Goal: Task Accomplishment & Management: Manage account settings

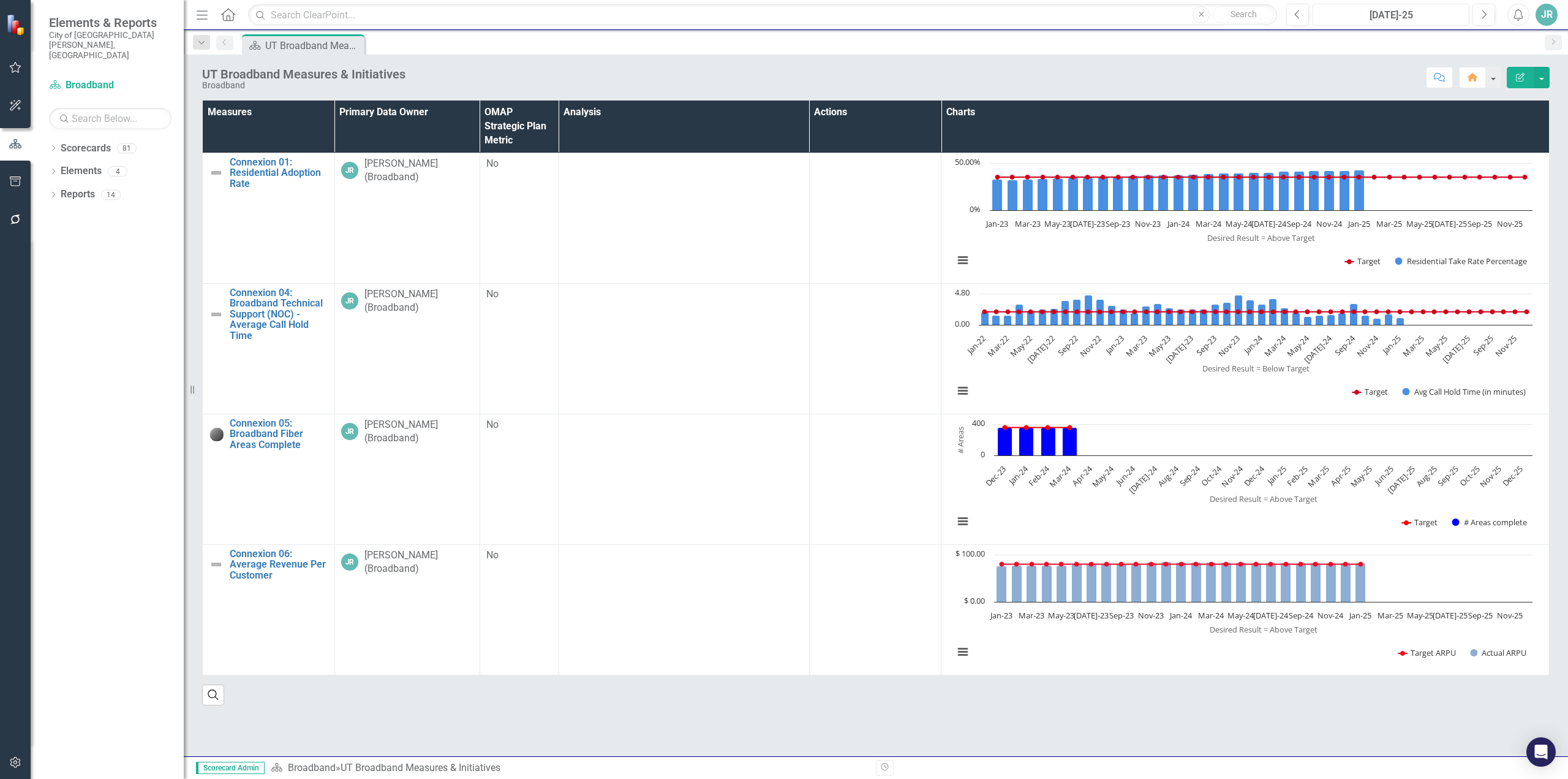
click at [1435, 15] on div "[DATE]-25" at bounding box center [1391, 15] width 148 height 15
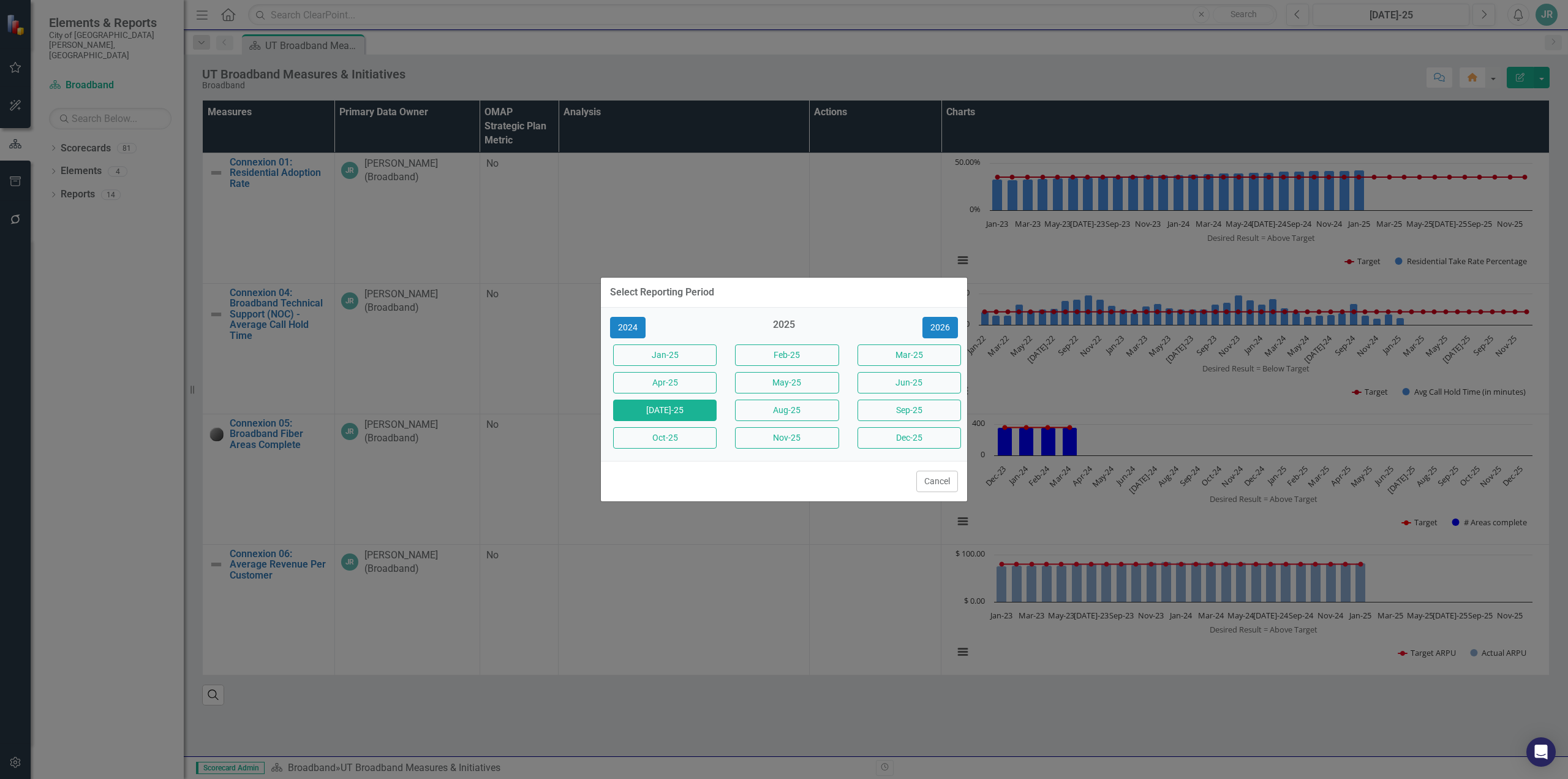
click at [1271, 81] on div "Select Reporting Period 2024 2025 [DATE]-25 Feb-25 Mar-25 Apr-25 May-25 Jun-25 …" at bounding box center [784, 390] width 1568 height 779
click at [777, 233] on div "Select Reporting Period 2024 2025 [DATE]-25 Feb-25 Mar-25 Apr-25 May-25 Jun-25 …" at bounding box center [784, 390] width 368 height 779
click at [932, 479] on button "Cancel" at bounding box center [938, 482] width 42 height 22
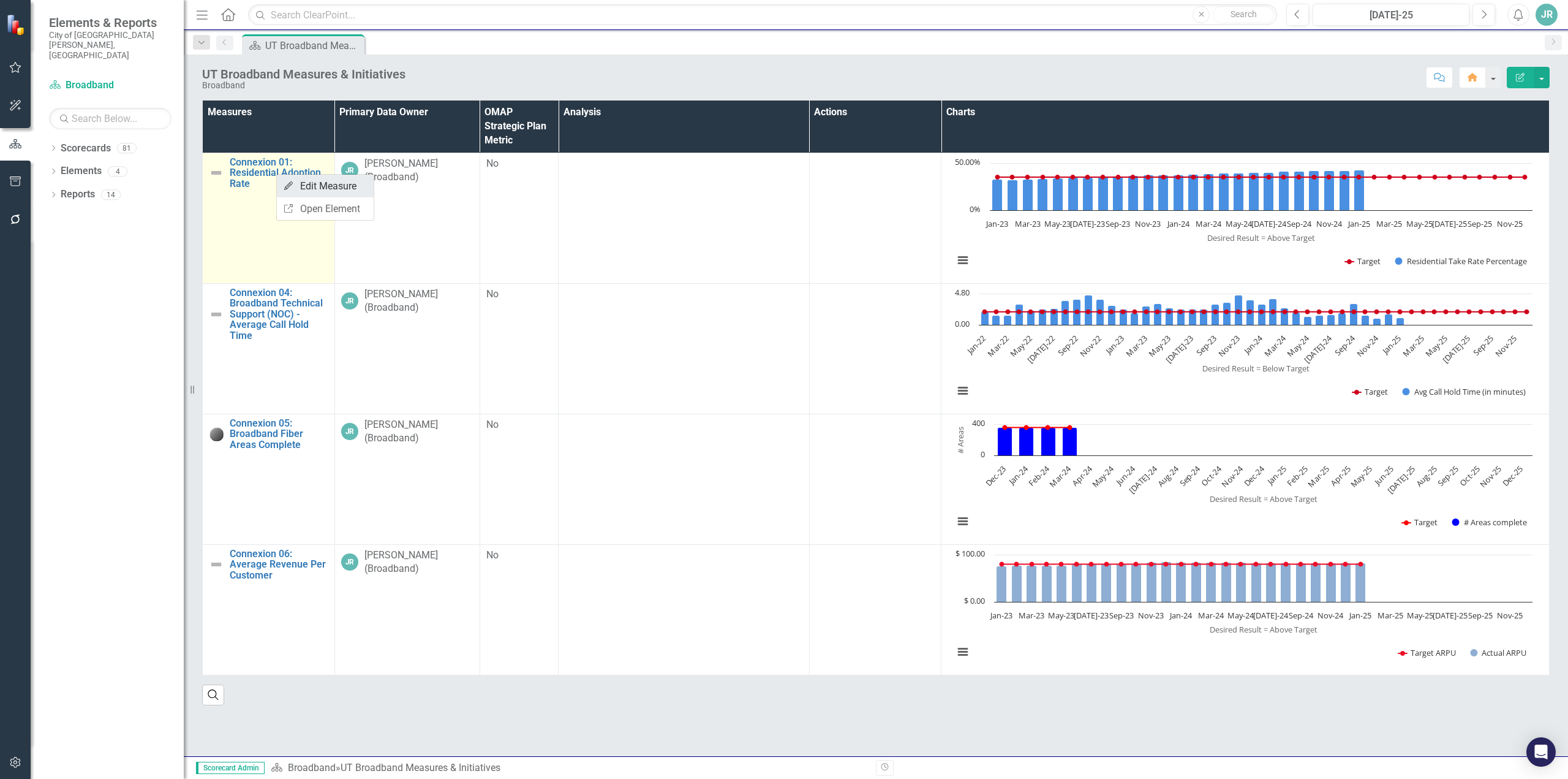
click at [314, 192] on link "Edit Edit Measure" at bounding box center [325, 185] width 97 height 22
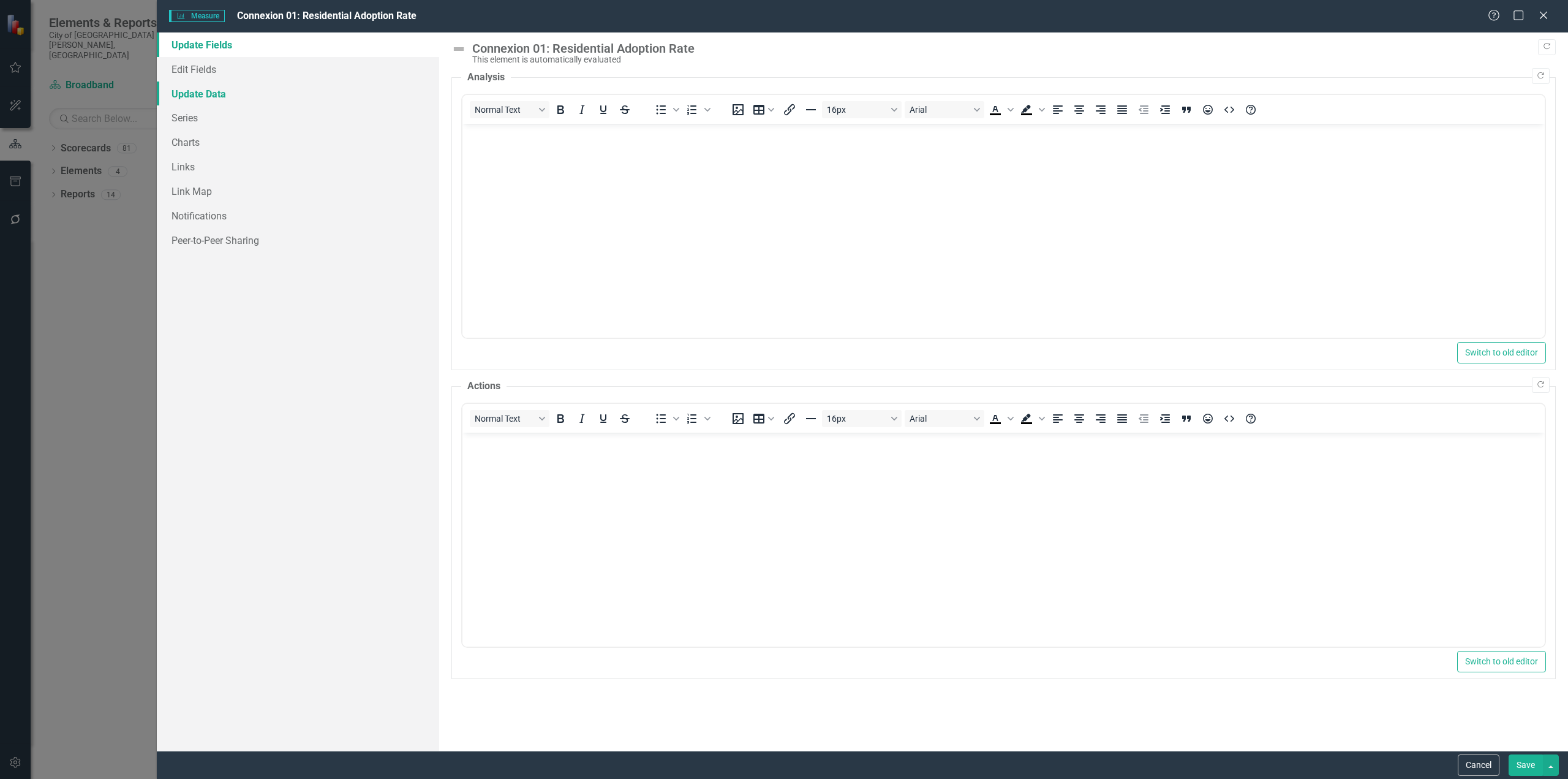
click at [214, 94] on link "Update Data" at bounding box center [298, 94] width 283 height 25
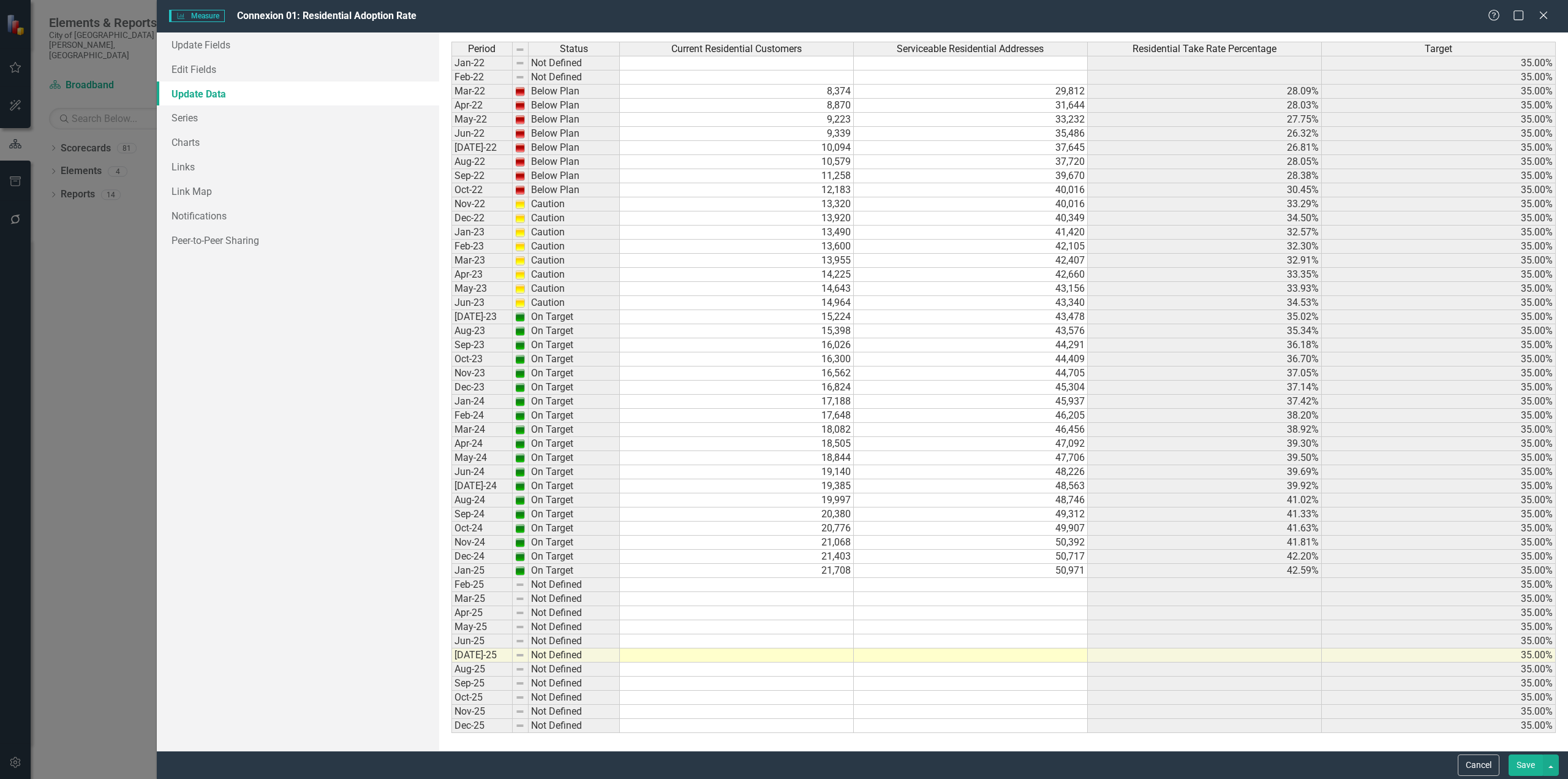
click at [835, 590] on td at bounding box center [737, 585] width 234 height 14
type textarea "21972"
type textarea "22256"
type textarea "22520"
type textarea "22729"
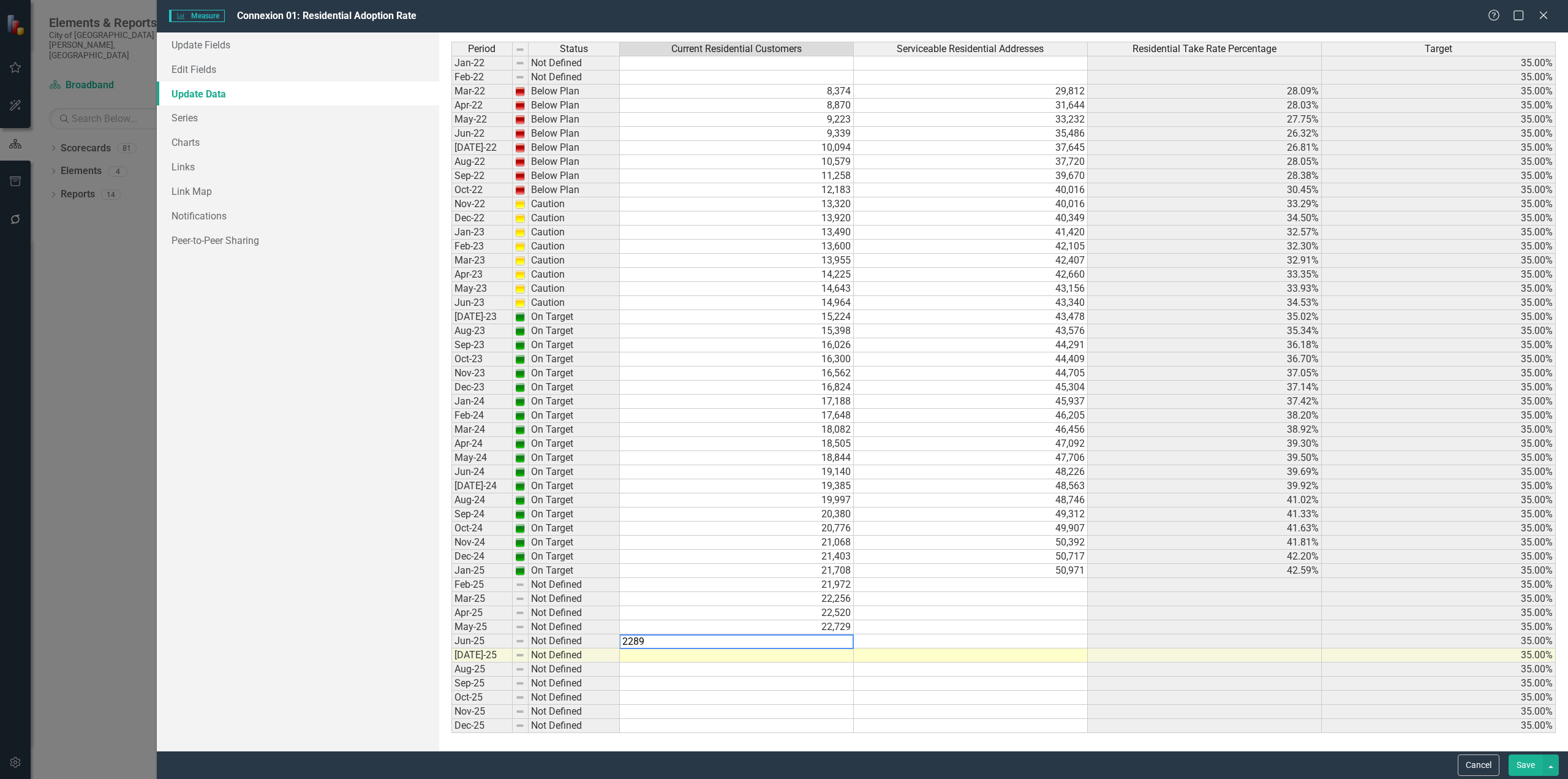
type textarea "22898"
type textarea "23066"
drag, startPoint x: 1053, startPoint y: 591, endPoint x: 1041, endPoint y: 585, distance: 13.4
click at [451, 591] on div "Period Status Current Residential Customers Serviceable Residential Addresses R…" at bounding box center [451, 387] width 0 height 691
type textarea "51076"
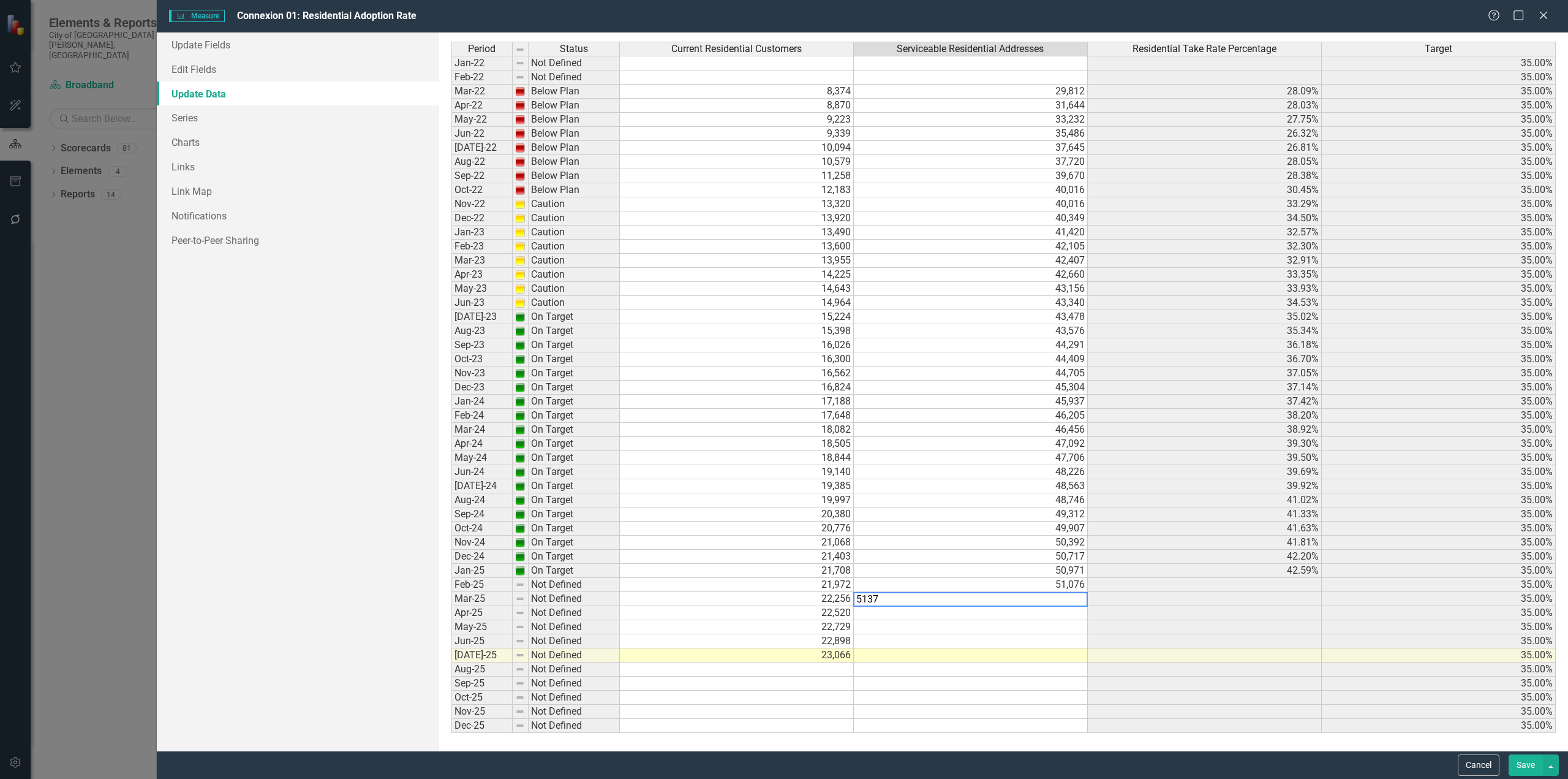
type textarea "51371"
type textarea "51654"
type textarea "51706"
type textarea "51764"
type textarea "51971"
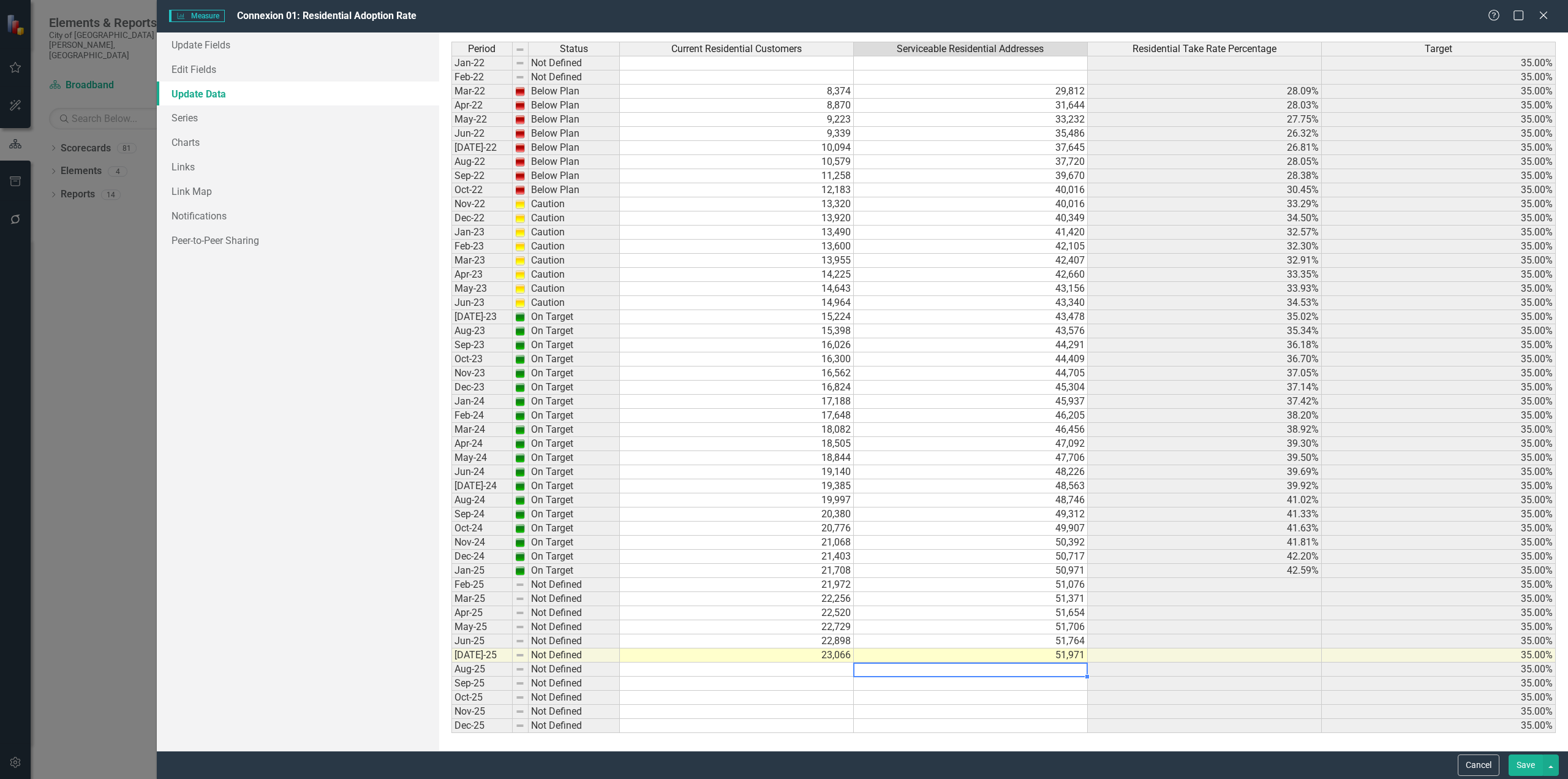
click at [1524, 762] on button "Save" at bounding box center [1526, 765] width 34 height 22
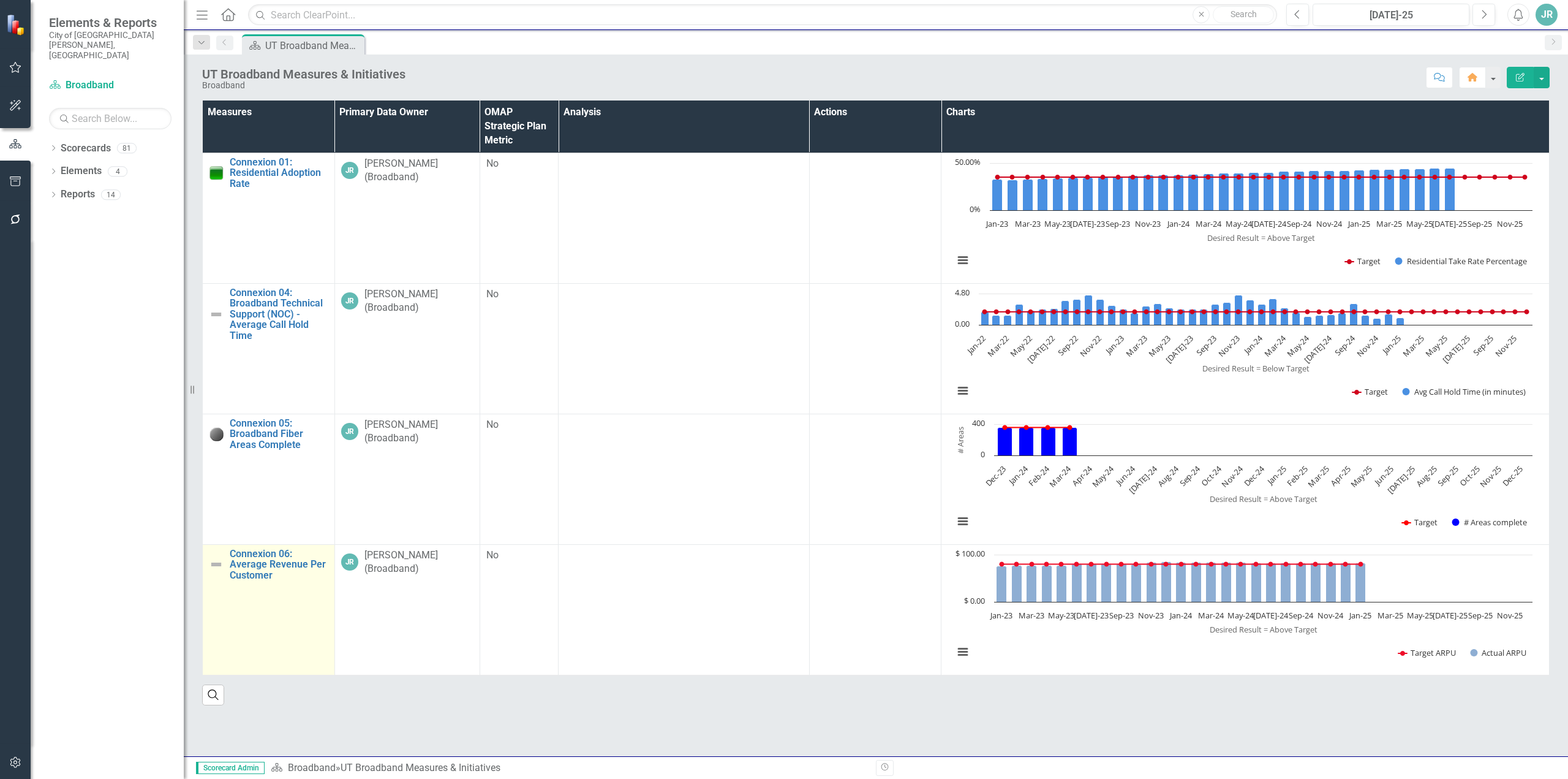
click at [0, 0] on link "Edit Edit Measure" at bounding box center [0, 0] width 0 height 0
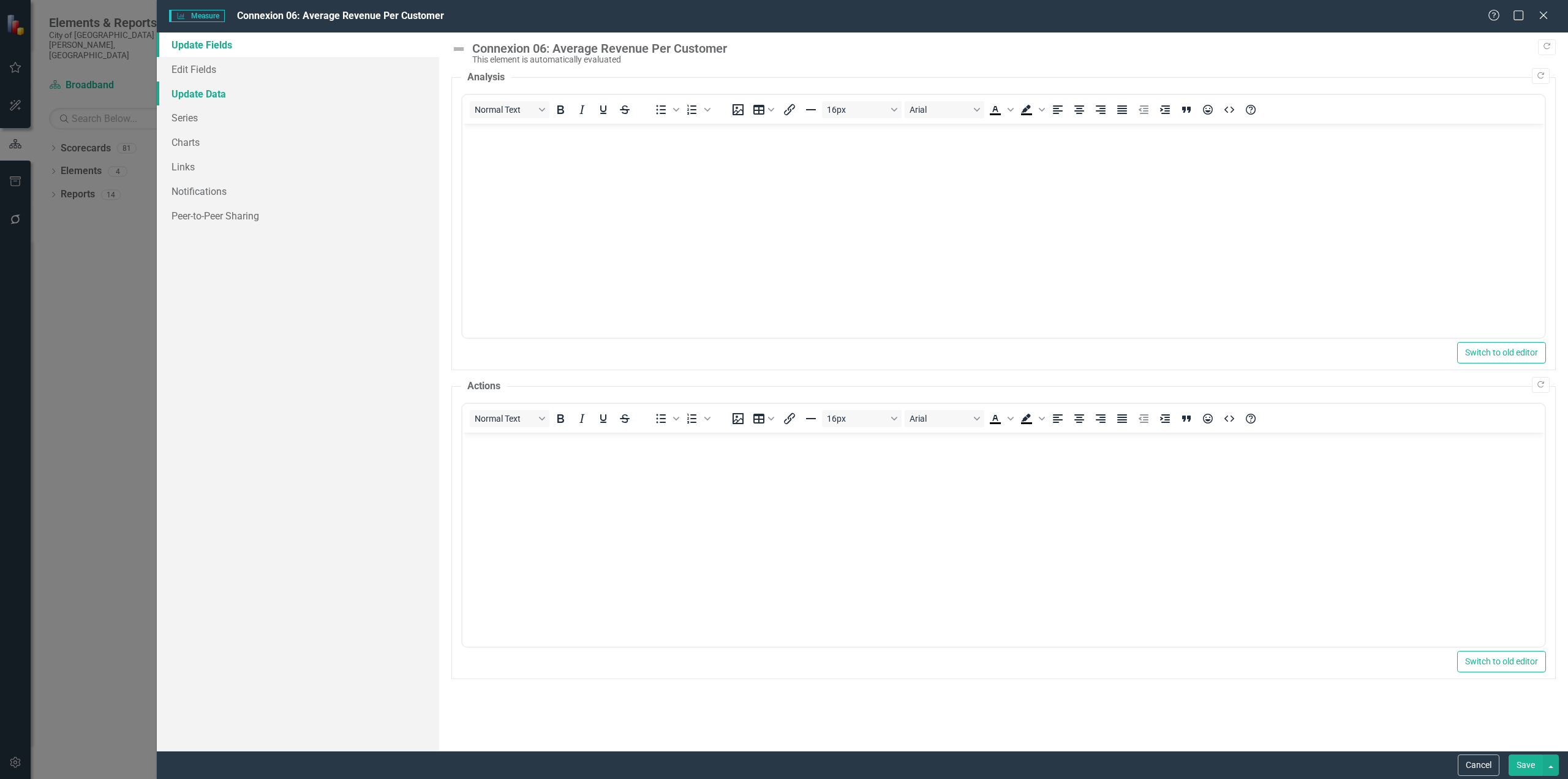
click at [214, 100] on link "Update Data" at bounding box center [298, 94] width 283 height 25
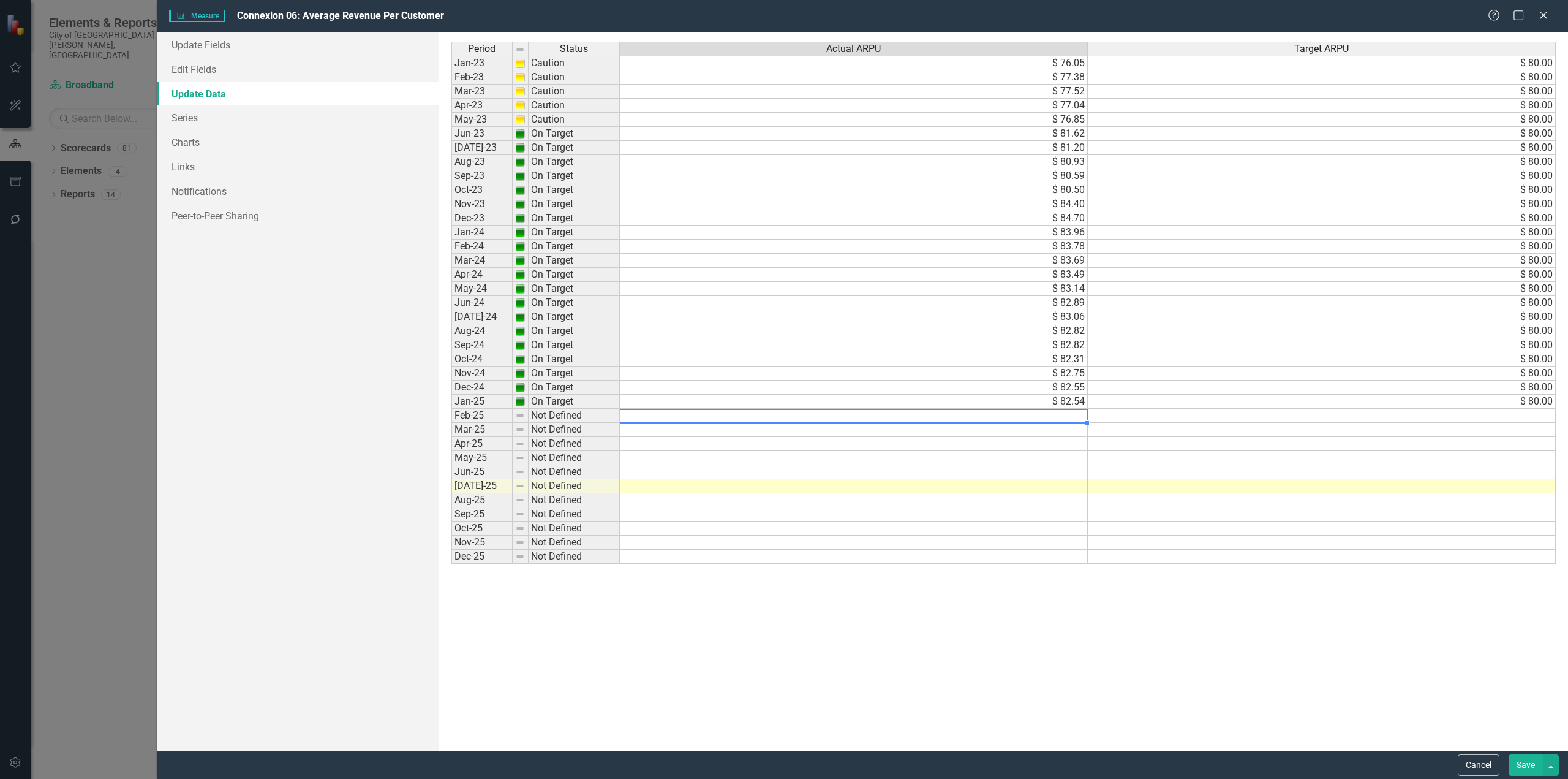
click at [1050, 415] on td at bounding box center [854, 416] width 468 height 14
click at [1055, 414] on td at bounding box center [854, 416] width 468 height 14
type textarea "82.52"
type textarea "82.42"
type textarea "81"
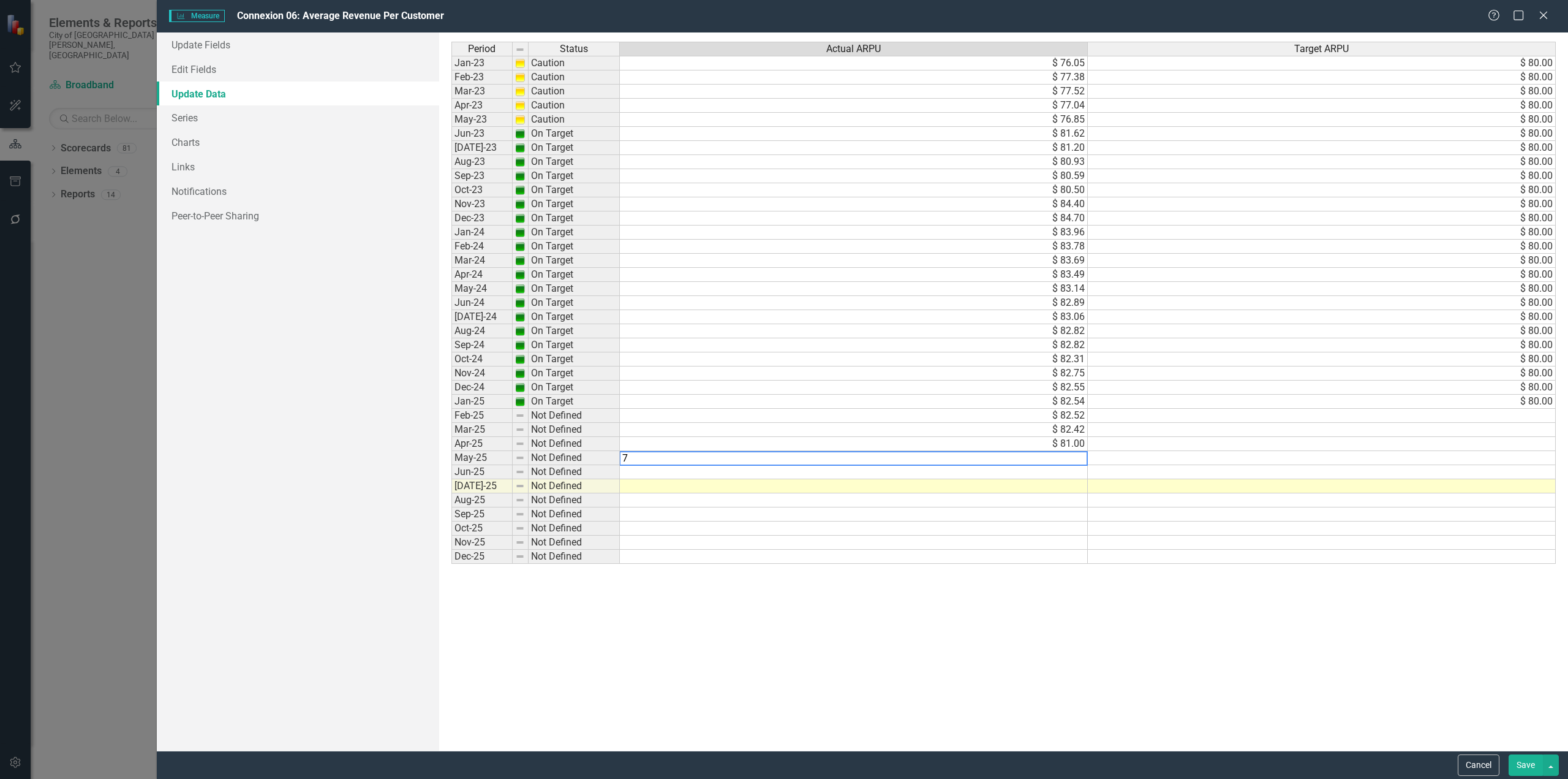
type textarea "79"
type textarea "81"
type textarea "81.66"
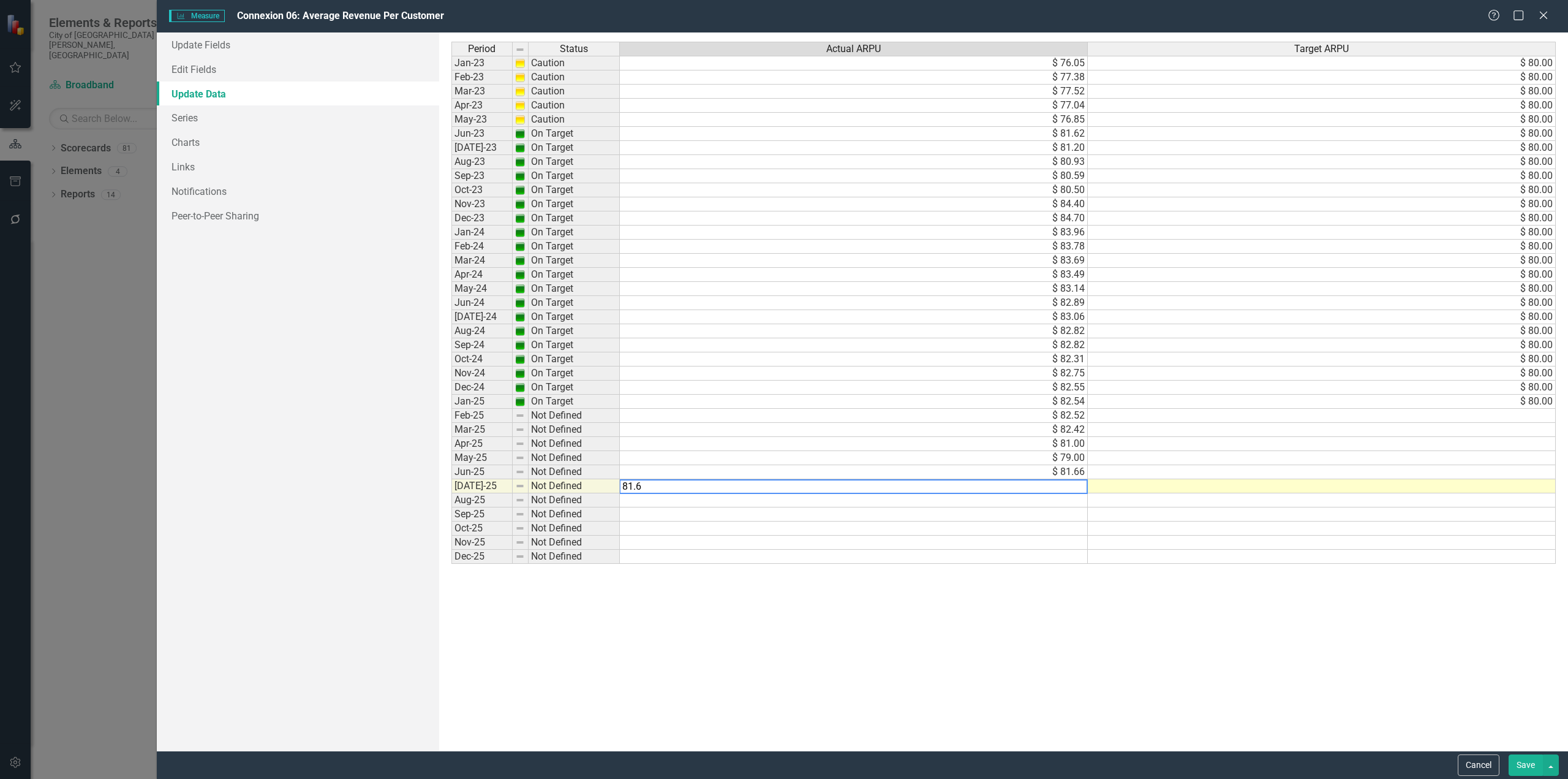
type textarea "81.69"
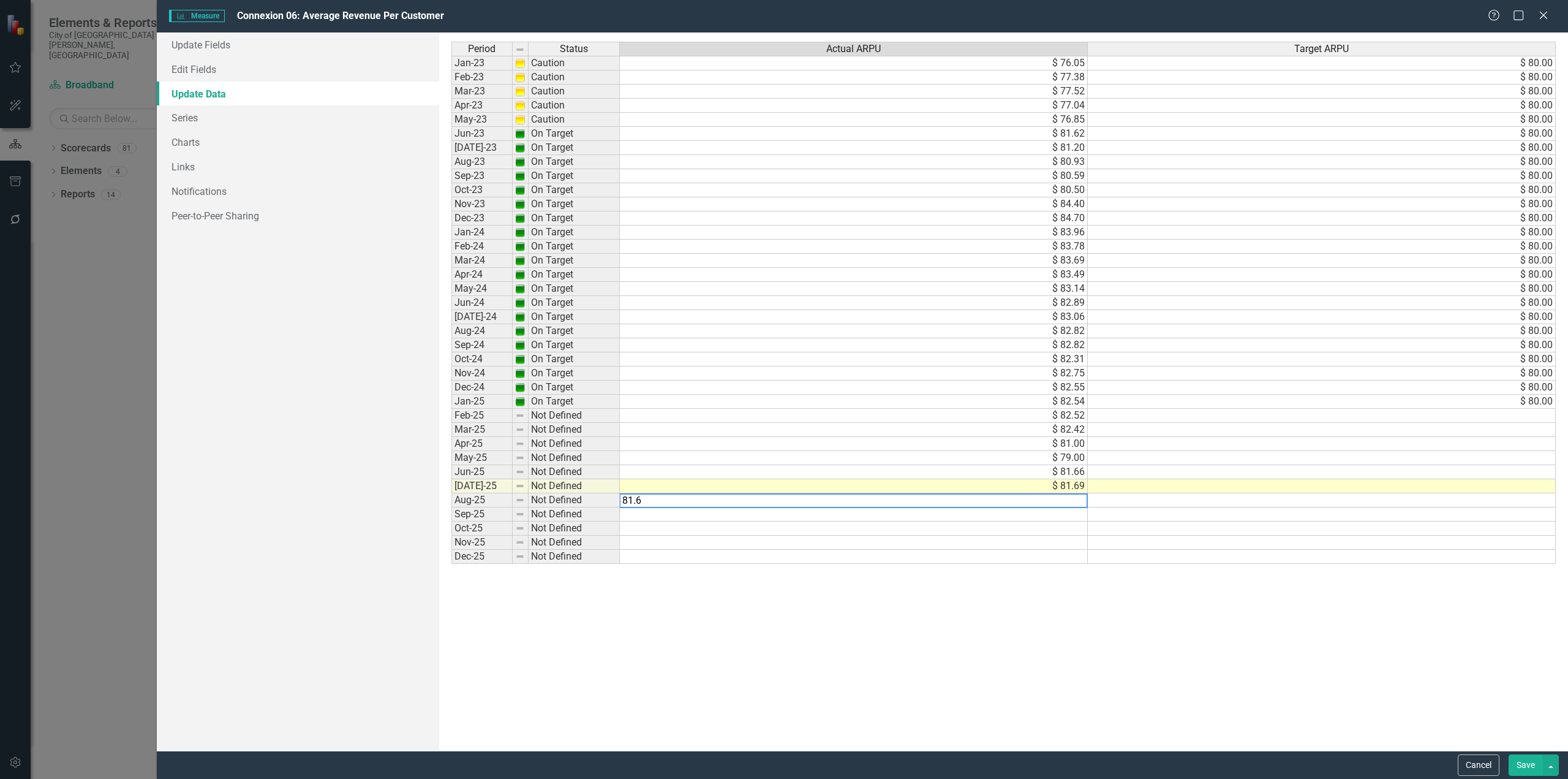
type textarea "81.64"
click at [1540, 396] on td "$ 80.00" at bounding box center [1322, 402] width 468 height 14
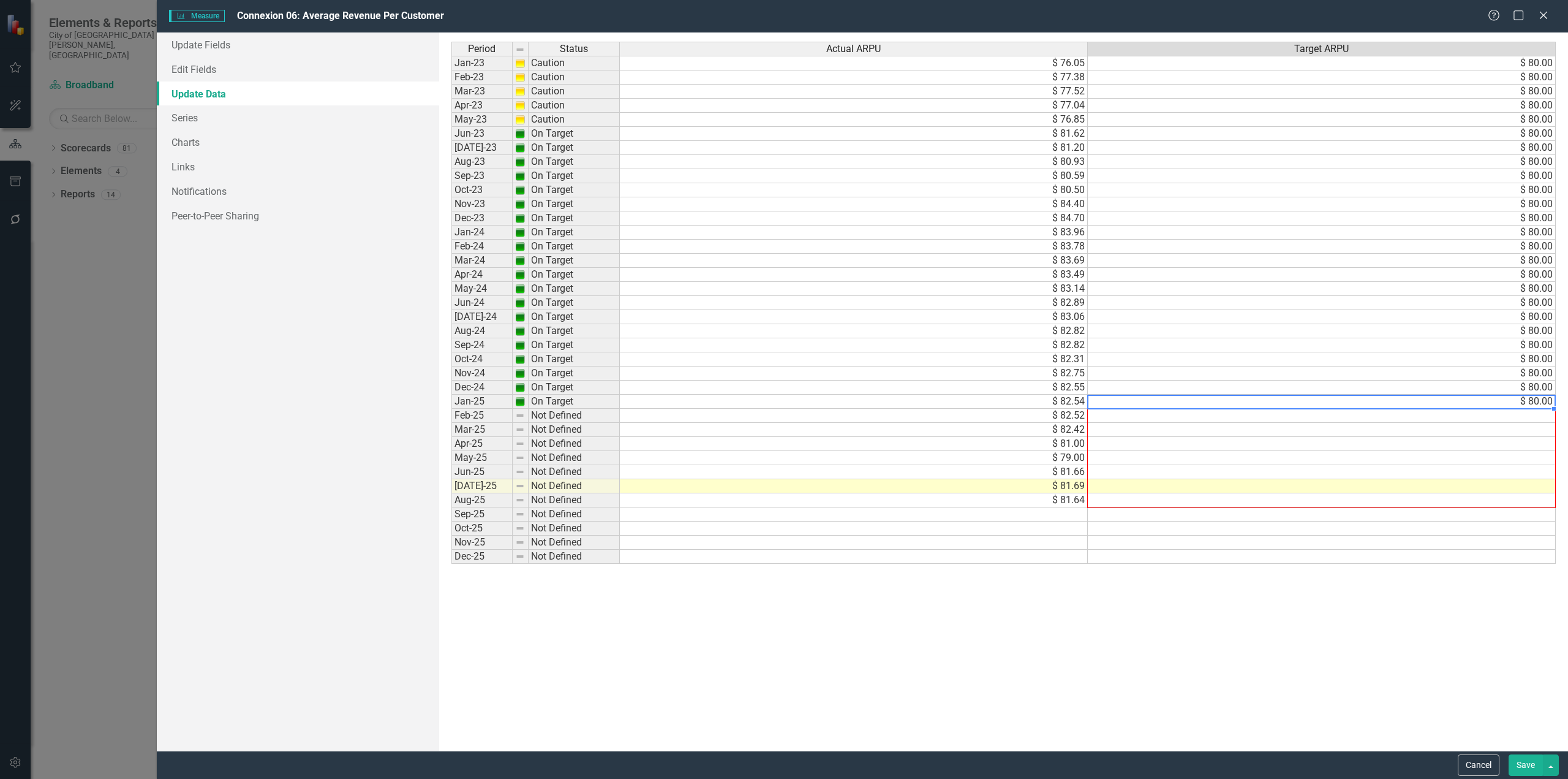
drag, startPoint x: 1553, startPoint y: 407, endPoint x: 1552, endPoint y: 501, distance: 94.0
click at [451, 501] on div "Period Status Actual ARPU Target ARPU Jan-23 Caution $ 76.05 $ 80.00 Feb-23 Cau…" at bounding box center [451, 303] width 0 height 522
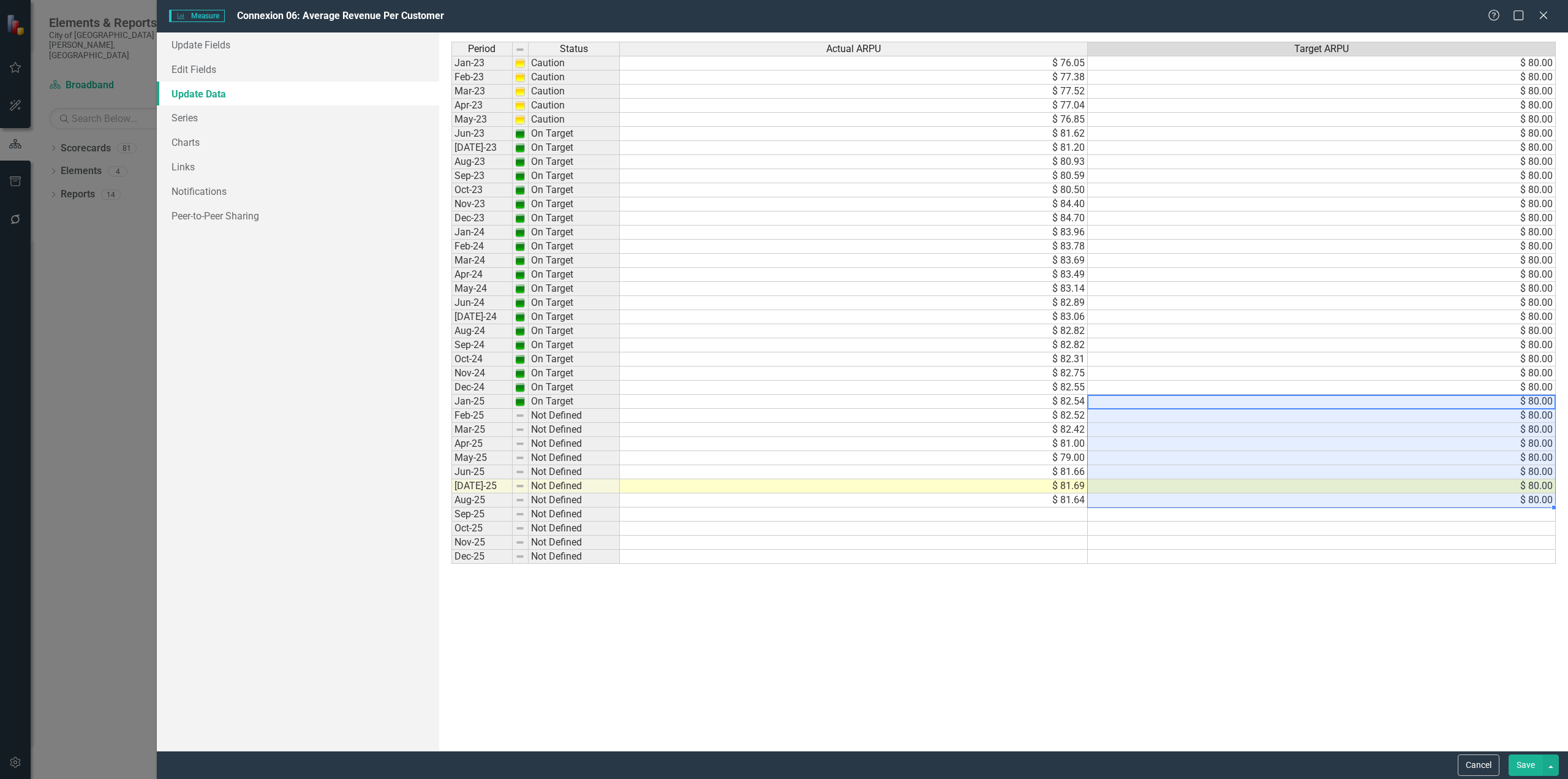
click at [1071, 400] on td "$ 82.54" at bounding box center [854, 402] width 468 height 14
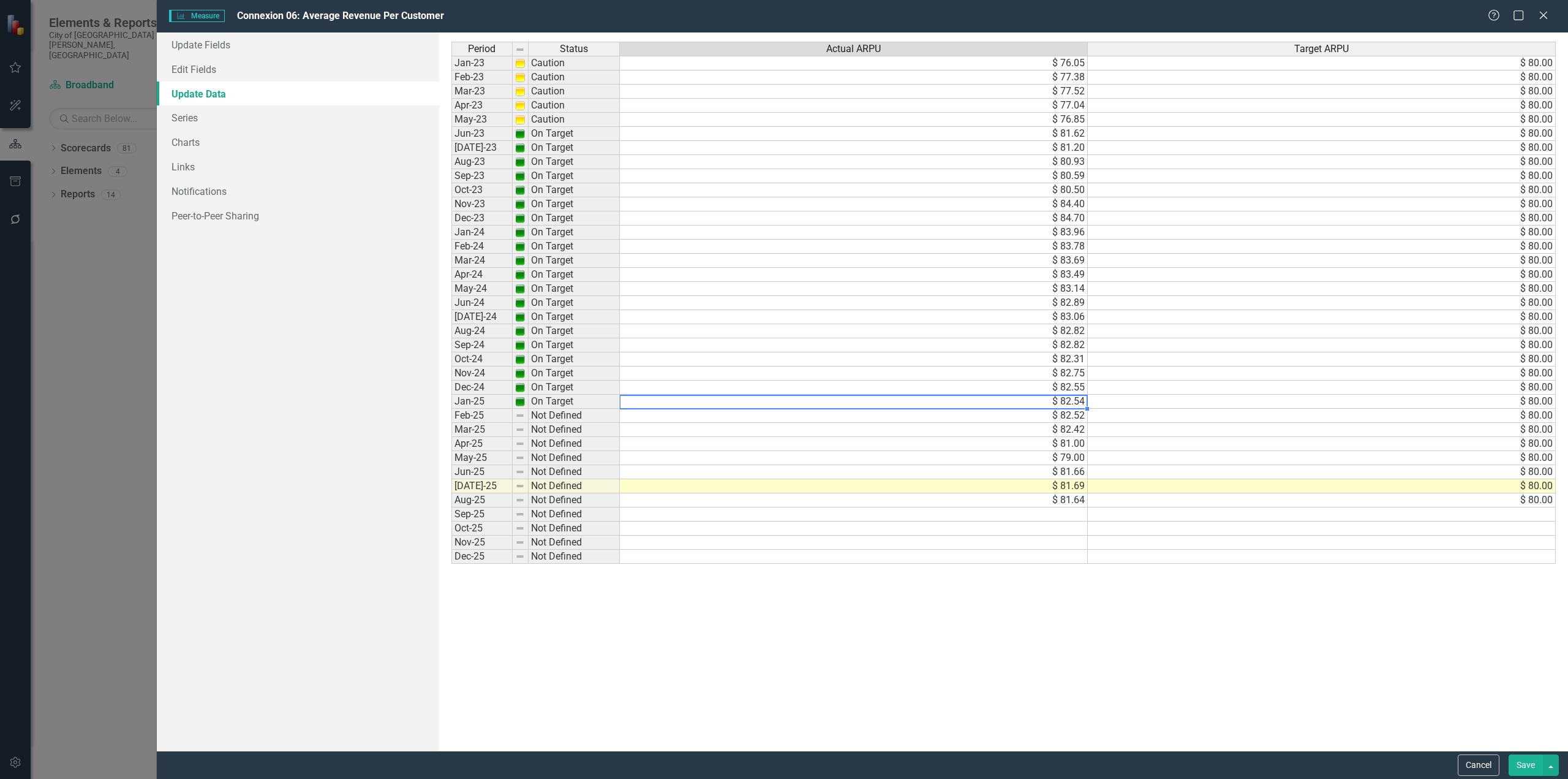
click at [1066, 446] on td "$ 81.00" at bounding box center [854, 444] width 468 height 14
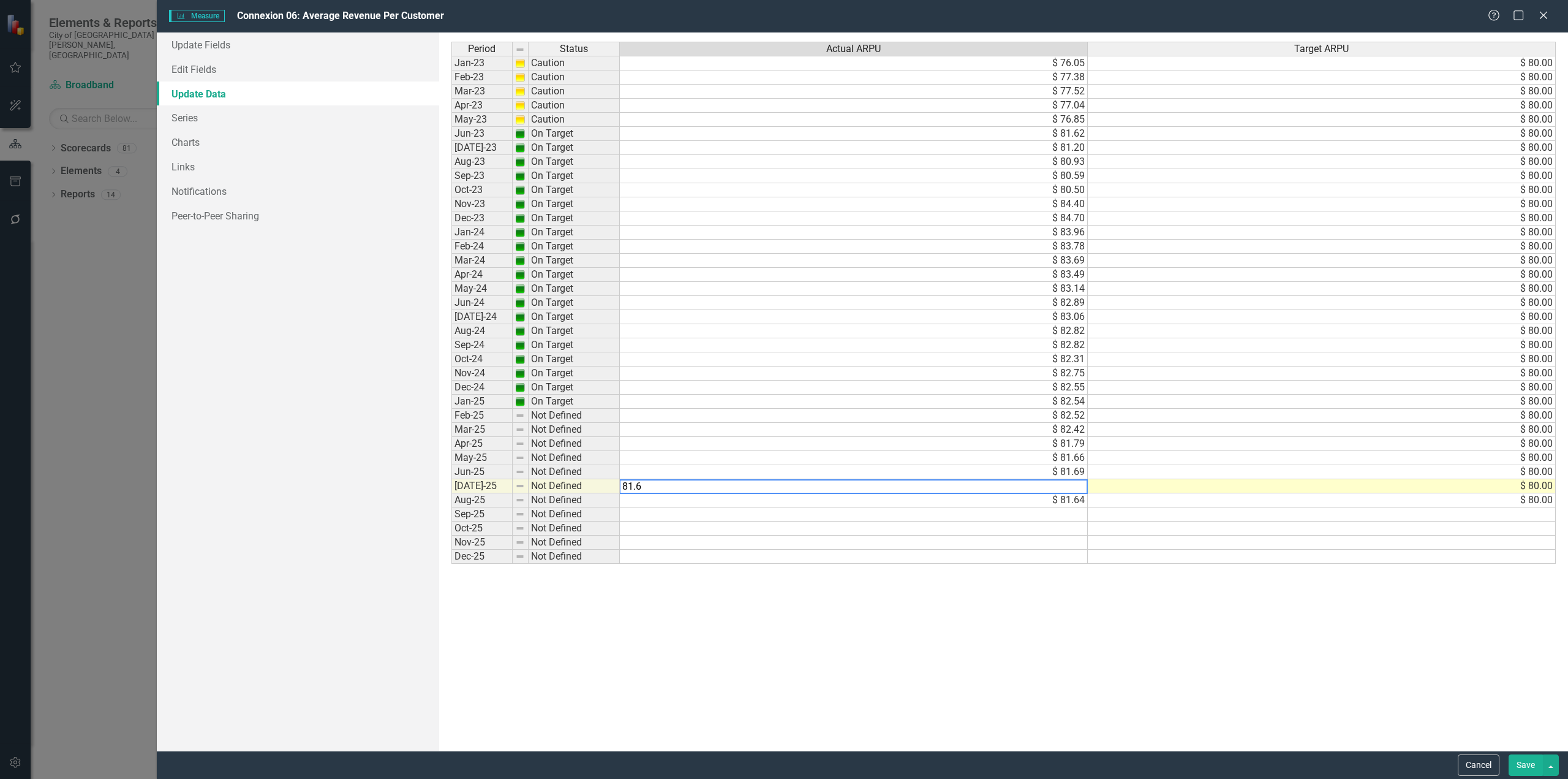
type textarea "81.64"
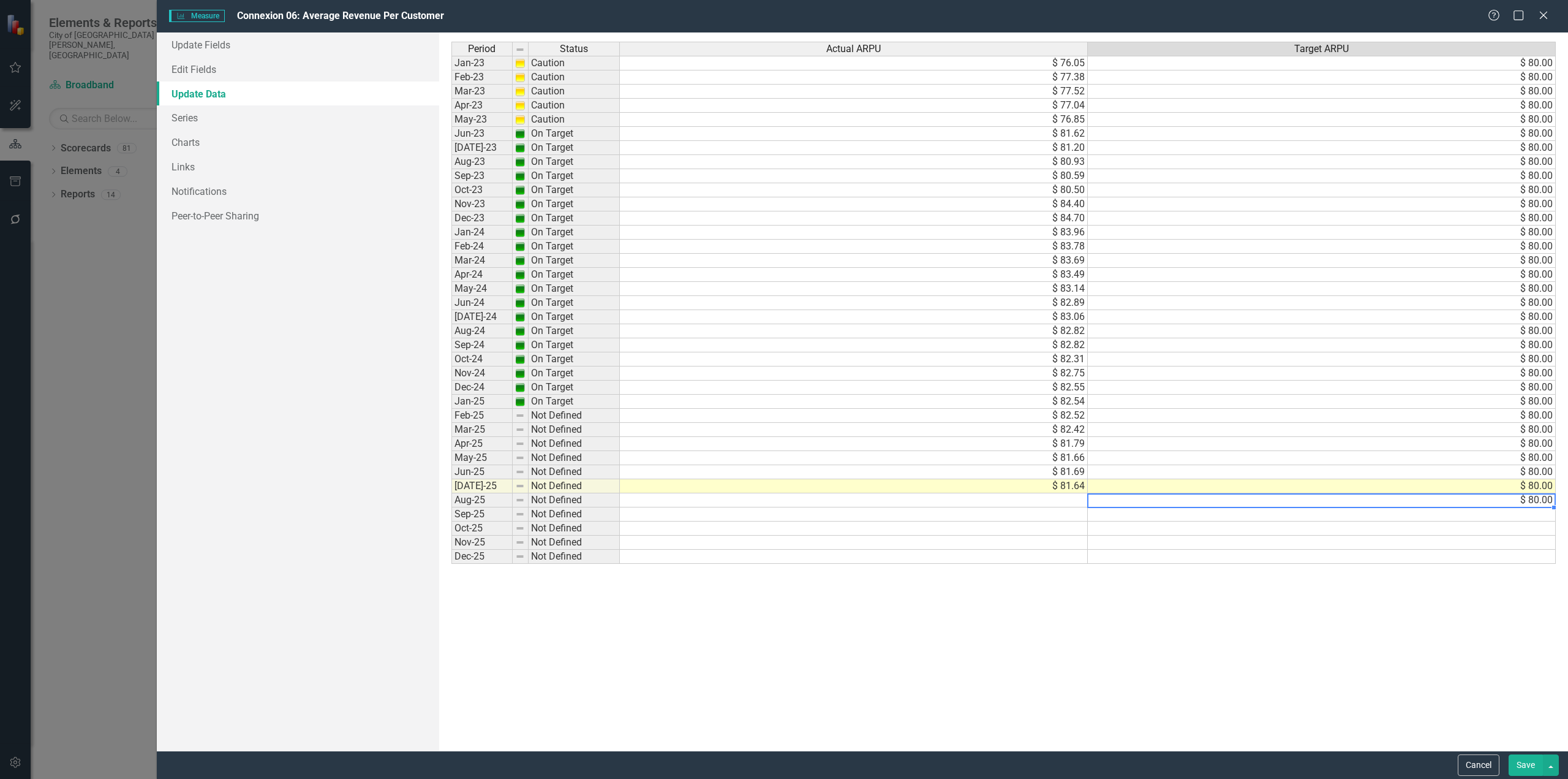
click at [1513, 498] on td "$ 80.00" at bounding box center [1322, 500] width 468 height 14
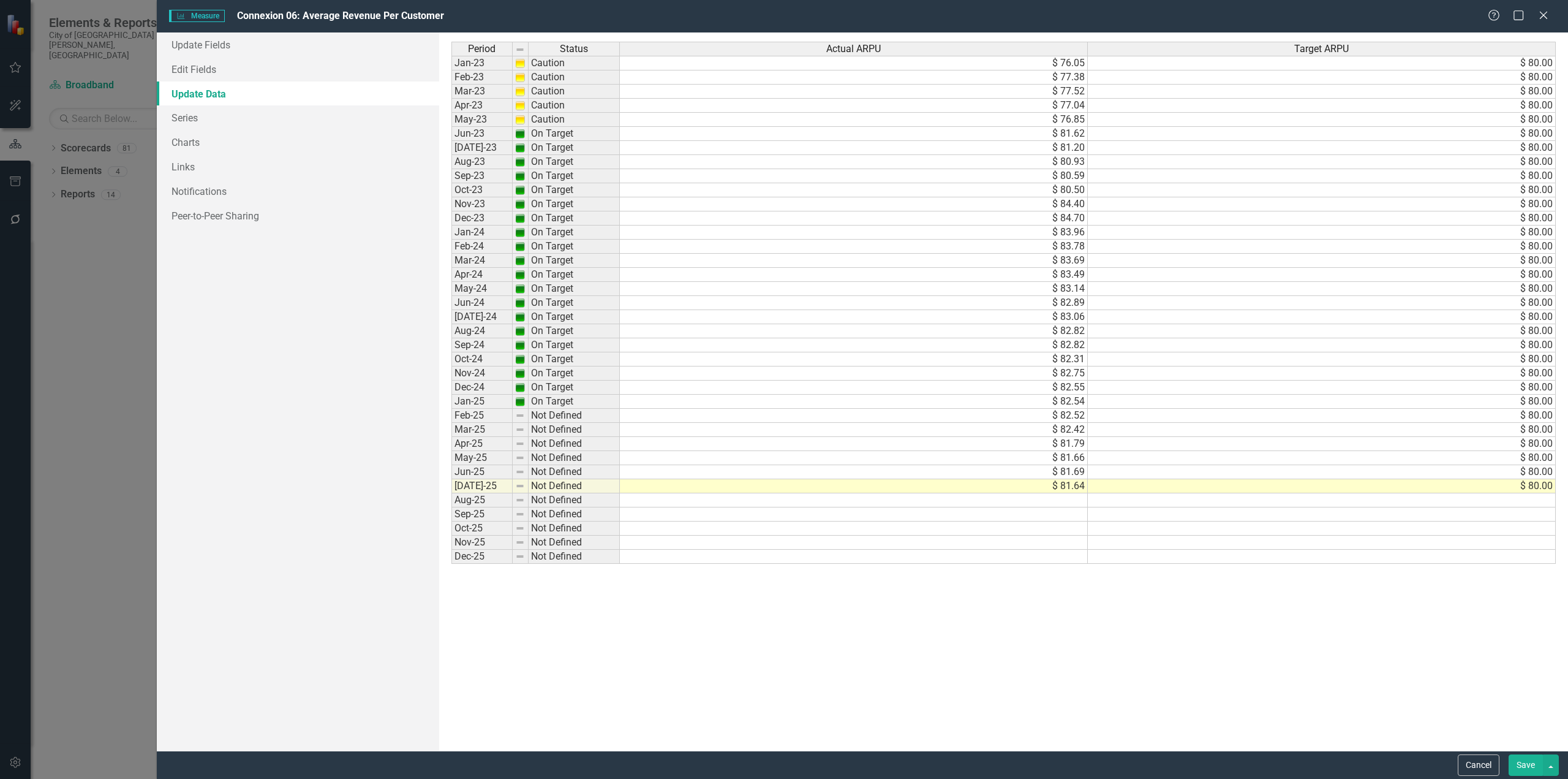
click at [1527, 764] on button "Save" at bounding box center [1526, 765] width 34 height 22
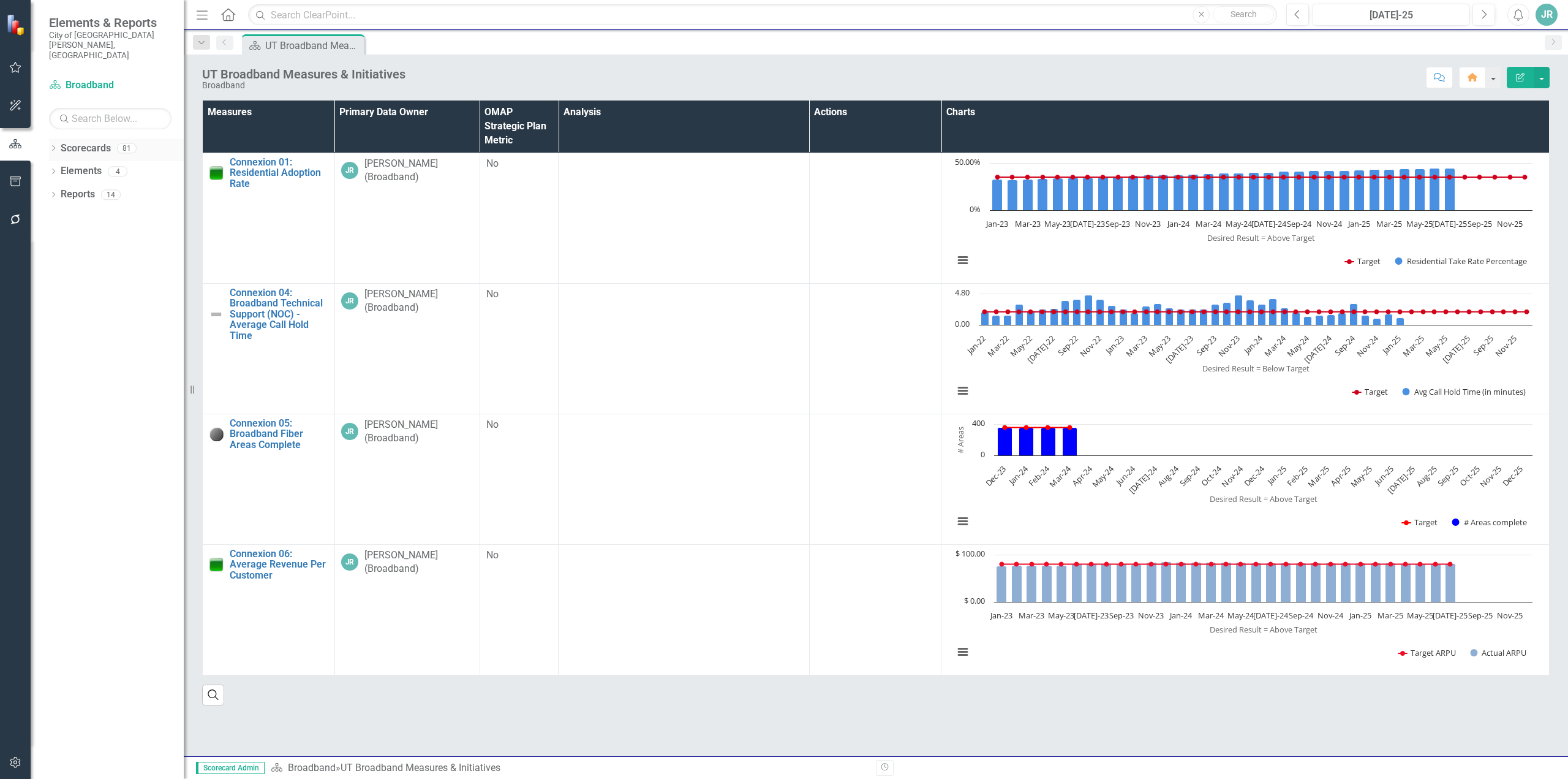
click at [56, 146] on icon "Dropdown" at bounding box center [53, 149] width 9 height 7
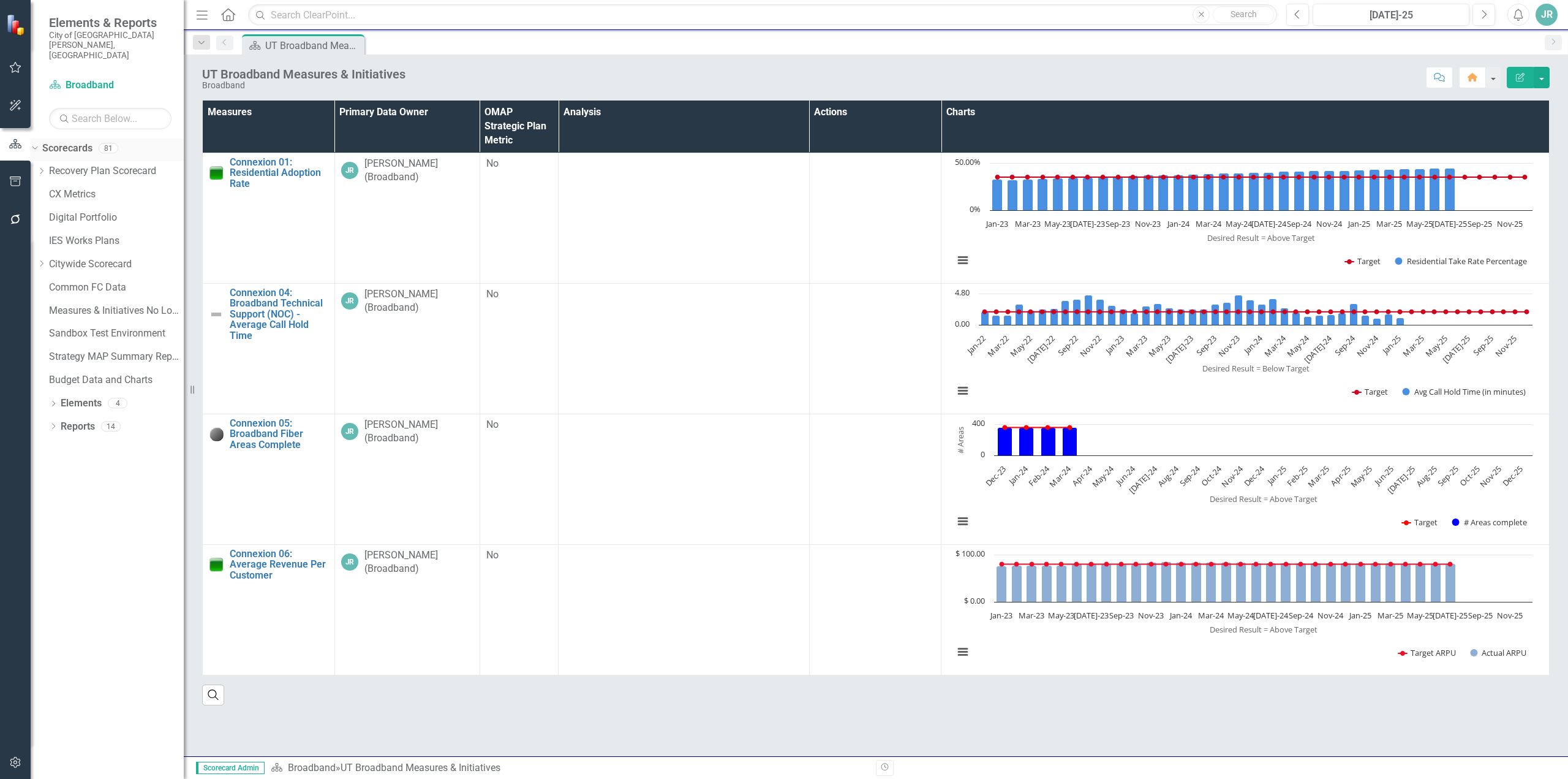
click at [38, 143] on div "Dropdown" at bounding box center [33, 147] width 10 height 9
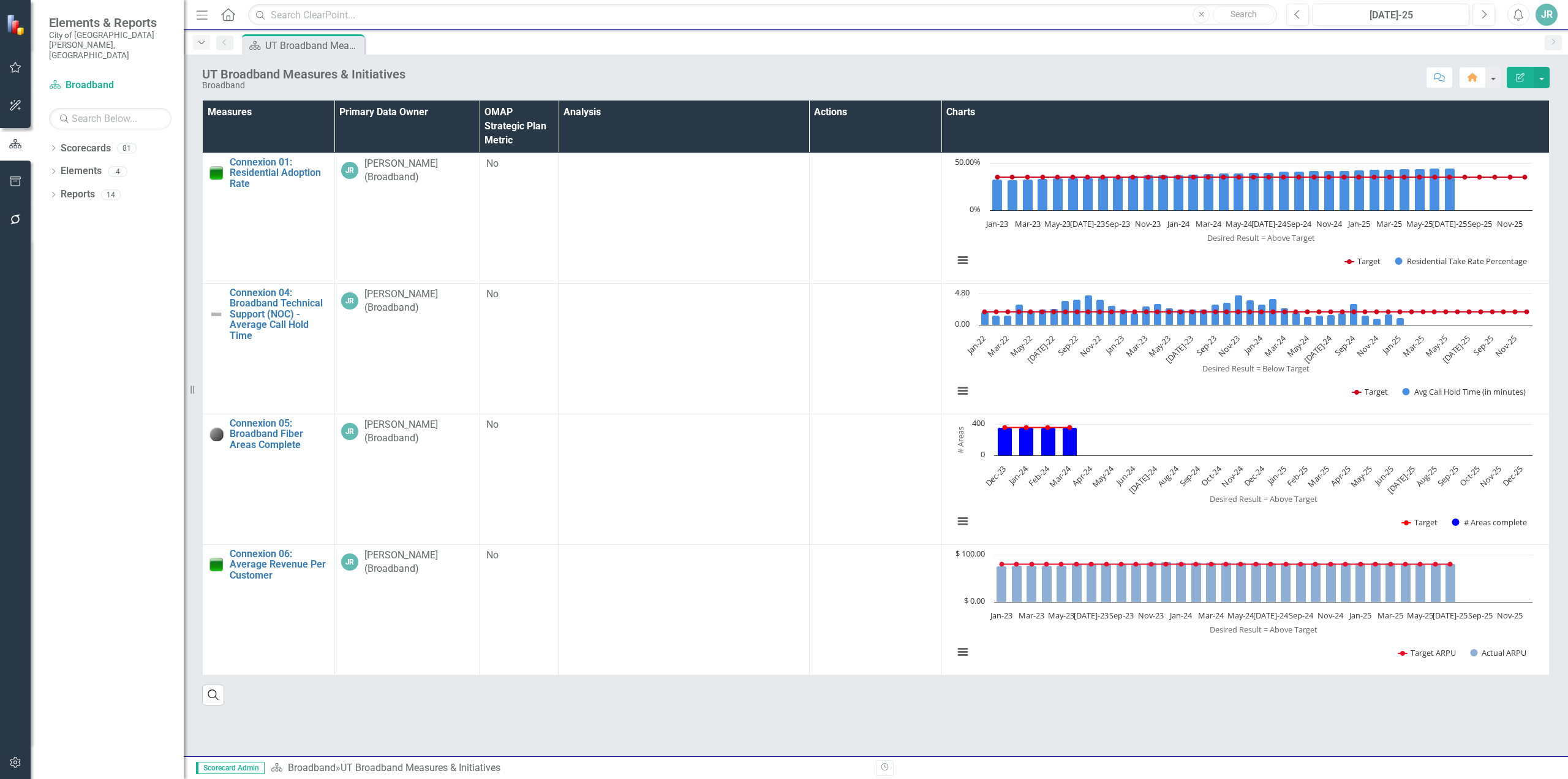
click at [198, 43] on icon "Dropdown" at bounding box center [201, 43] width 11 height 9
click at [243, 99] on div "UT Broadband Measures & Initiatives" at bounding box center [301, 100] width 163 height 15
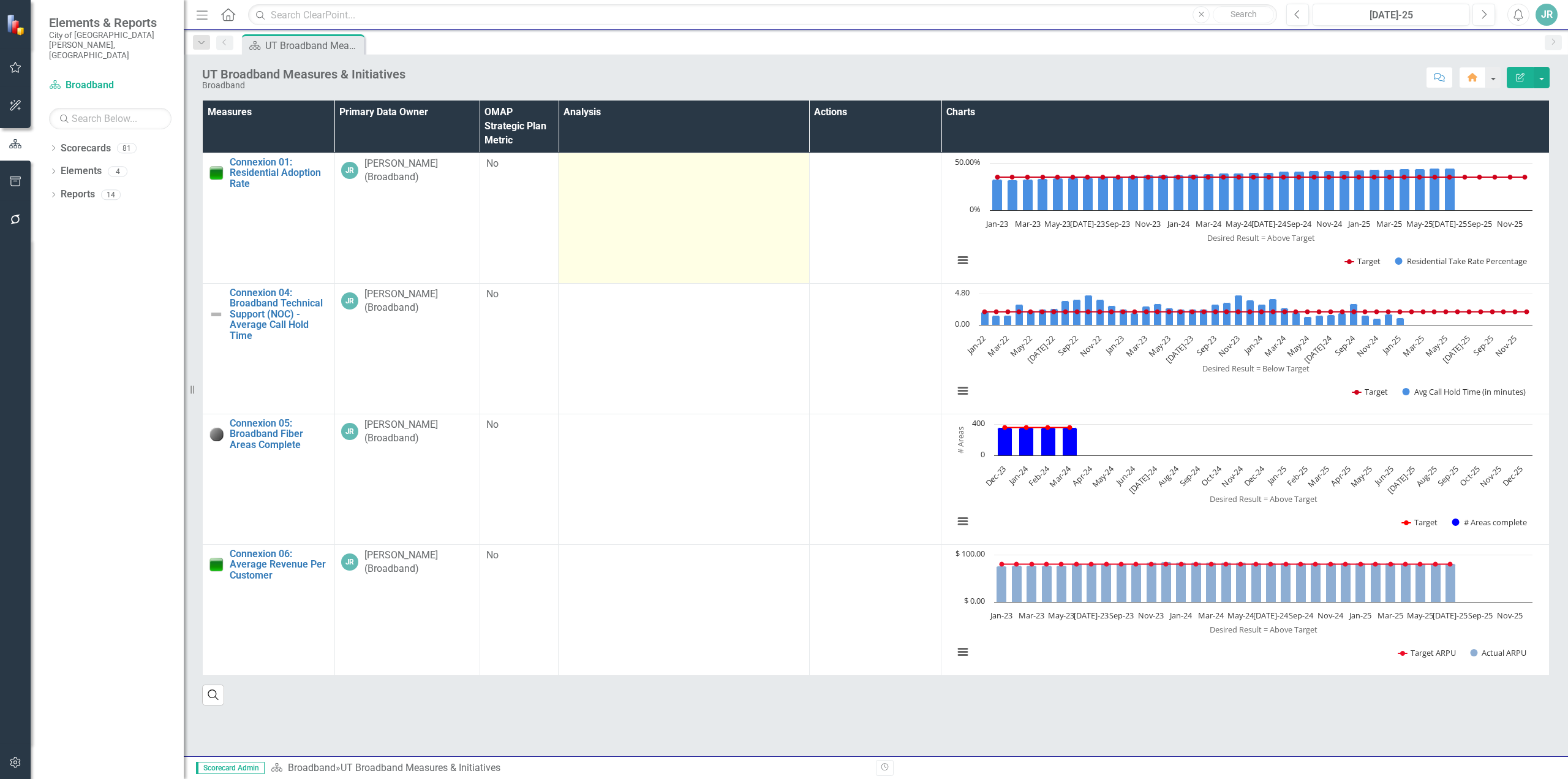
click at [651, 227] on td at bounding box center [684, 218] width 251 height 131
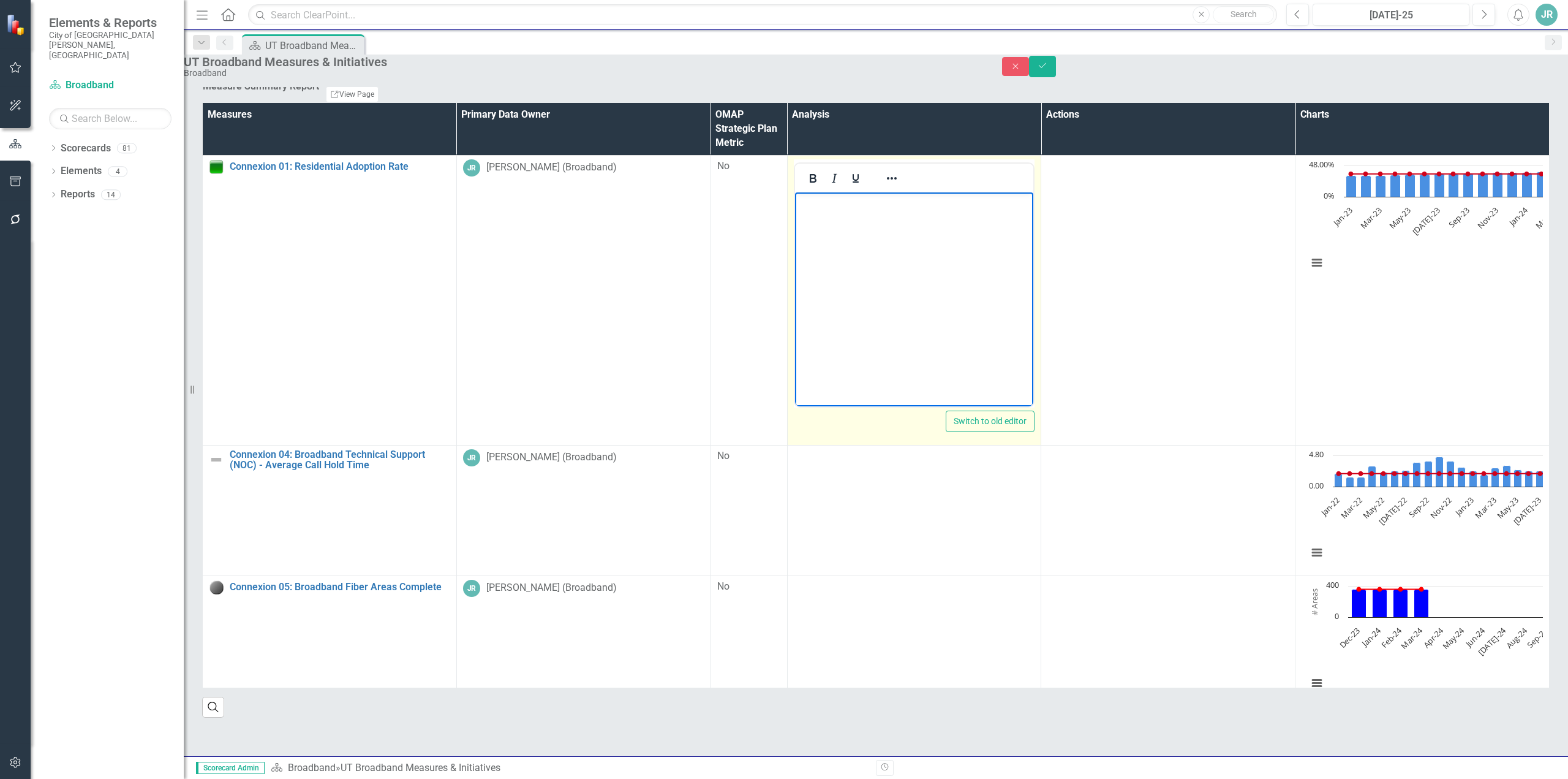
click at [877, 243] on body "Rich Text Area. Press ALT-0 for help." at bounding box center [914, 283] width 239 height 184
click at [876, 244] on body "Rich Text Area. Press ALT-0 for help." at bounding box center [914, 283] width 239 height 184
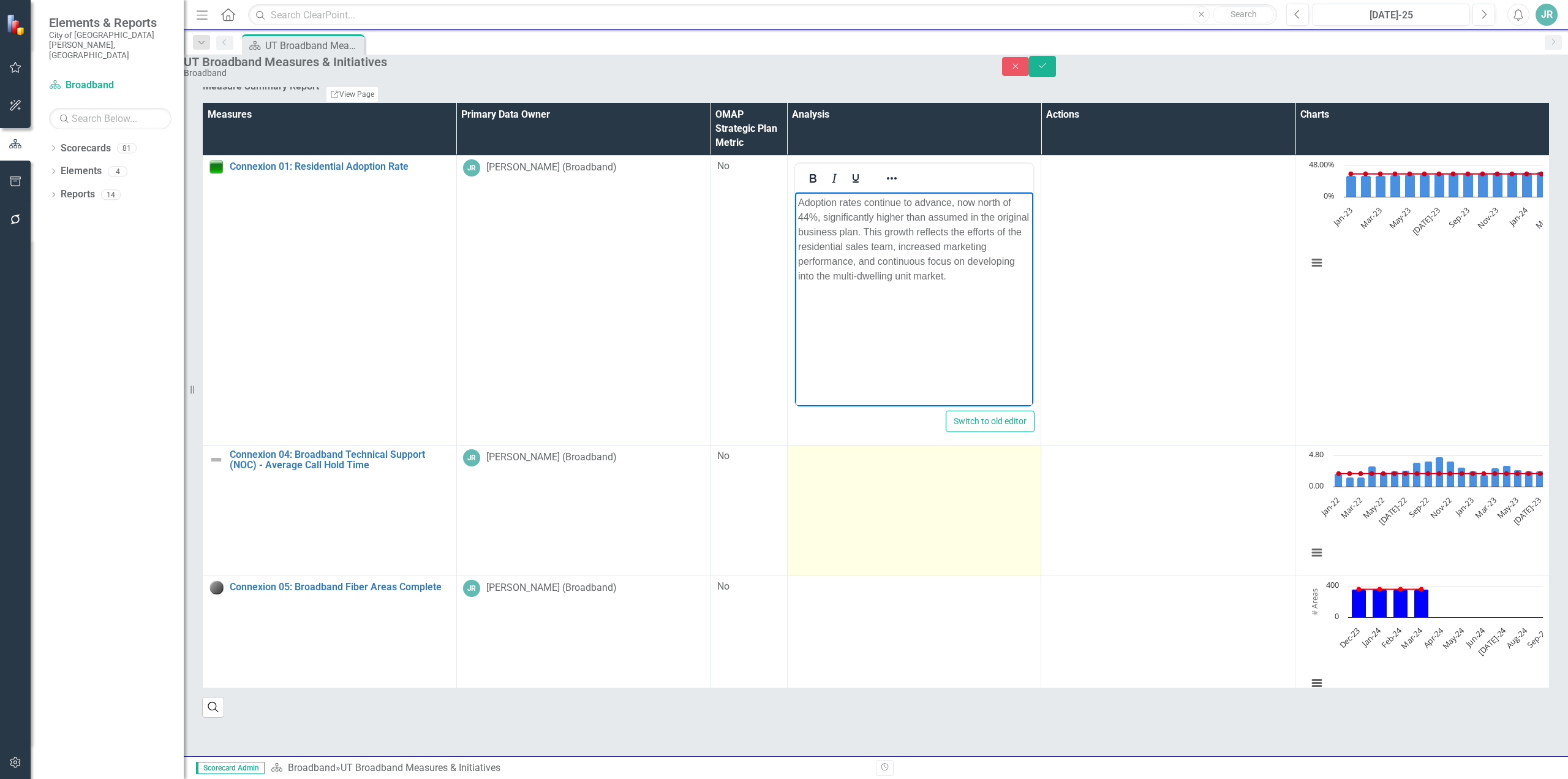
click at [787, 532] on td at bounding box center [914, 510] width 254 height 131
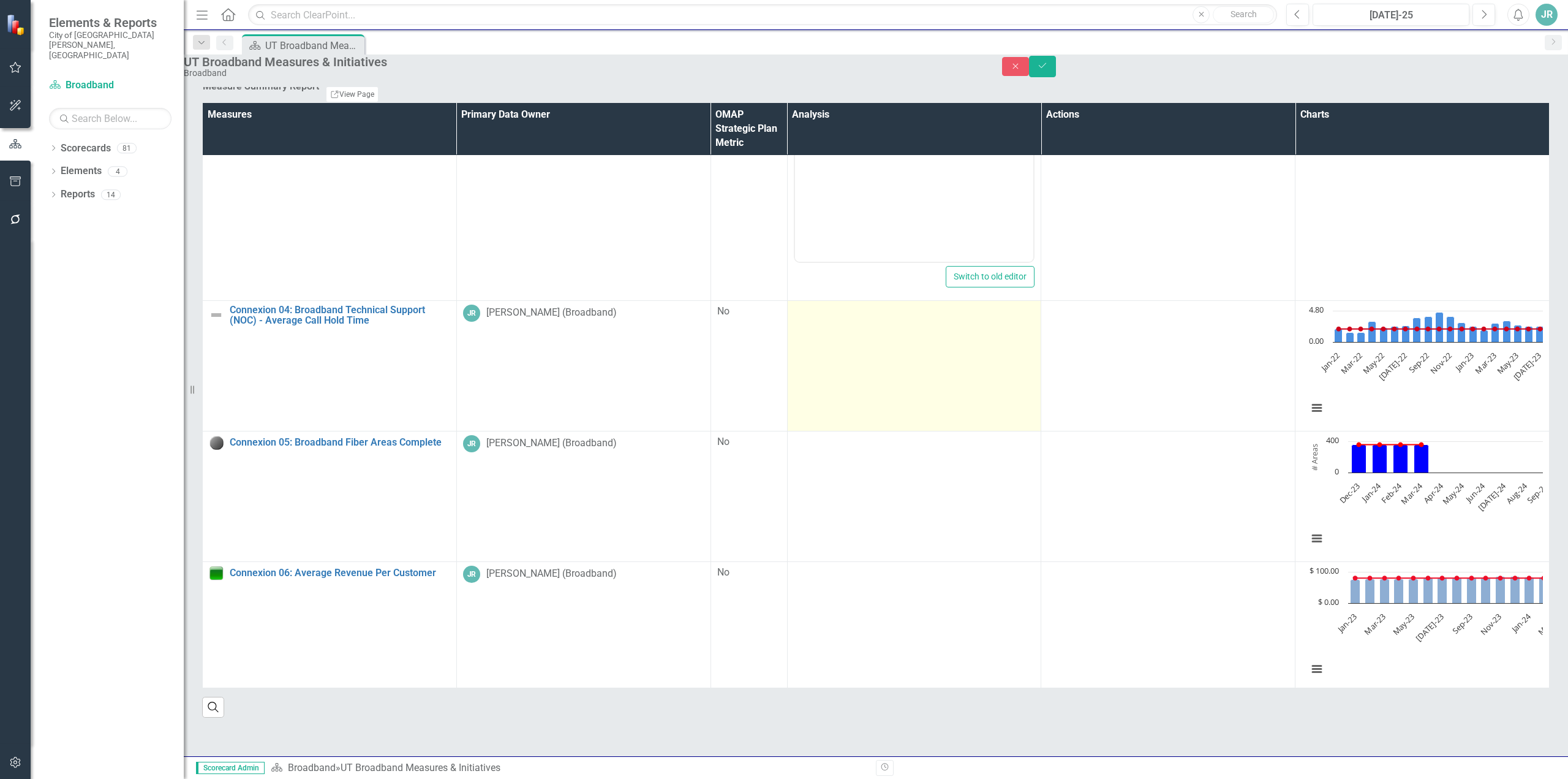
scroll to position [149, 0]
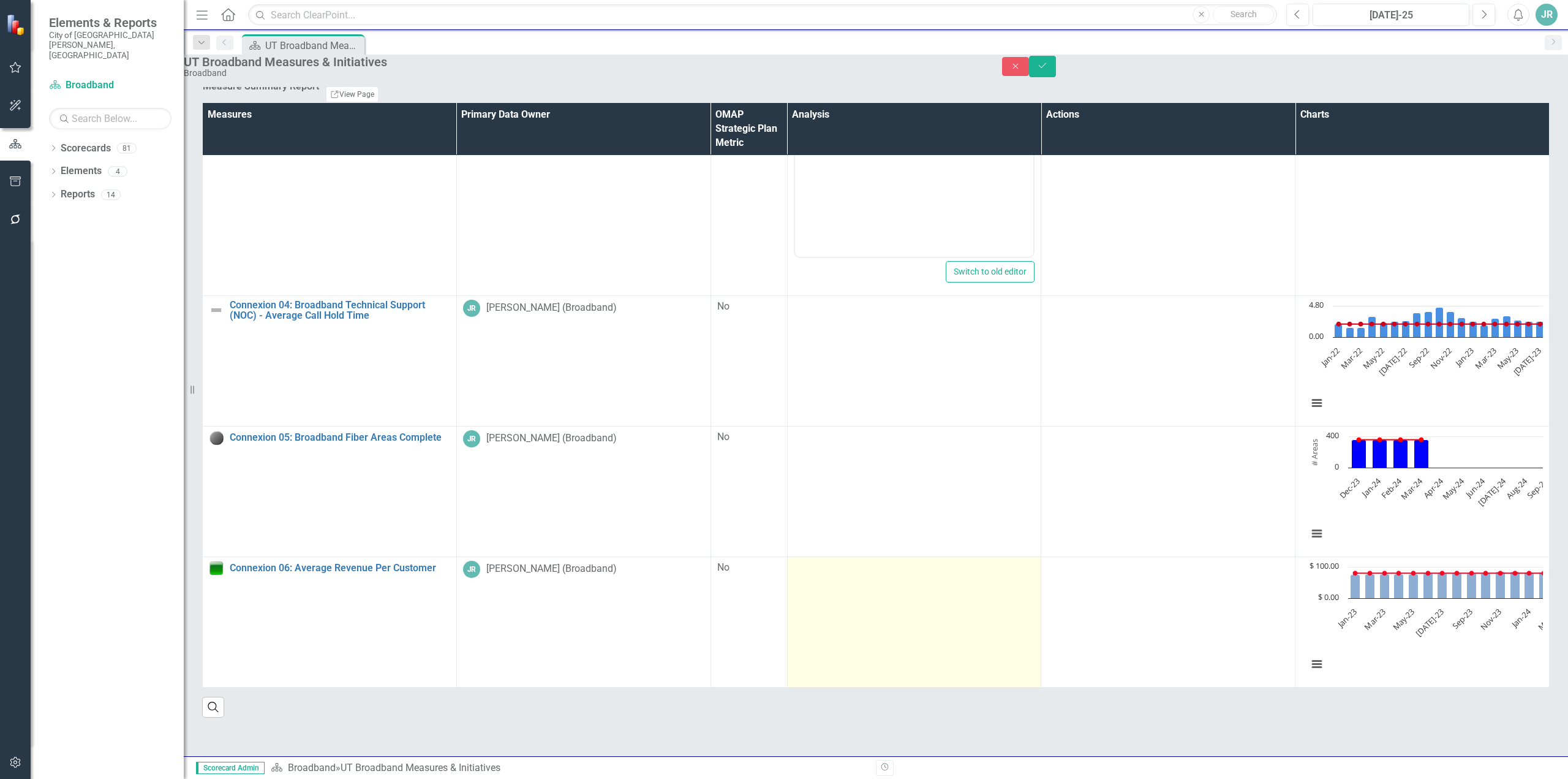
click at [787, 625] on td at bounding box center [914, 621] width 254 height 131
click at [787, 624] on td at bounding box center [914, 621] width 254 height 131
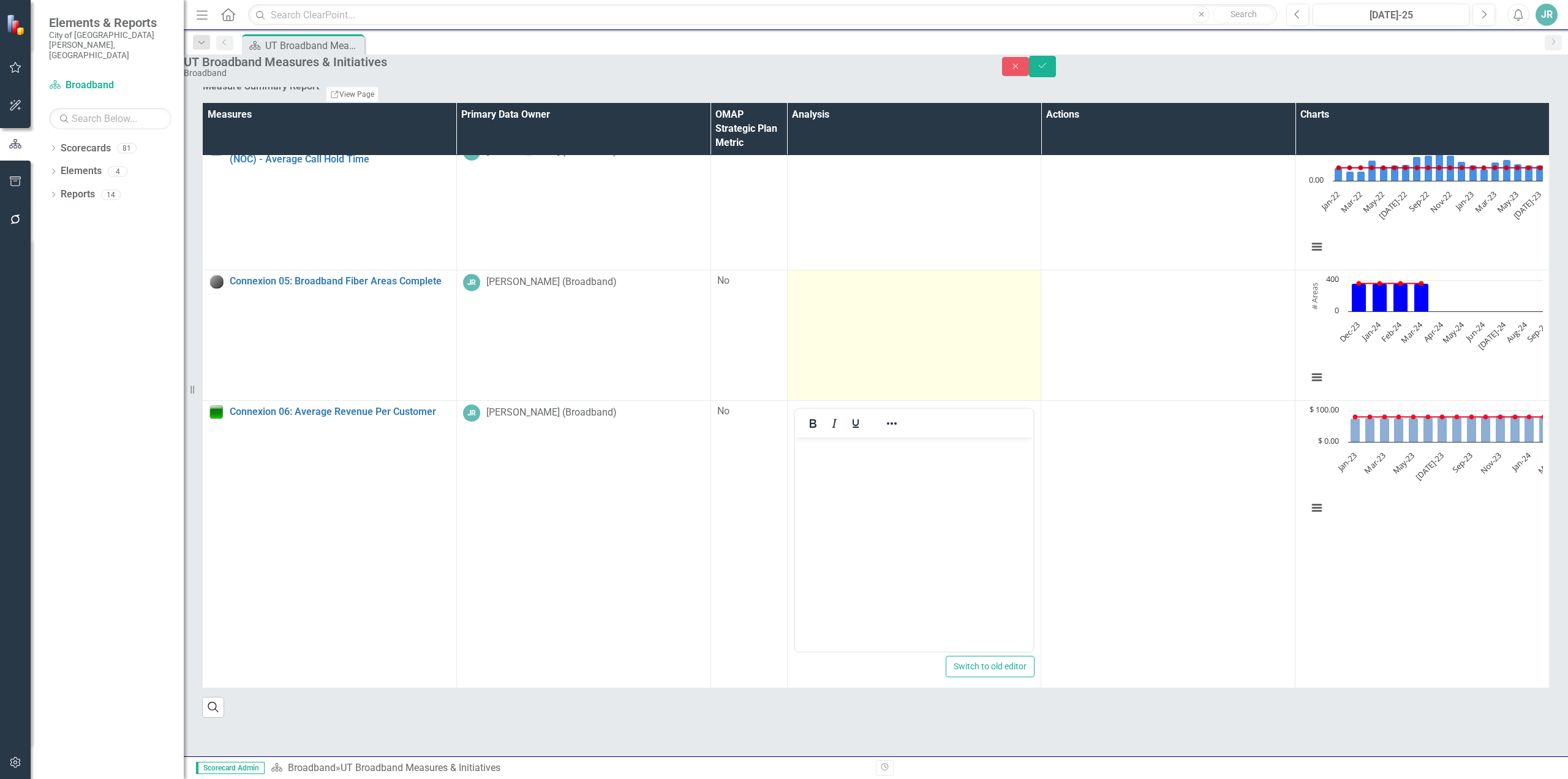
scroll to position [309, 0]
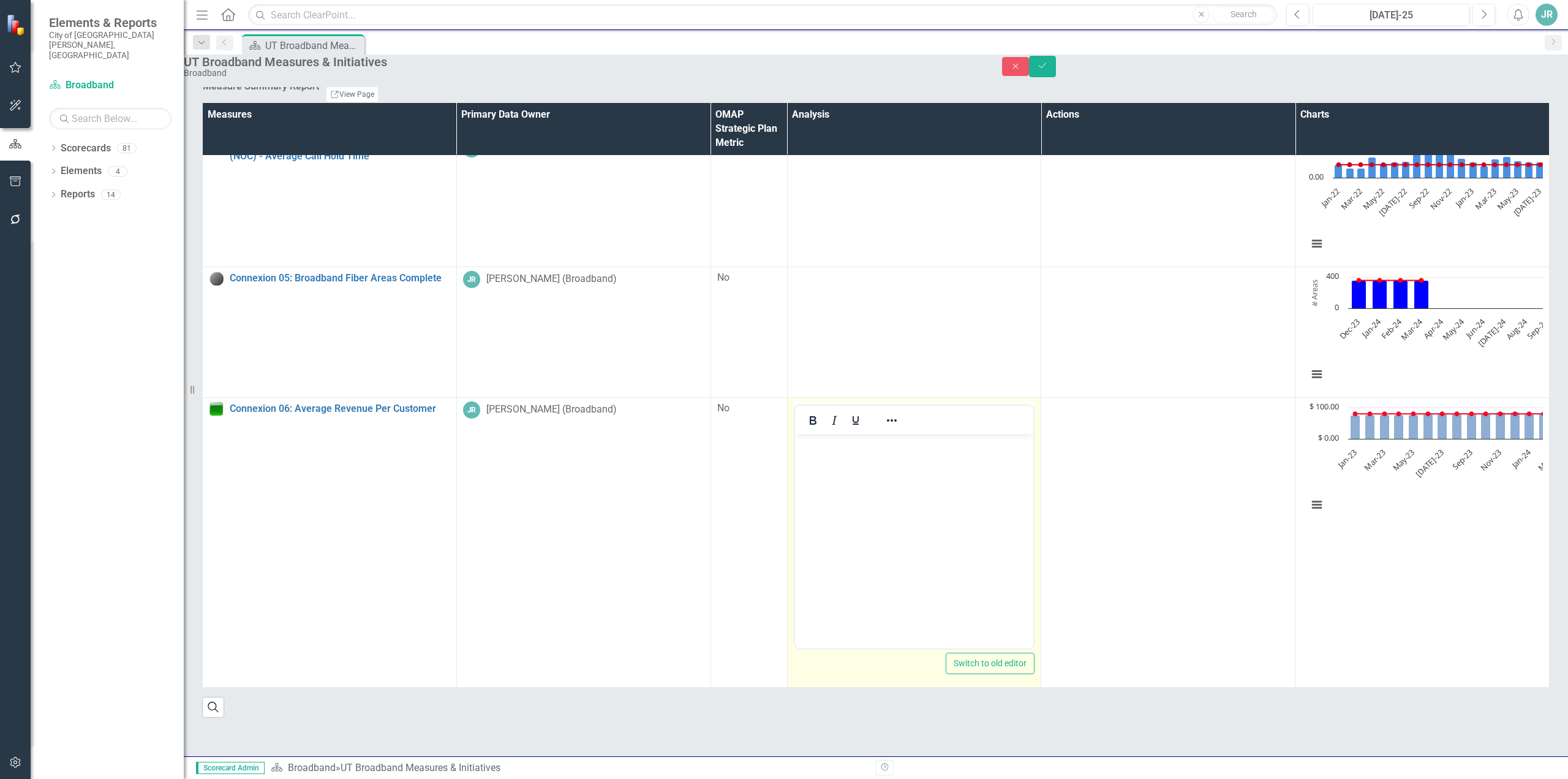
click at [838, 458] on body "Rich Text Area. Press ALT-0 for help." at bounding box center [914, 525] width 239 height 184
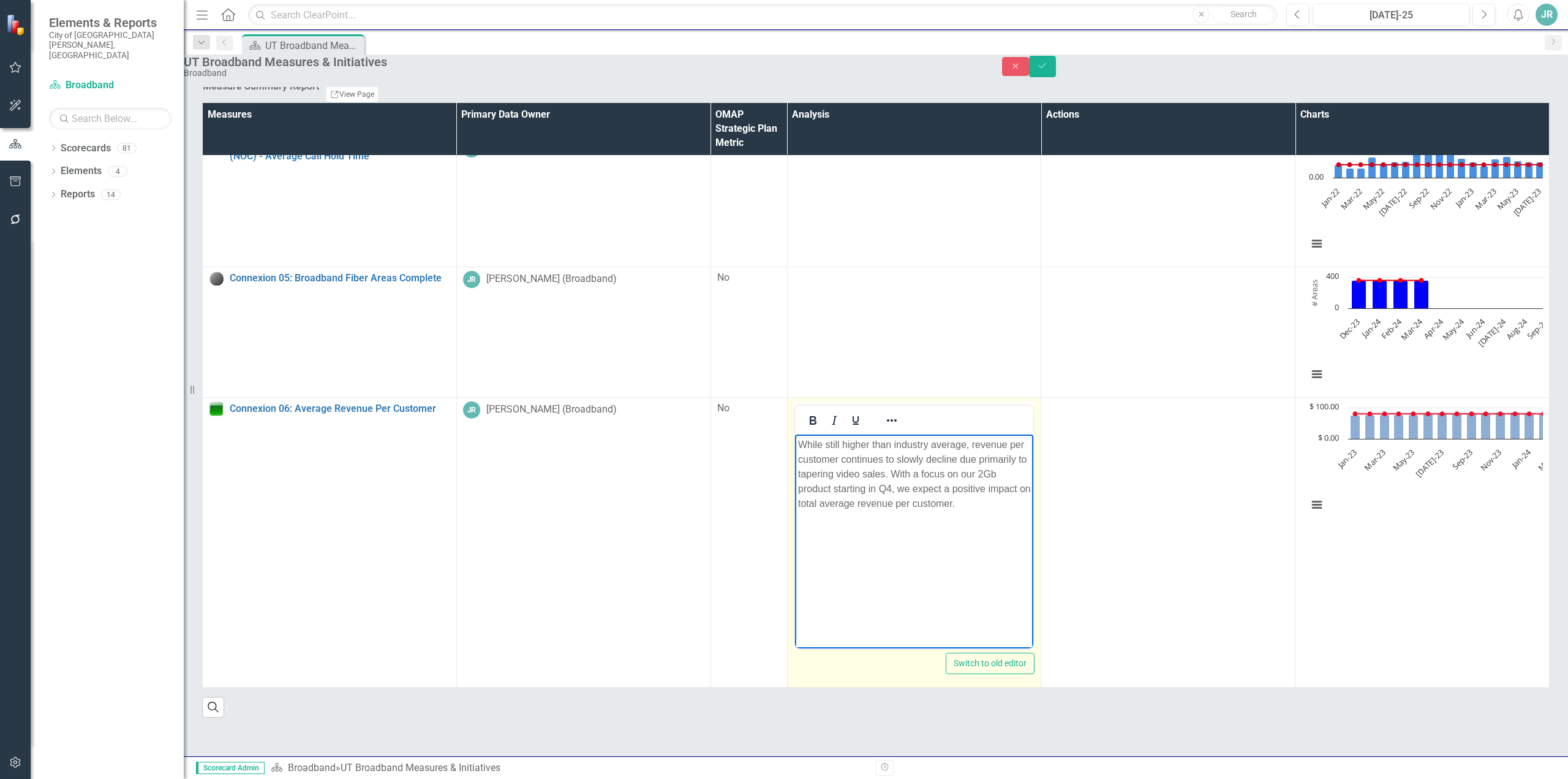
click at [970, 474] on p "While still higher than industry average, revenue per customer continues to slo…" at bounding box center [914, 473] width 233 height 74
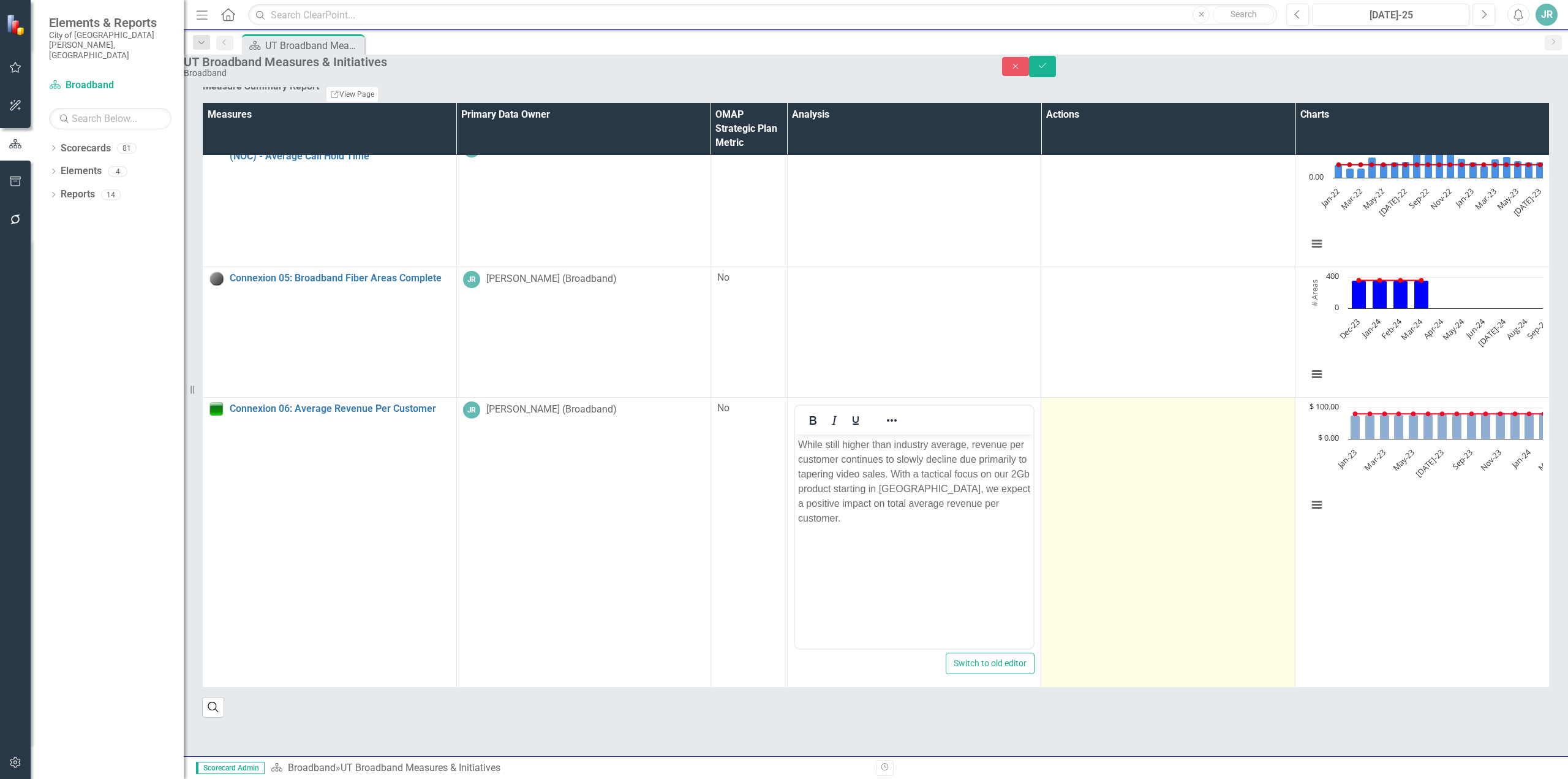
drag, startPoint x: 890, startPoint y: 610, endPoint x: 884, endPoint y: 602, distance: 10.0
click at [1041, 610] on td at bounding box center [1168, 542] width 254 height 290
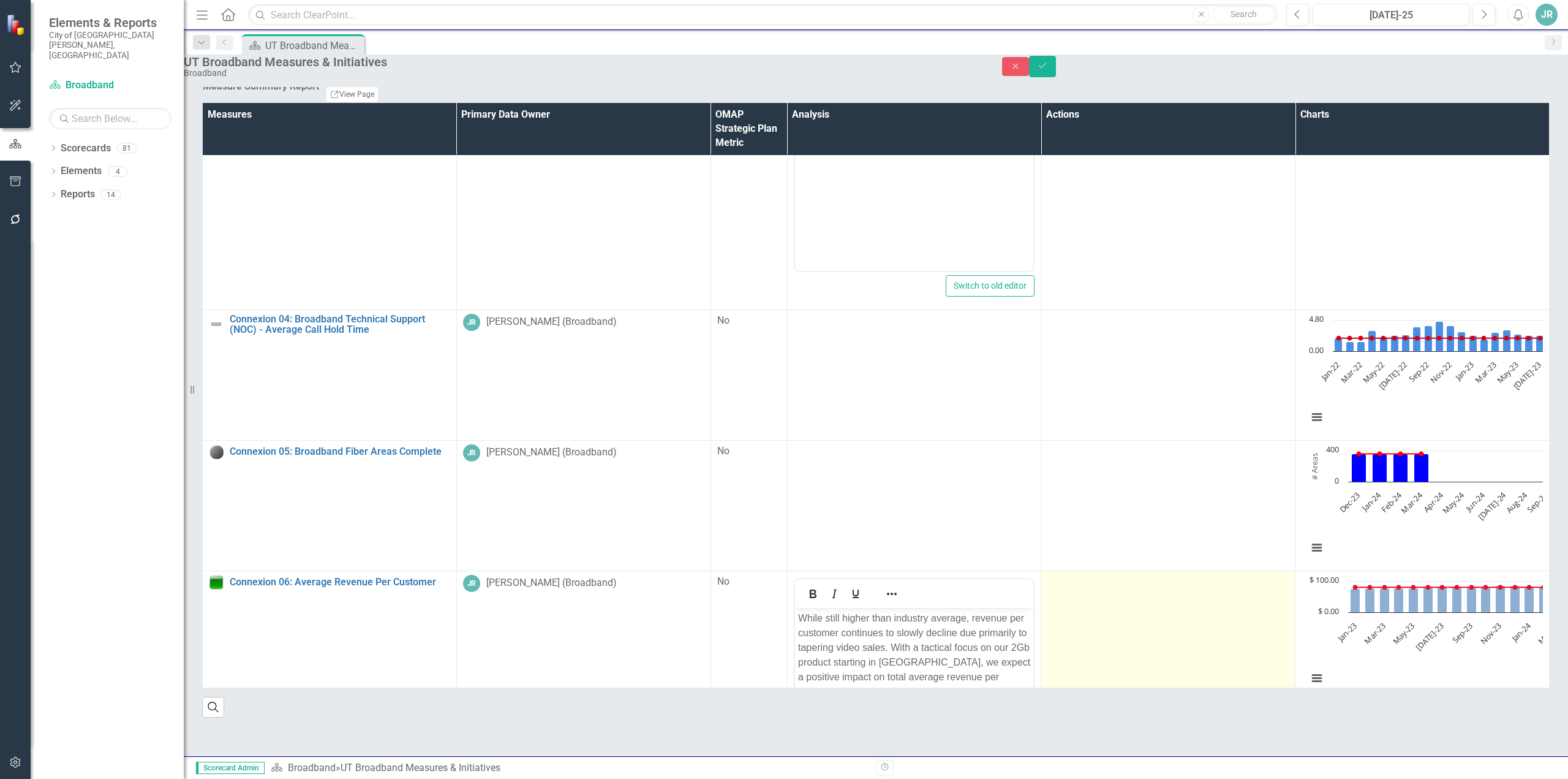
scroll to position [0, 0]
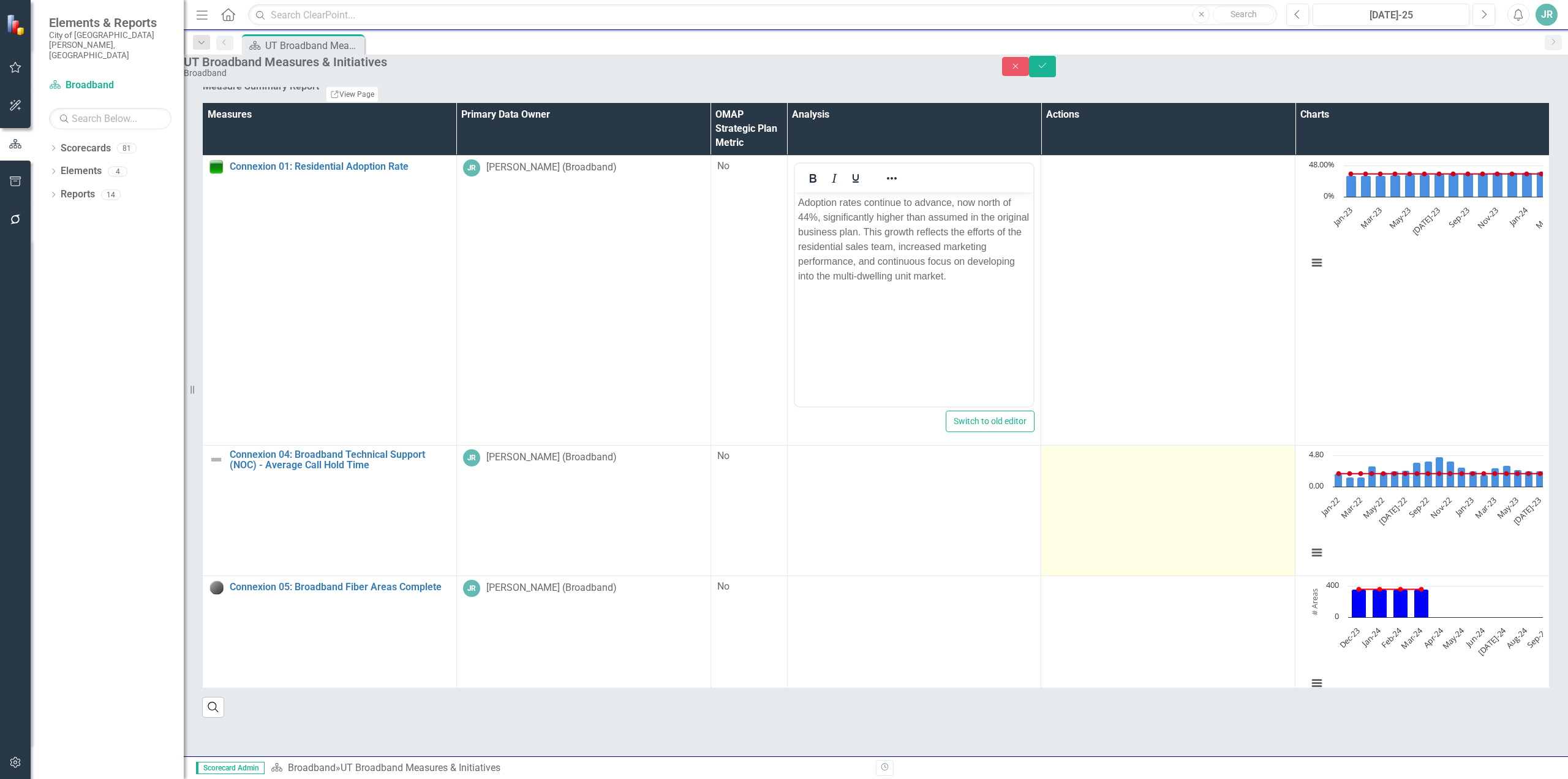
click at [1041, 540] on td at bounding box center [1168, 510] width 254 height 131
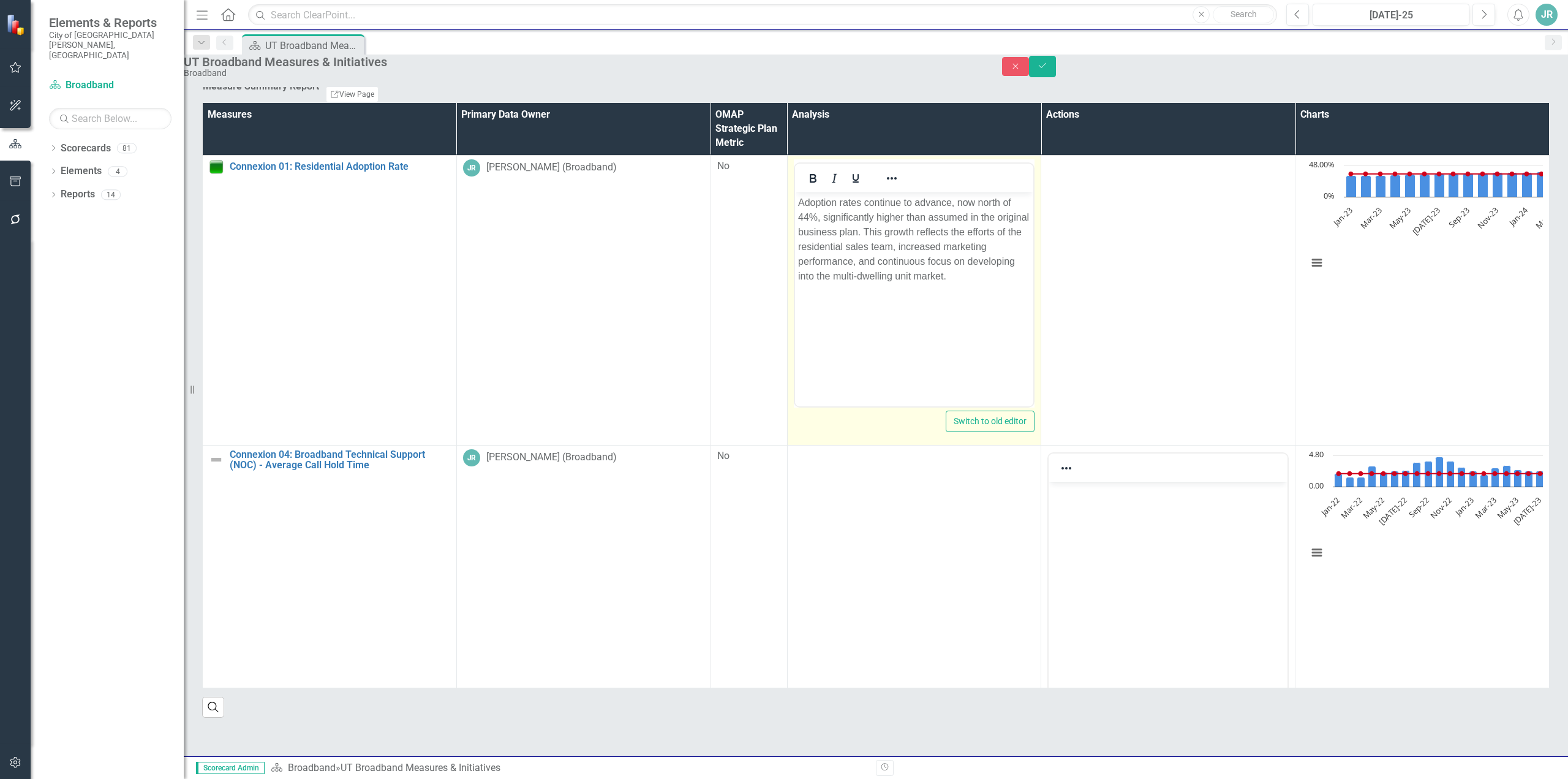
click at [932, 336] on body "Adoption rates continue to advance, now north of 44%, significantly higher than…" at bounding box center [914, 283] width 239 height 184
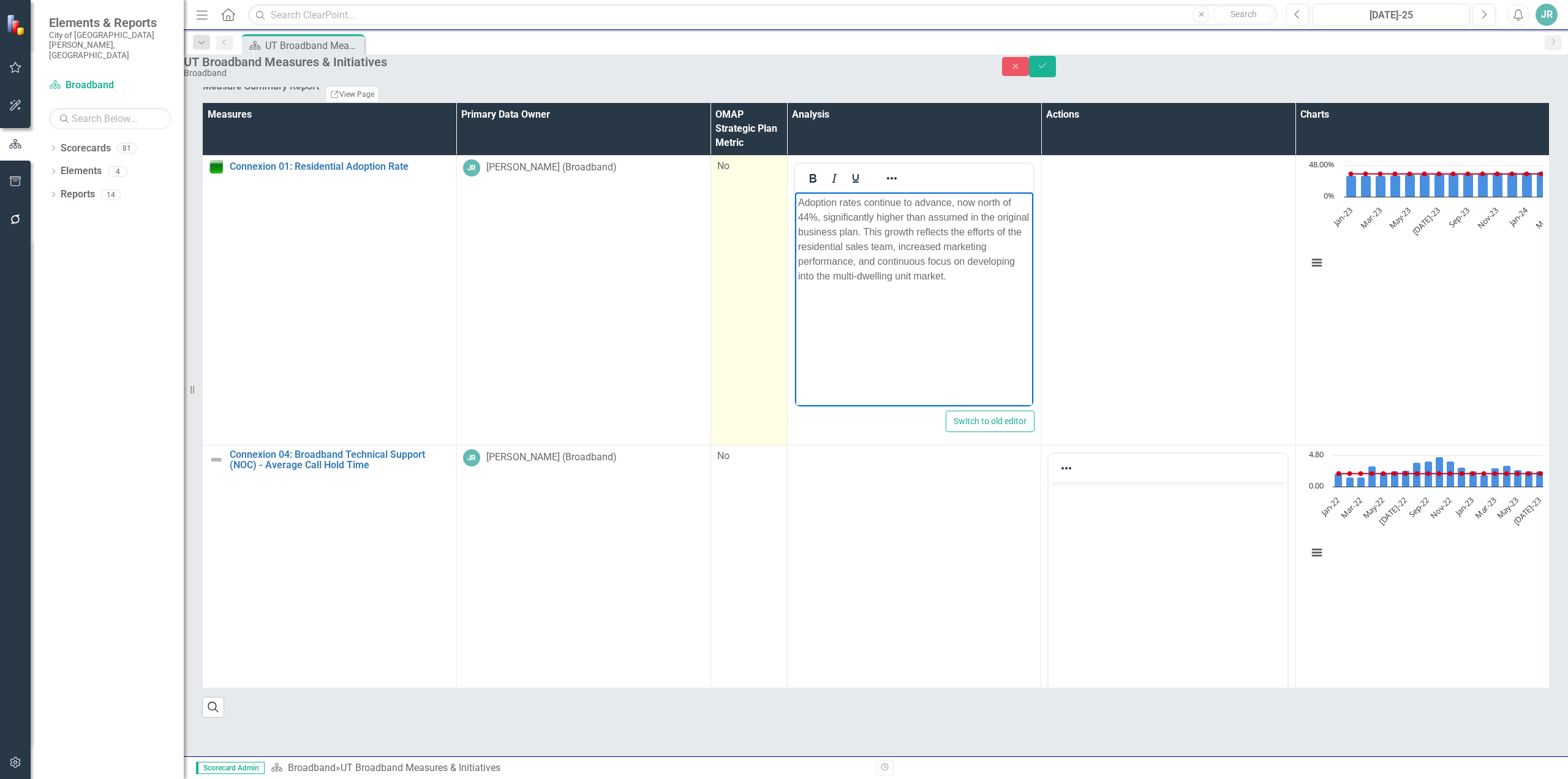
click at [711, 400] on td "No" at bounding box center [749, 300] width 77 height 290
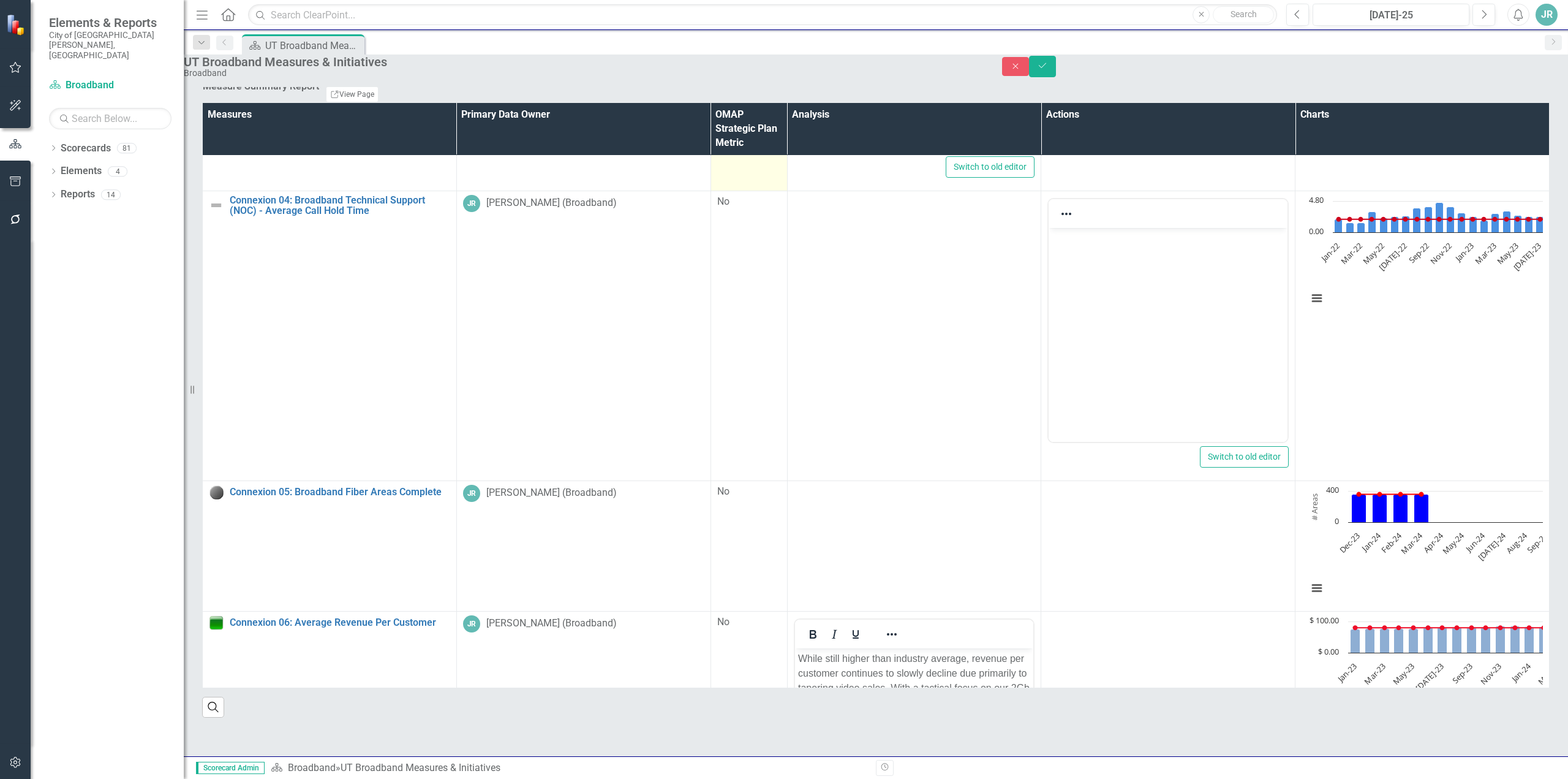
scroll to position [307, 0]
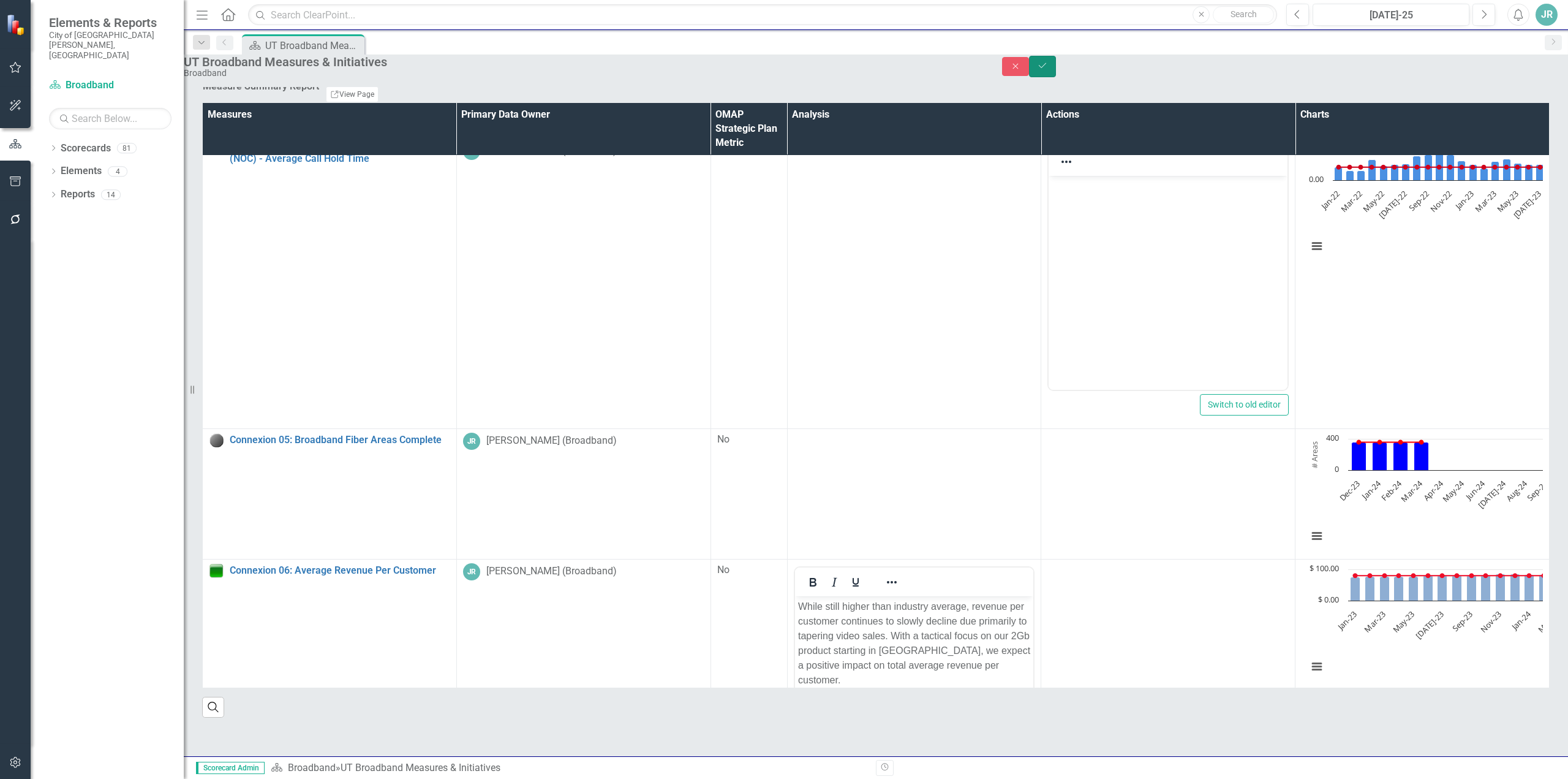
click at [1046, 68] on icon "submit" at bounding box center [1042, 65] width 7 height 5
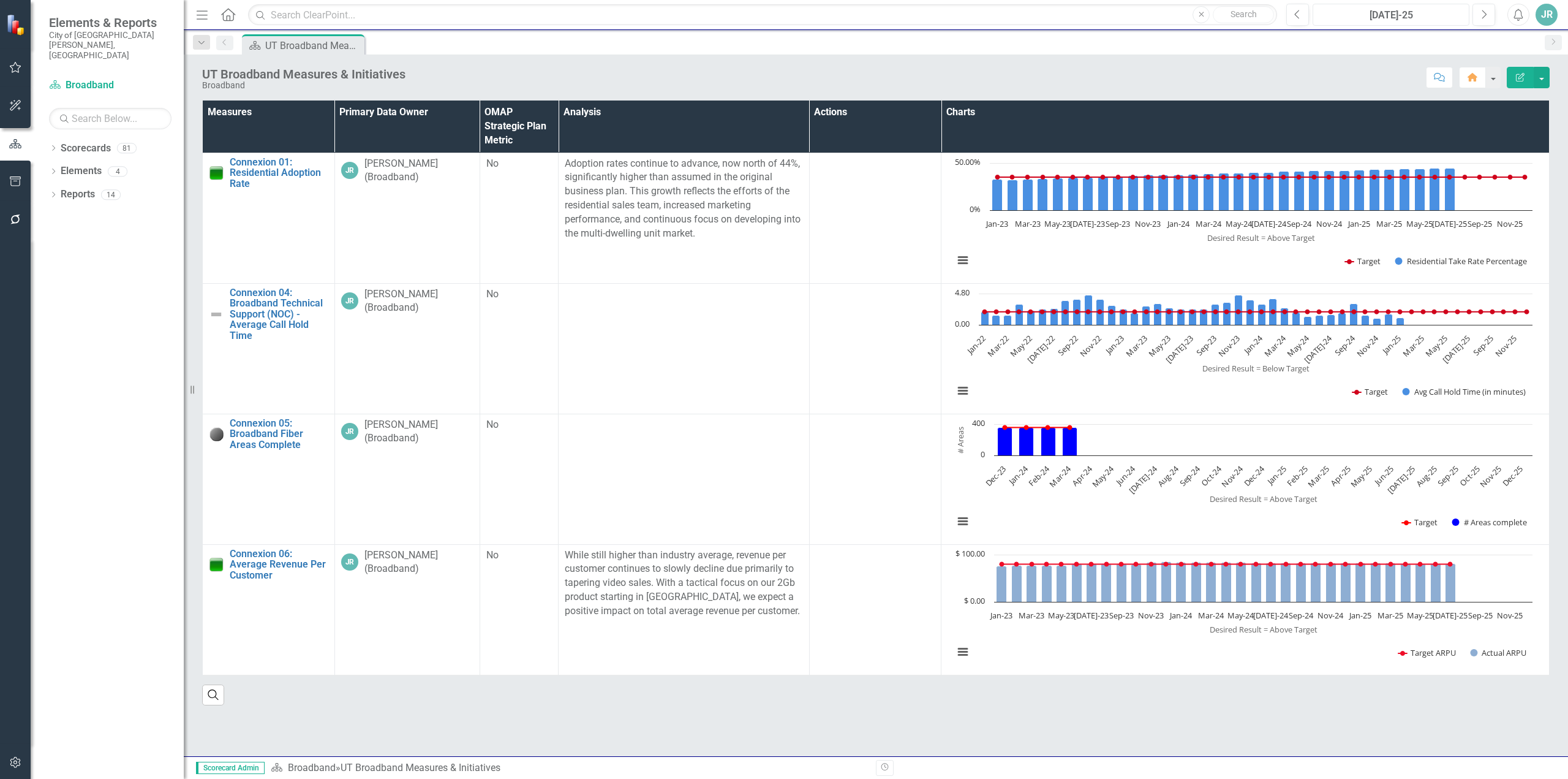
click at [1424, 16] on div "[DATE]-25" at bounding box center [1391, 15] width 148 height 15
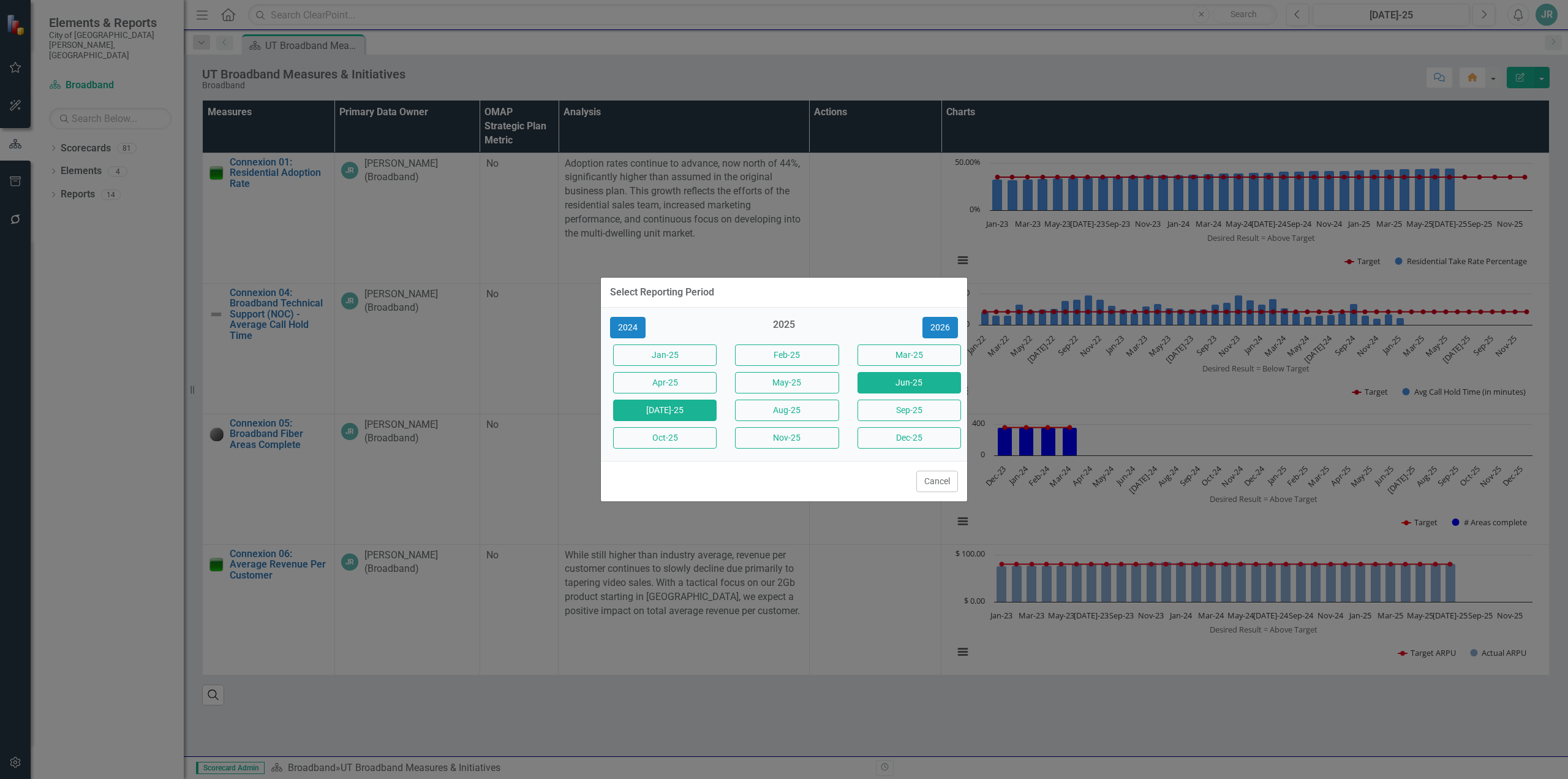
click at [894, 376] on button "Jun-25" at bounding box center [910, 383] width 104 height 22
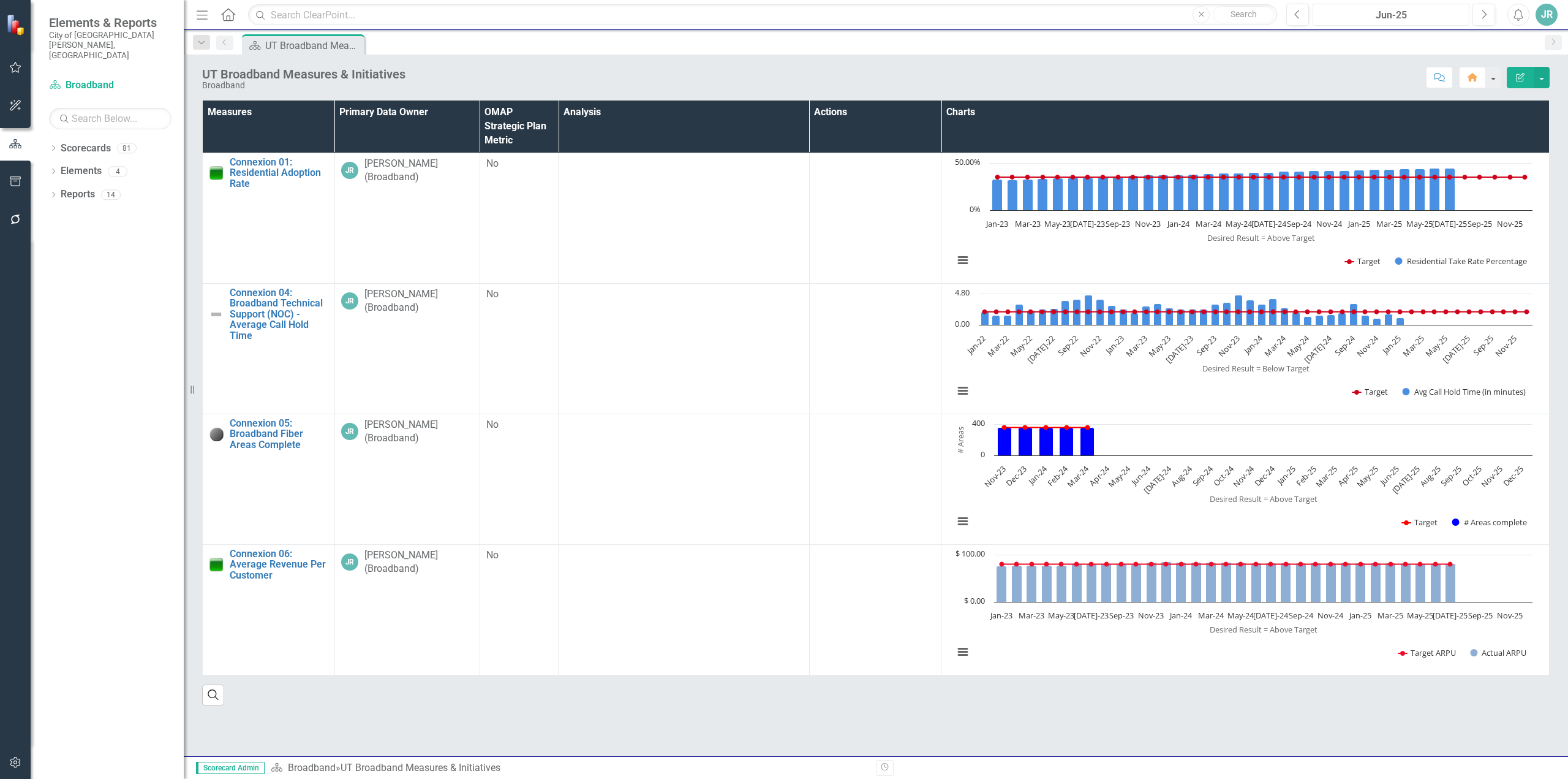
click at [1398, 15] on div "Jun-25" at bounding box center [1391, 15] width 148 height 15
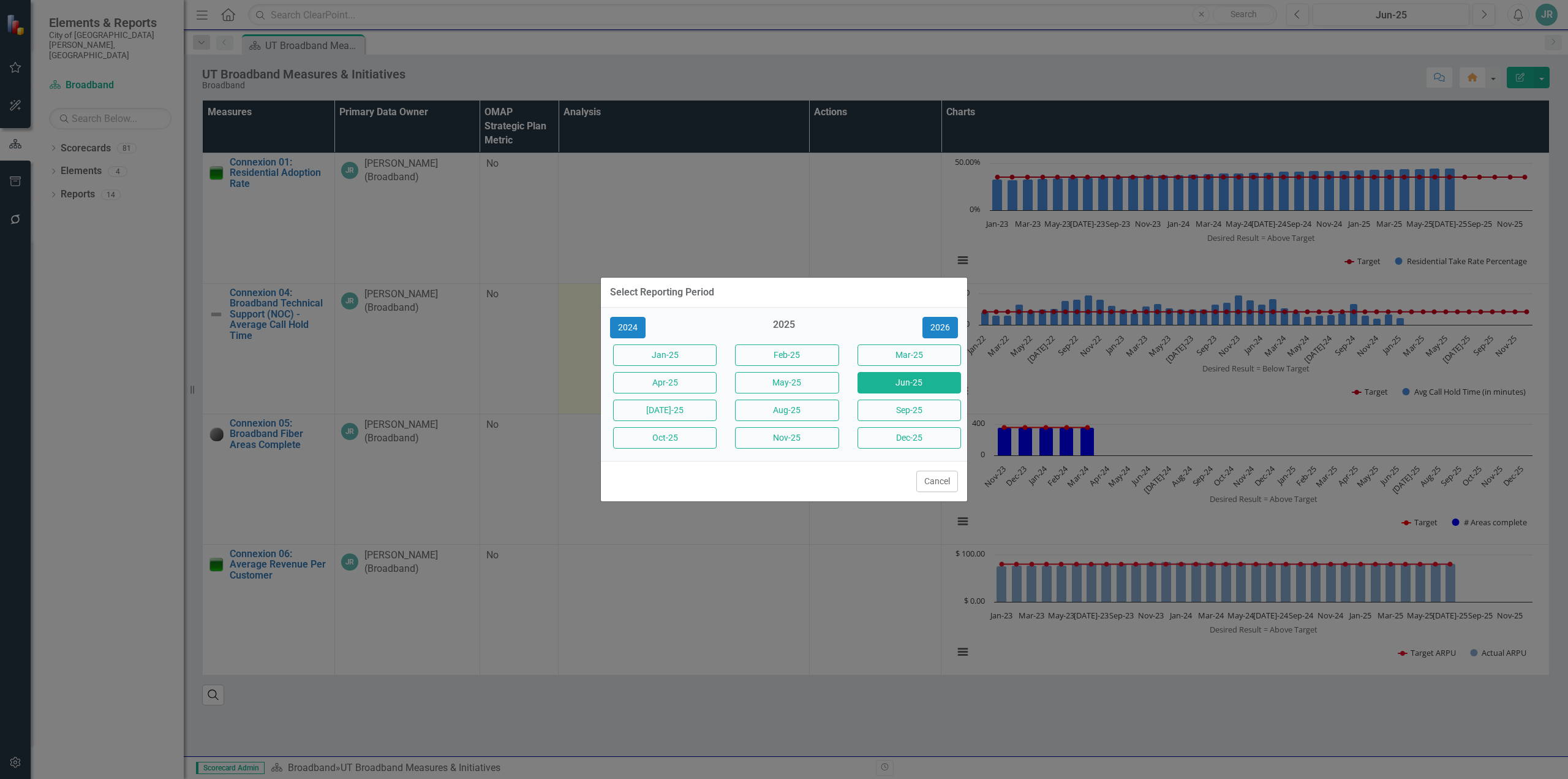
drag, startPoint x: 698, startPoint y: 407, endPoint x: 691, endPoint y: 403, distance: 8.1
click at [697, 407] on button "[DATE]-25" at bounding box center [665, 410] width 104 height 22
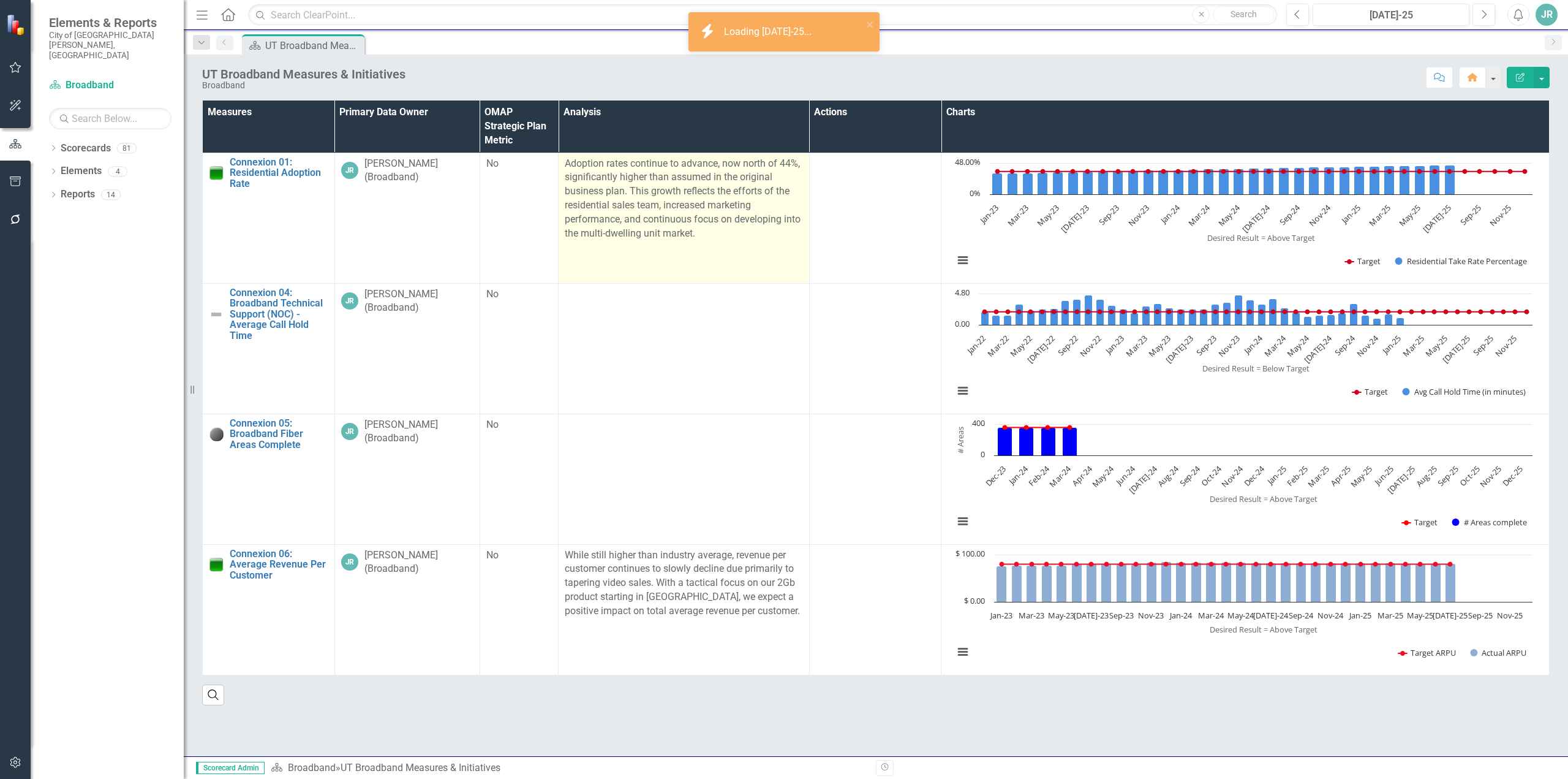
click at [726, 202] on p "Adoption rates continue to advance, now north of 44%, significantly higher than…" at bounding box center [684, 199] width 238 height 84
click at [723, 204] on p "Adoption rates continue to advance, now north of 44%, significantly higher than…" at bounding box center [684, 199] width 238 height 84
click at [715, 233] on p "Adoption rates continue to advance, now north of 44%, significantly higher than…" at bounding box center [684, 199] width 238 height 84
click at [712, 234] on p "Adoption rates continue to advance, now north of 44%, significantly higher than…" at bounding box center [684, 199] width 238 height 84
click at [712, 235] on p "Adoption rates continue to advance, now north of 44%, significantly higher than…" at bounding box center [684, 199] width 238 height 84
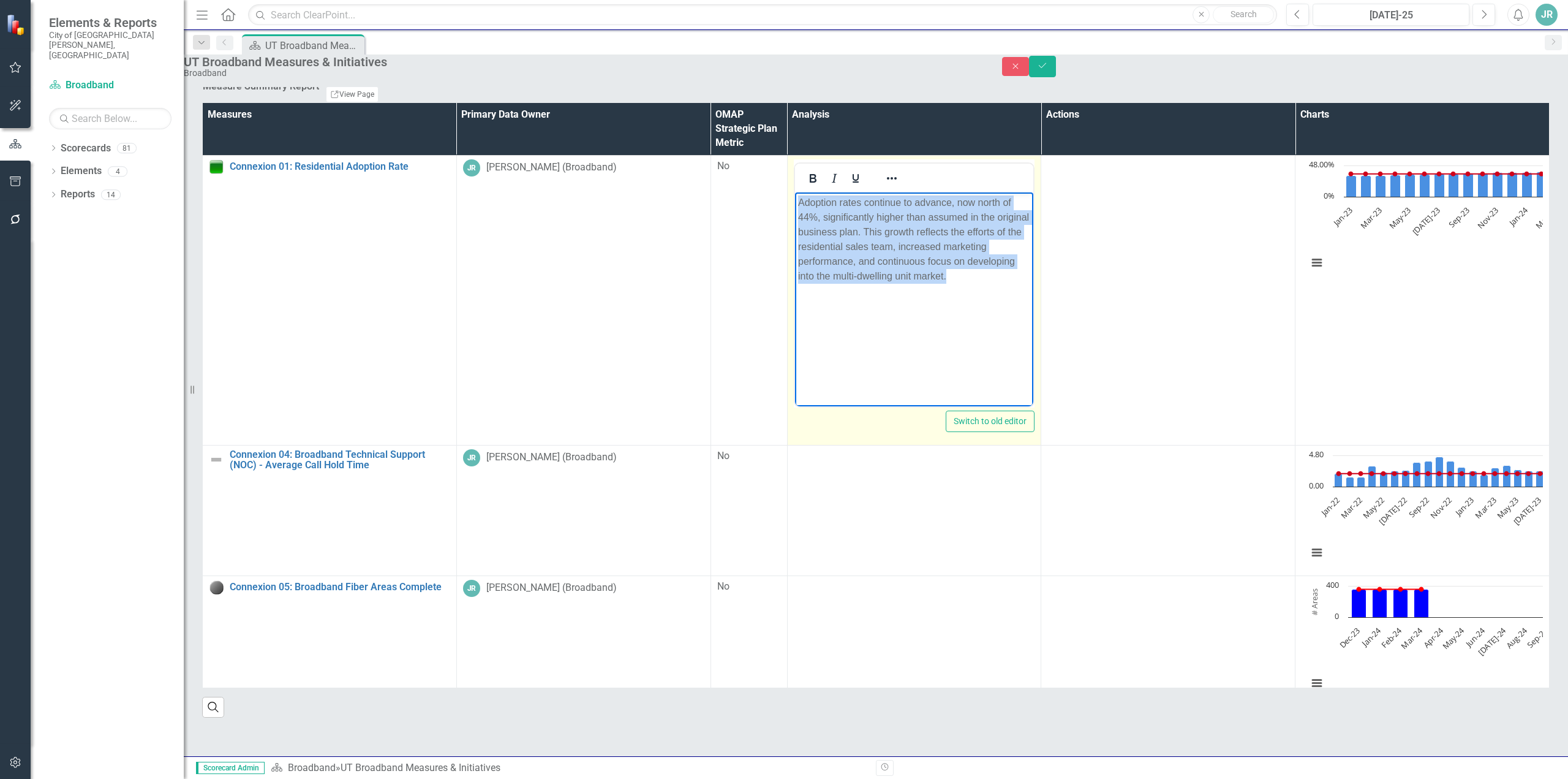
drag, startPoint x: 997, startPoint y: 277, endPoint x: 1335, endPoint y: 418, distance: 366.2
click at [794, 192] on html "Adoption rates continue to advance, now north of 44%, significantly higher than…" at bounding box center [914, 283] width 239 height 184
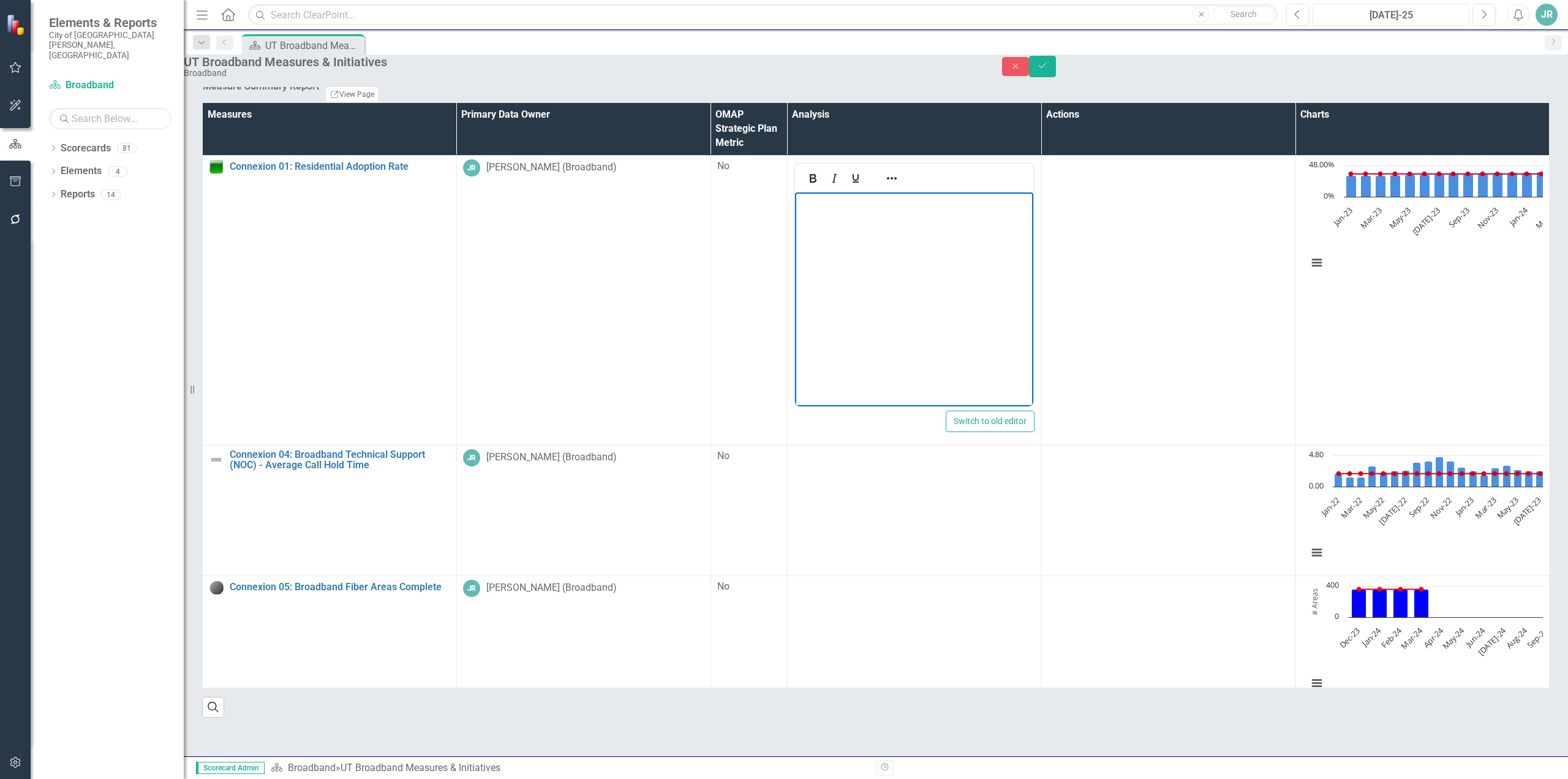
click at [1419, 16] on div "[DATE]-25" at bounding box center [1391, 15] width 148 height 15
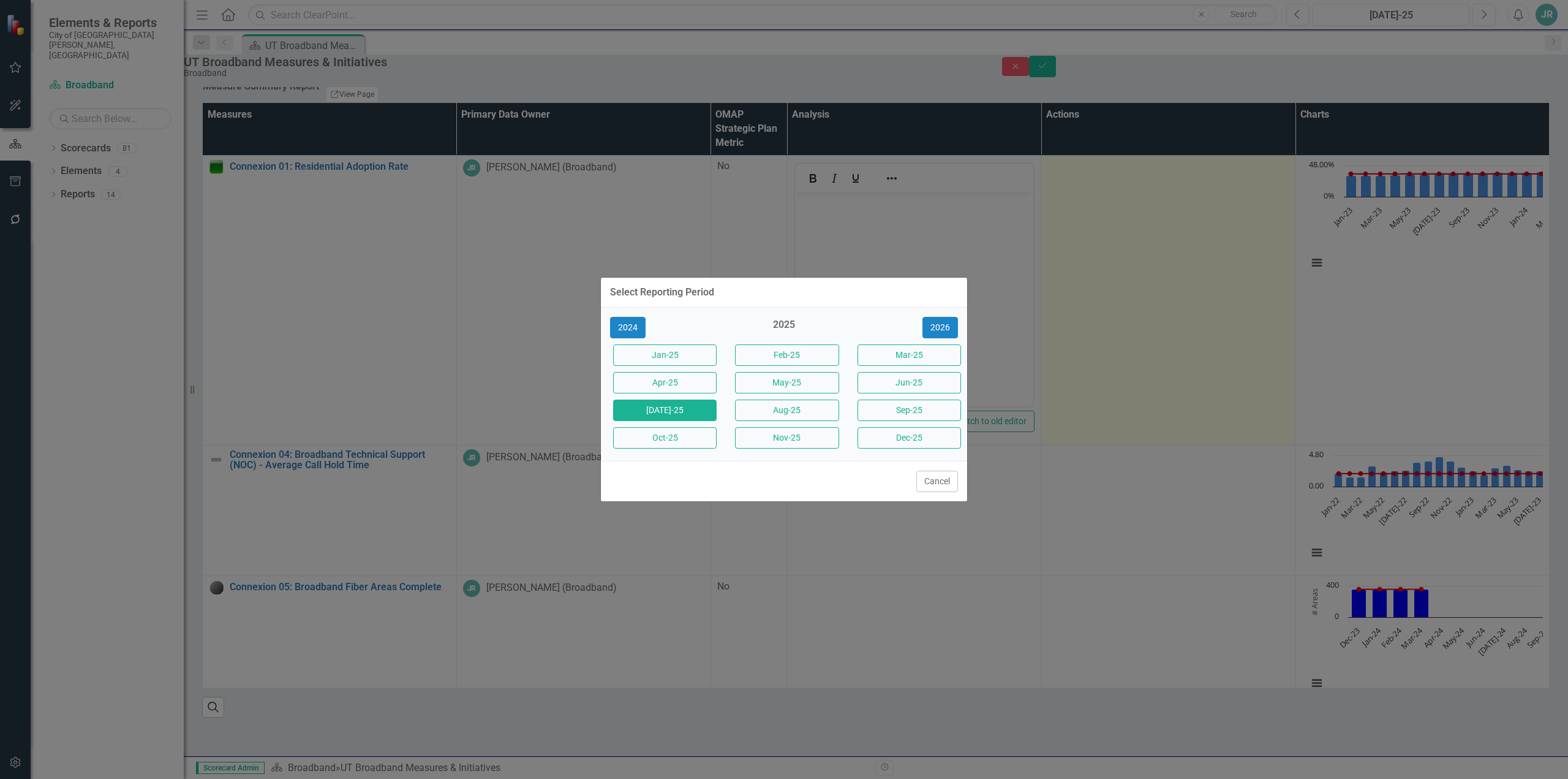
click at [908, 386] on button "Jun-25" at bounding box center [910, 383] width 104 height 22
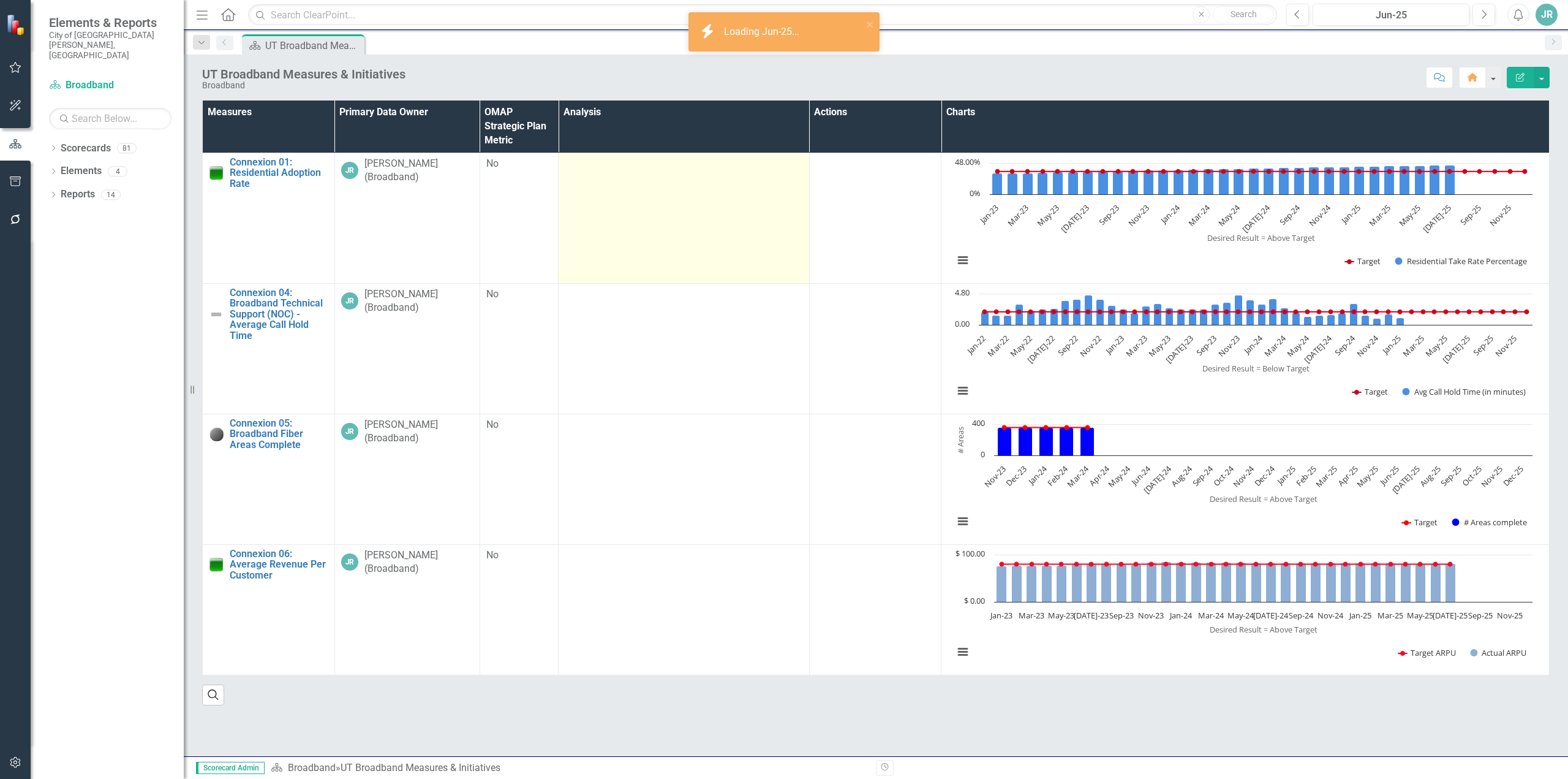
click at [664, 230] on td at bounding box center [684, 218] width 251 height 131
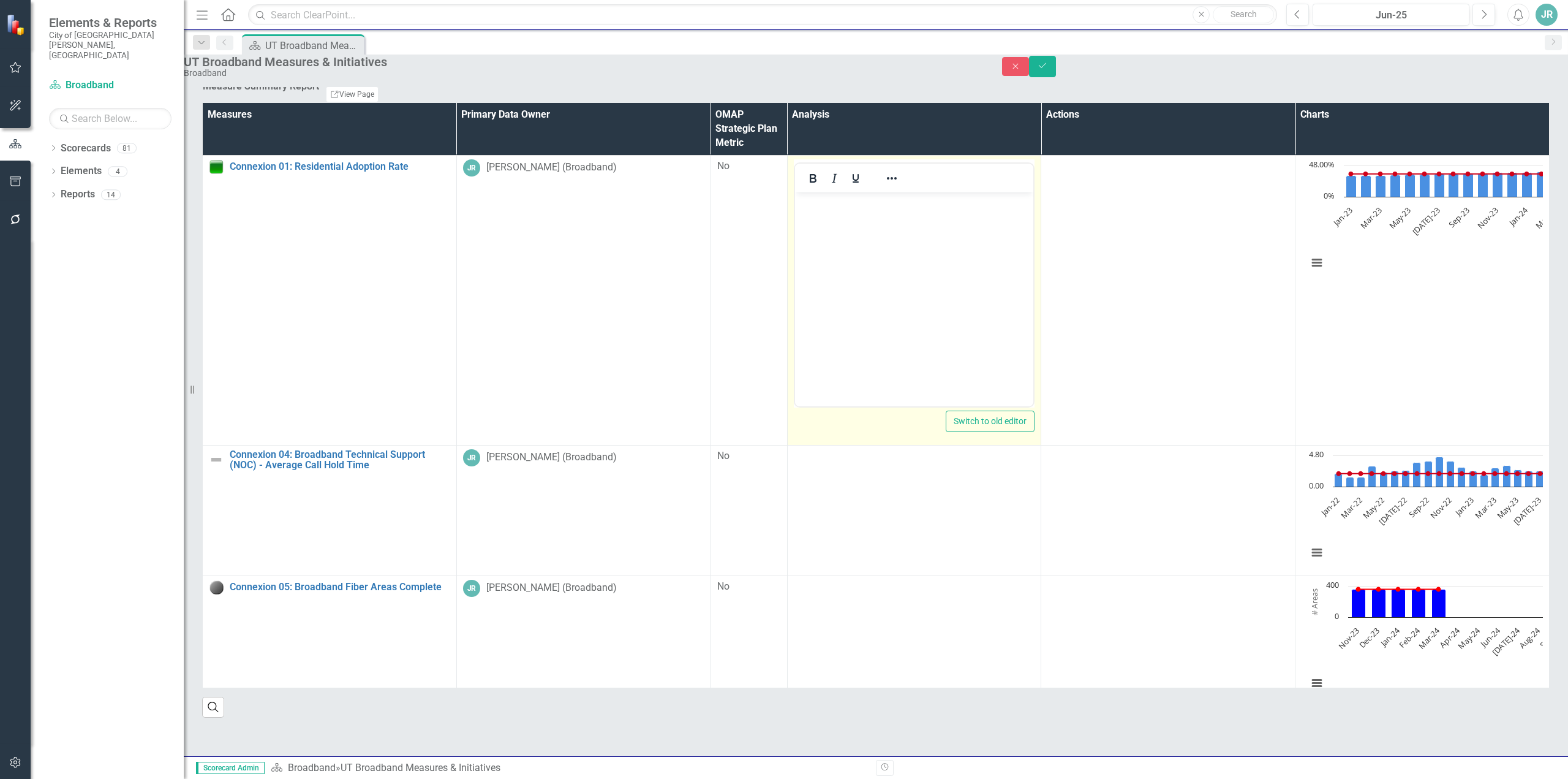
click at [885, 265] on body "Rich Text Area. Press ALT-0 for help." at bounding box center [914, 283] width 239 height 184
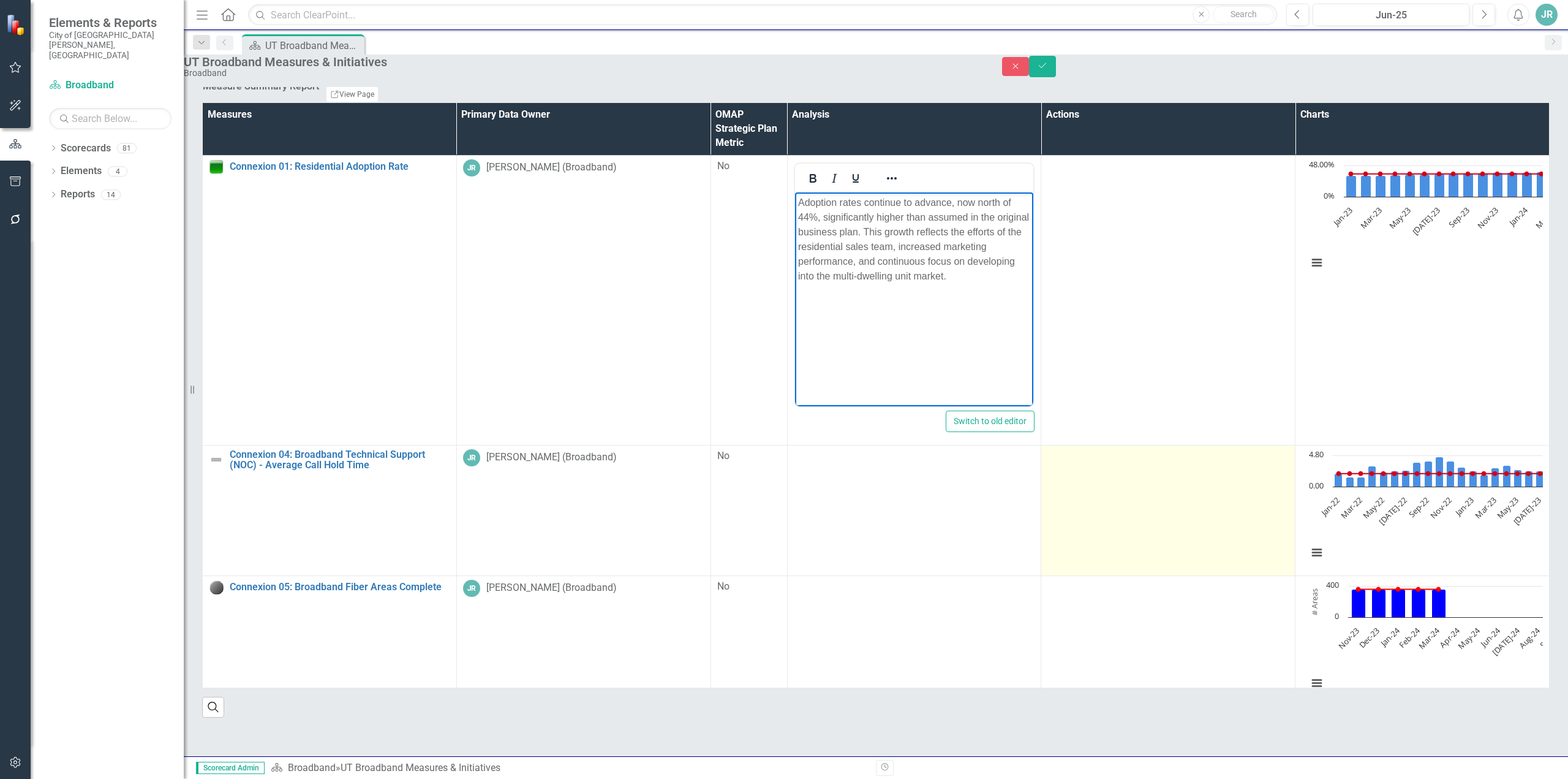
click at [1041, 523] on td at bounding box center [1168, 510] width 254 height 131
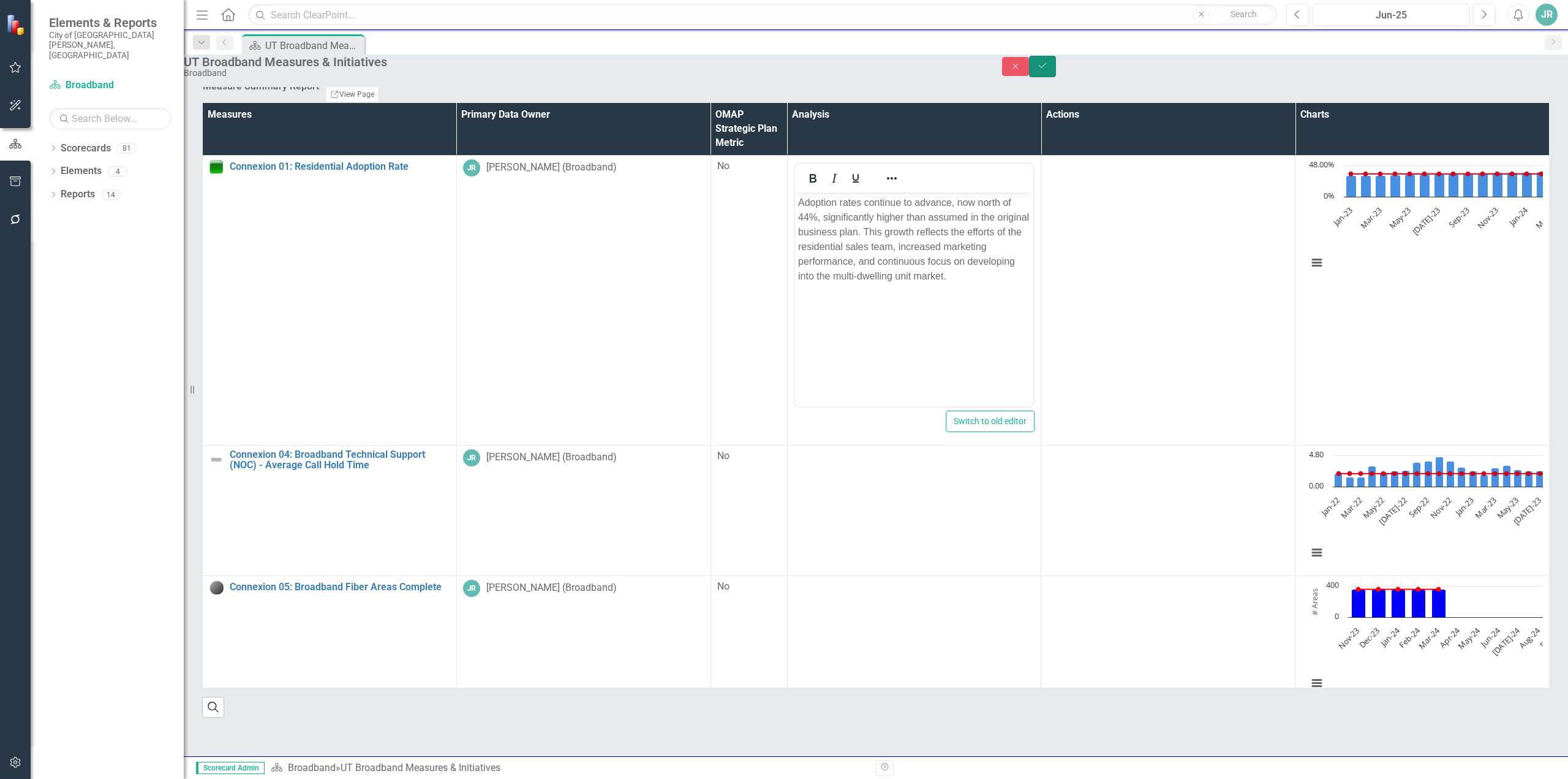
click at [1048, 70] on icon "Save" at bounding box center [1042, 65] width 11 height 9
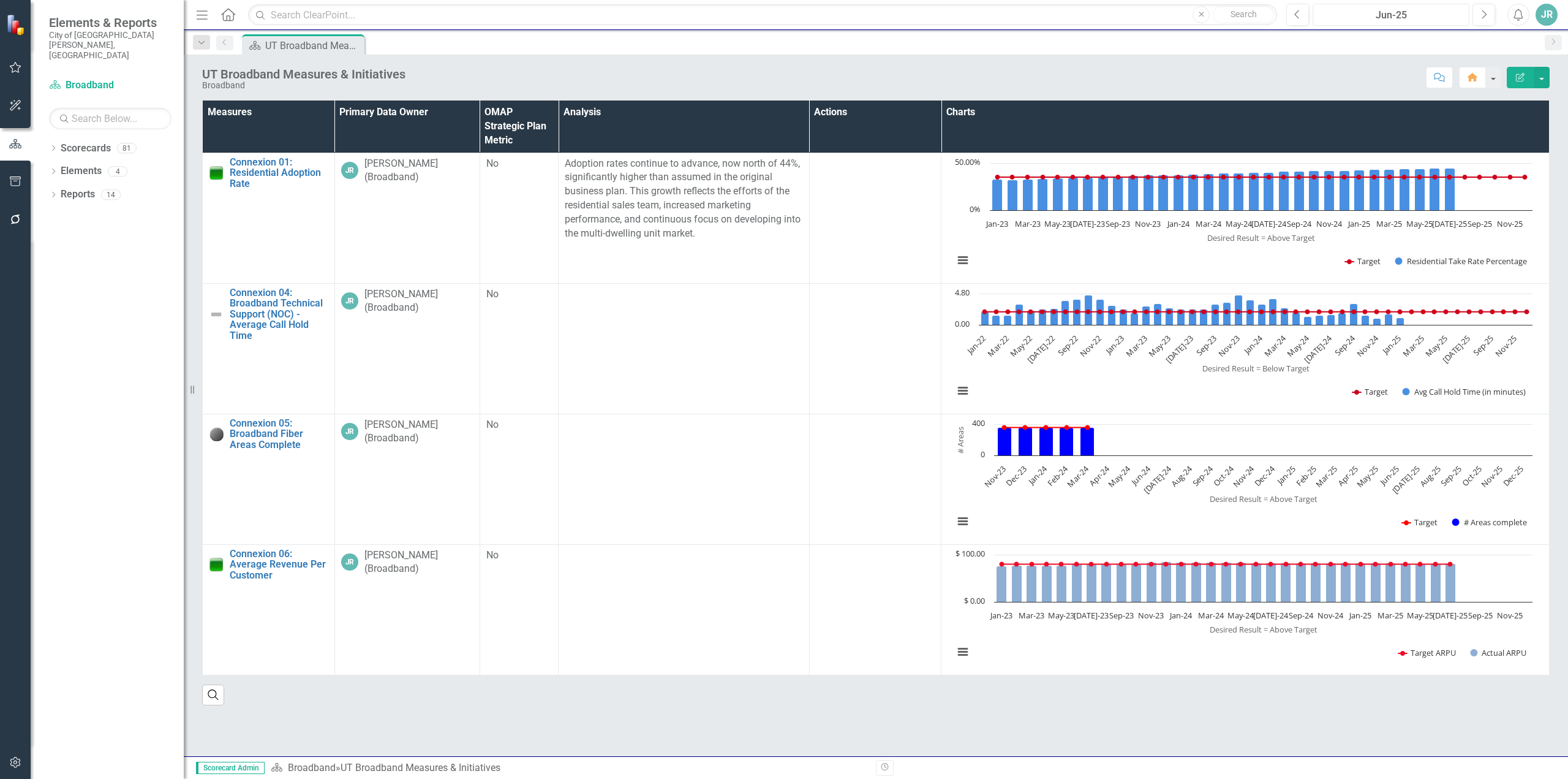
click at [1414, 18] on div "Jun-25" at bounding box center [1391, 15] width 148 height 15
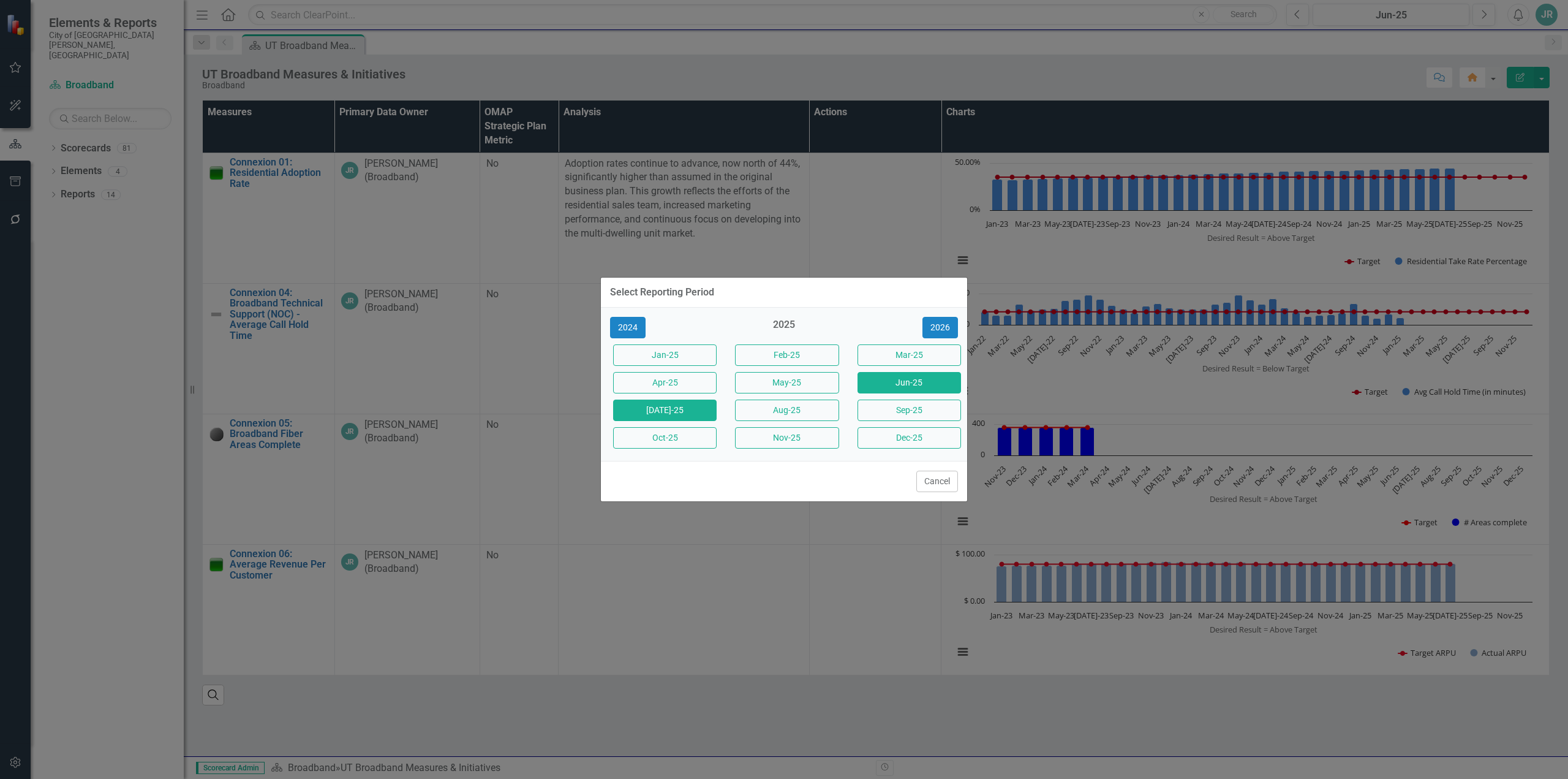
click at [658, 412] on button "[DATE]-25" at bounding box center [665, 410] width 104 height 22
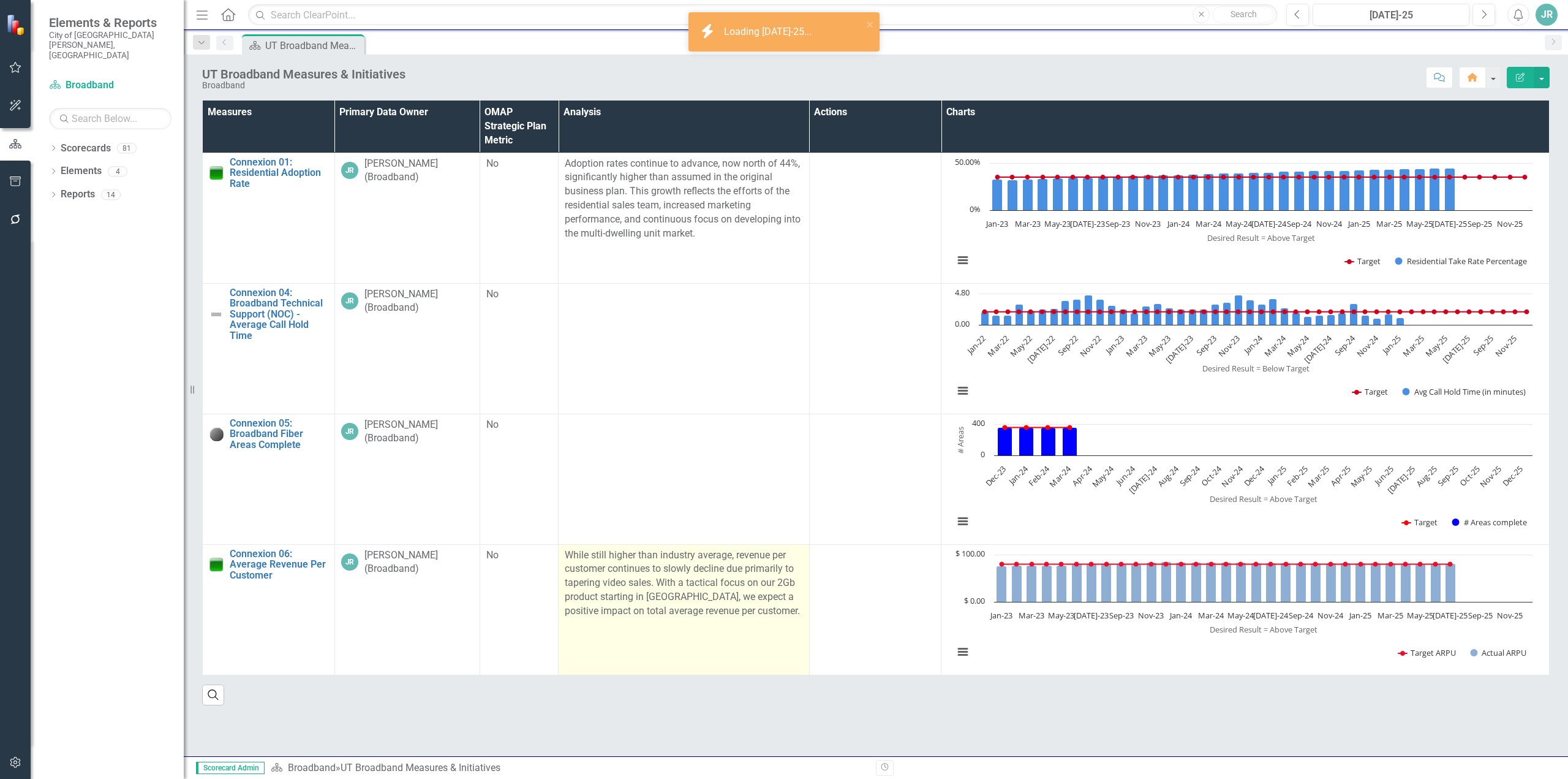
click at [644, 610] on p "While still higher than industry average, revenue per customer continues to slo…" at bounding box center [684, 583] width 238 height 70
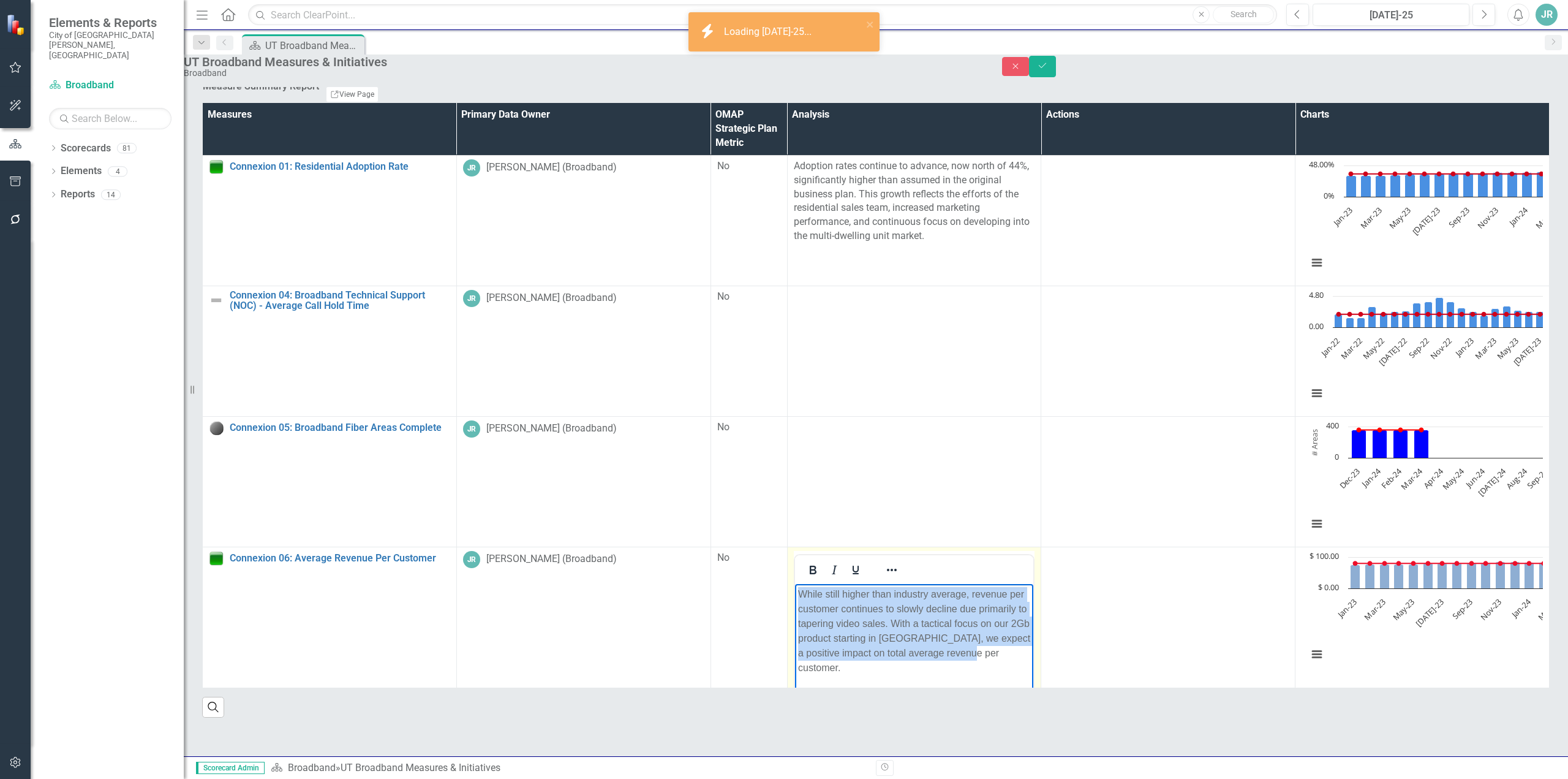
drag, startPoint x: 898, startPoint y: 676, endPoint x: 794, endPoint y: 585, distance: 138.2
click at [794, 585] on body "While still higher than industry average, revenue per customer continues to slo…" at bounding box center [914, 674] width 239 height 184
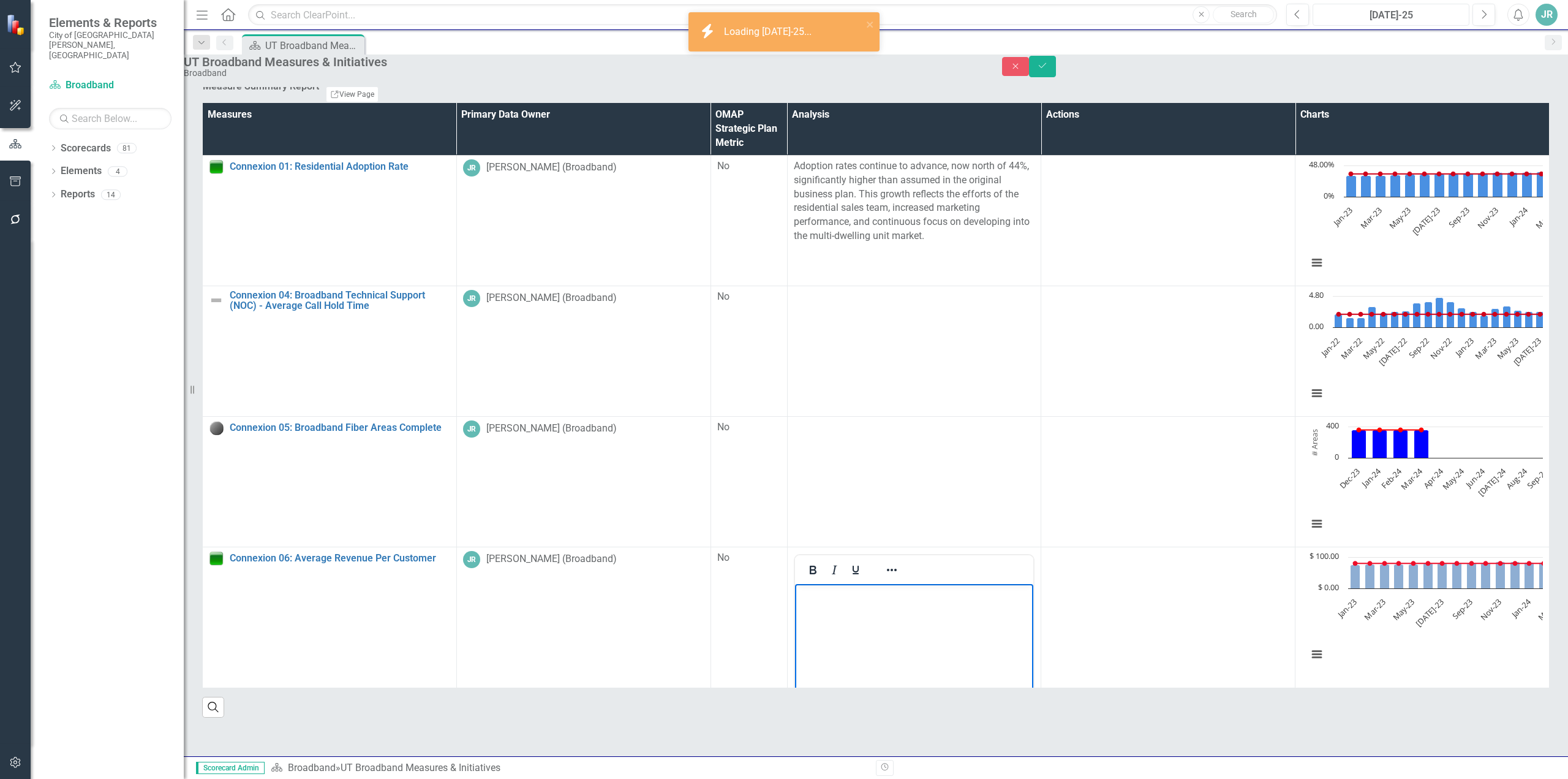
click at [1376, 15] on div "[DATE]-25" at bounding box center [1391, 15] width 148 height 15
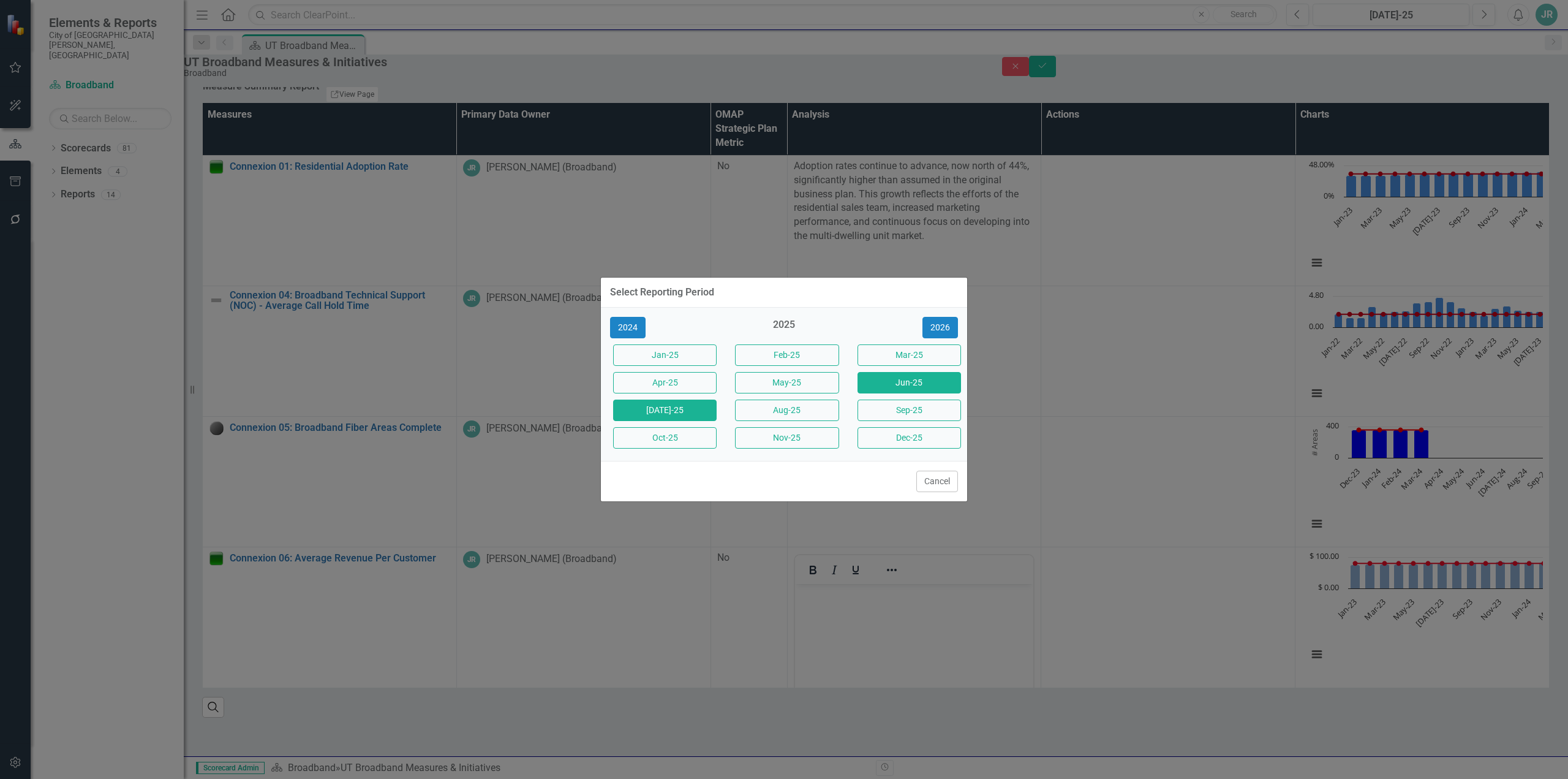
drag, startPoint x: 919, startPoint y: 389, endPoint x: 914, endPoint y: 383, distance: 7.8
click at [918, 389] on button "Jun-25" at bounding box center [910, 383] width 104 height 22
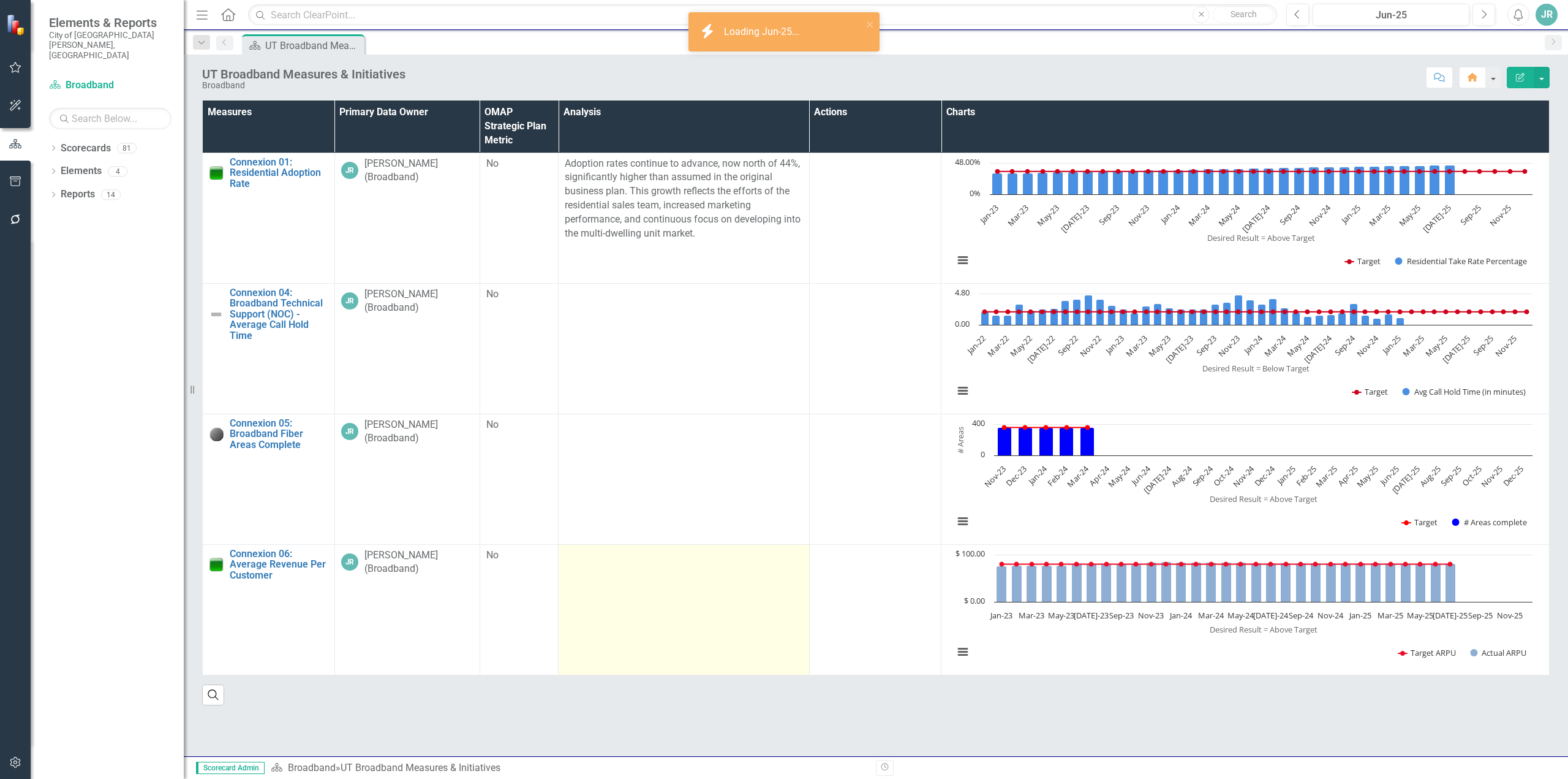
click at [626, 585] on td at bounding box center [684, 609] width 251 height 131
click at [630, 585] on td at bounding box center [684, 609] width 251 height 131
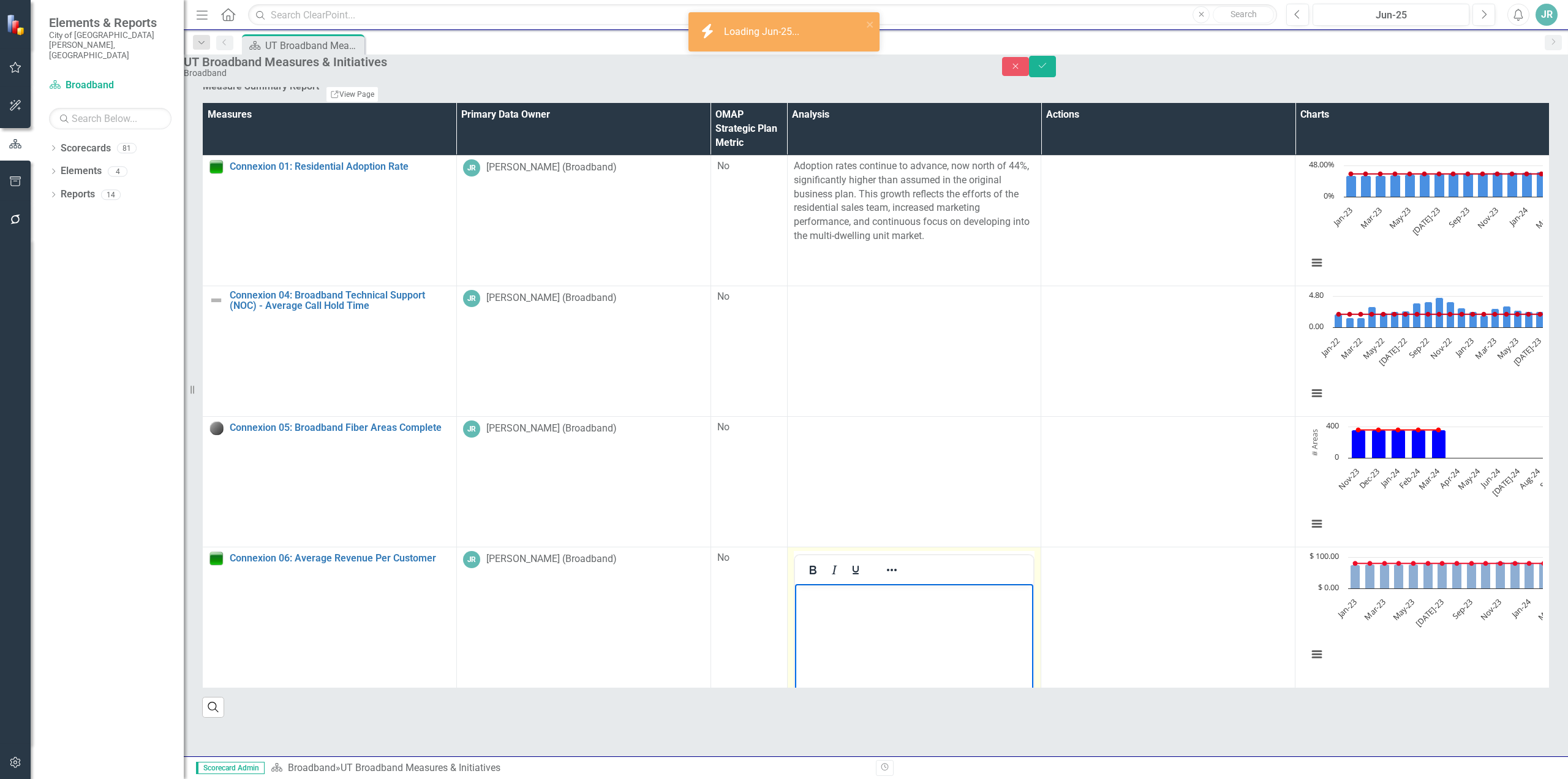
click at [853, 599] on p "Rich Text Area. Press ALT-0 for help." at bounding box center [914, 593] width 233 height 15
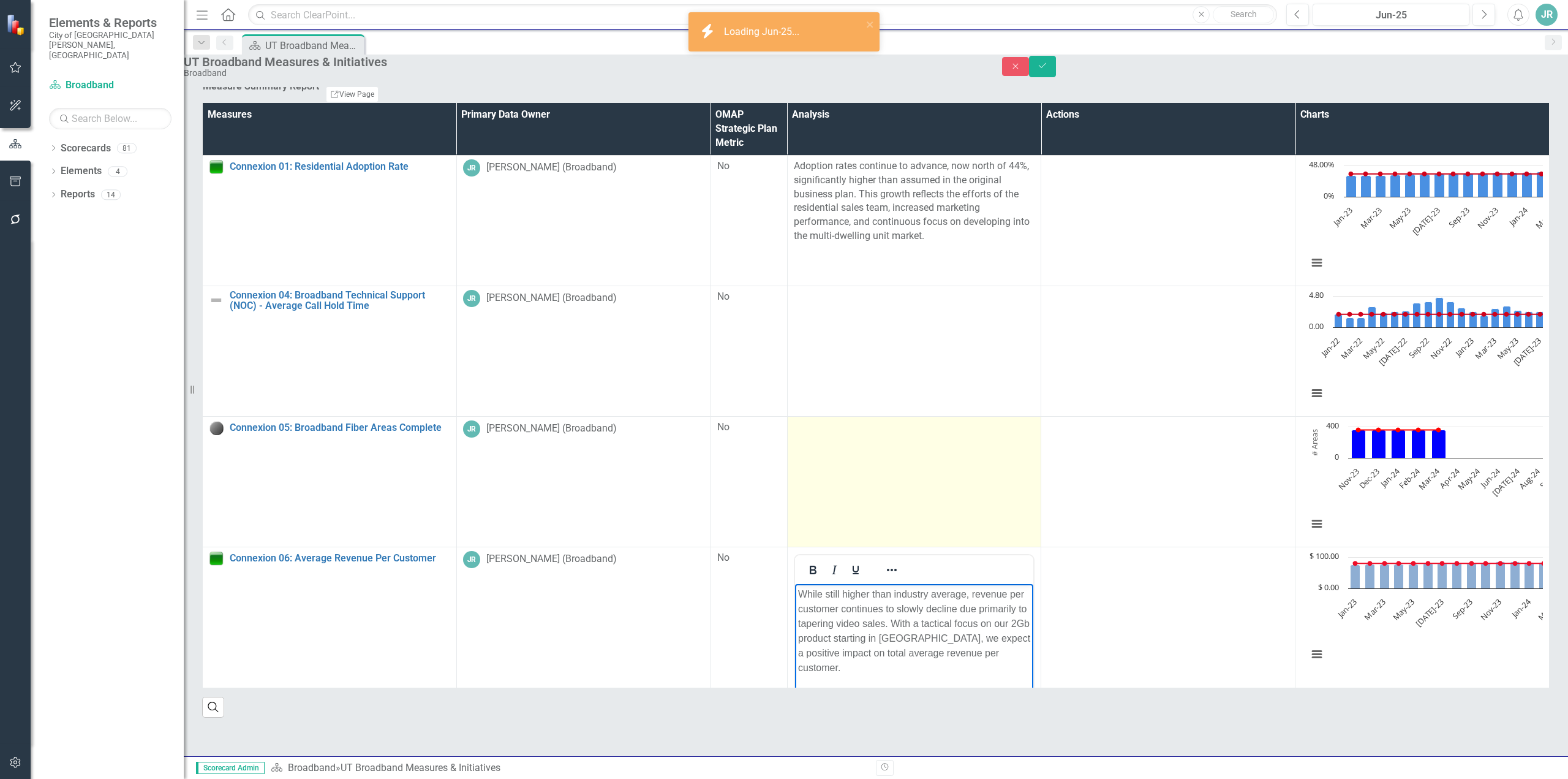
drag, startPoint x: 659, startPoint y: 511, endPoint x: 660, endPoint y: 505, distance: 6.1
click at [787, 509] on td at bounding box center [914, 481] width 254 height 131
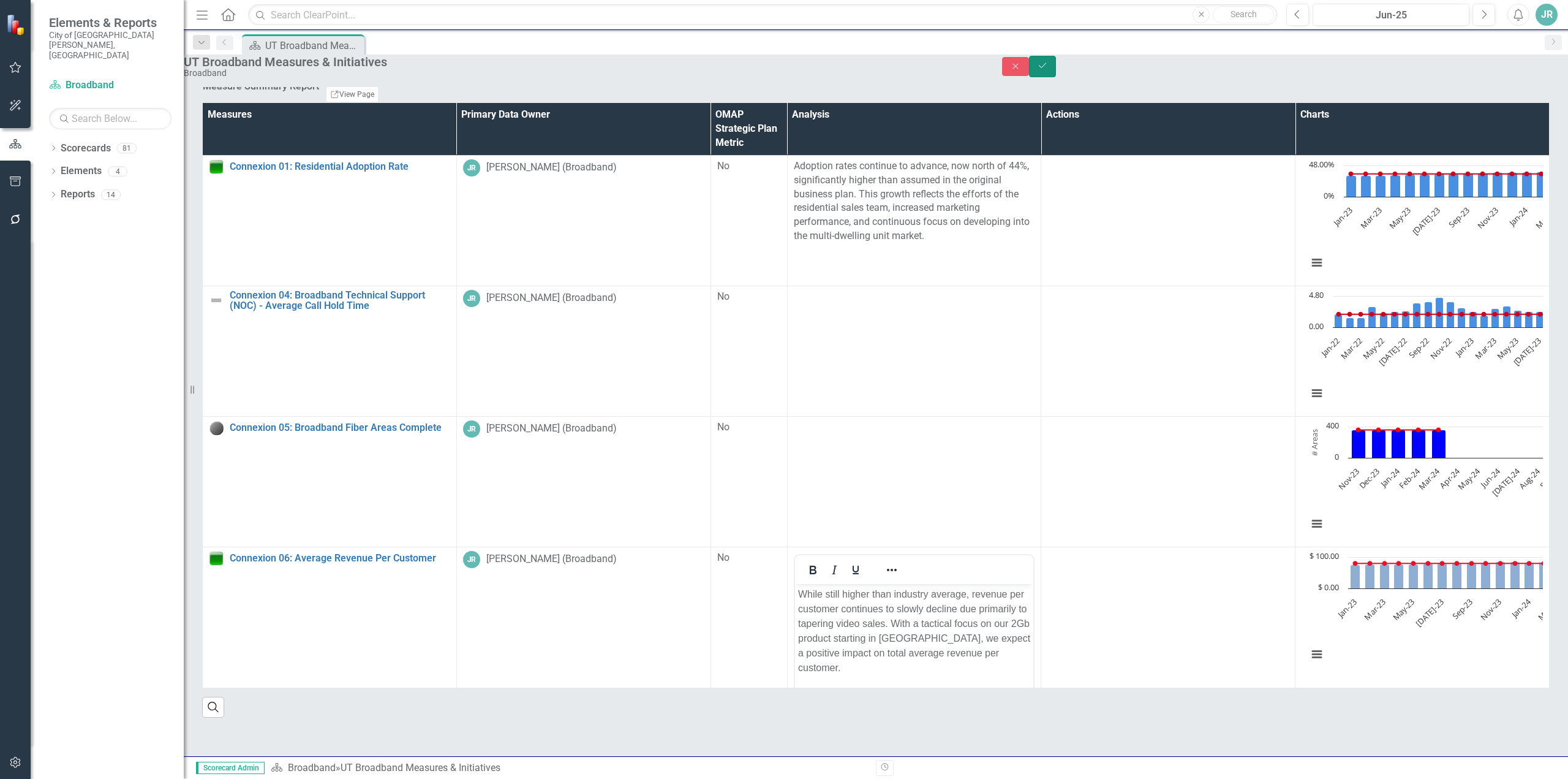
click at [1048, 70] on icon "Save" at bounding box center [1042, 65] width 11 height 9
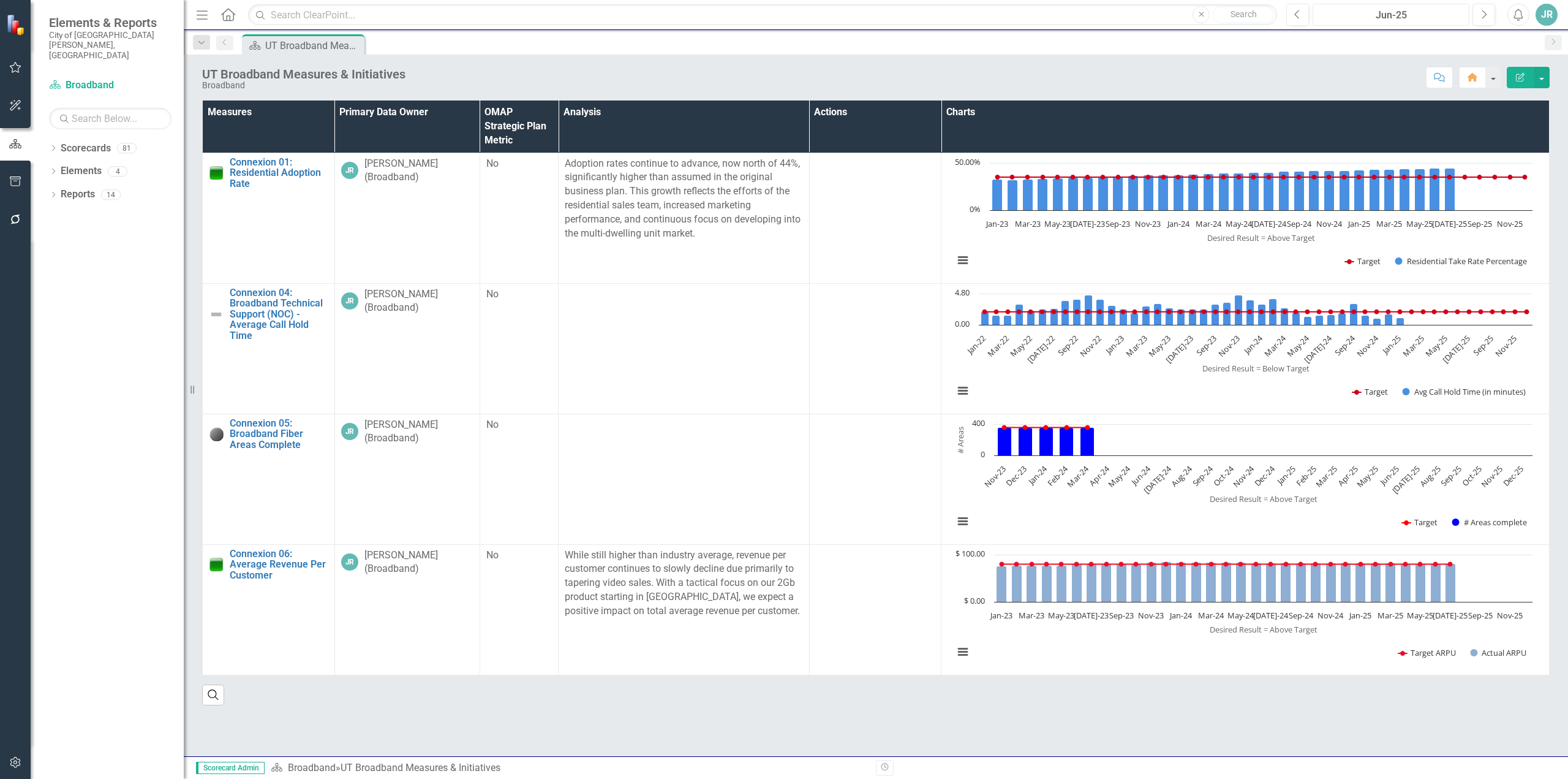
click at [1405, 16] on div "Jun-25" at bounding box center [1391, 15] width 148 height 15
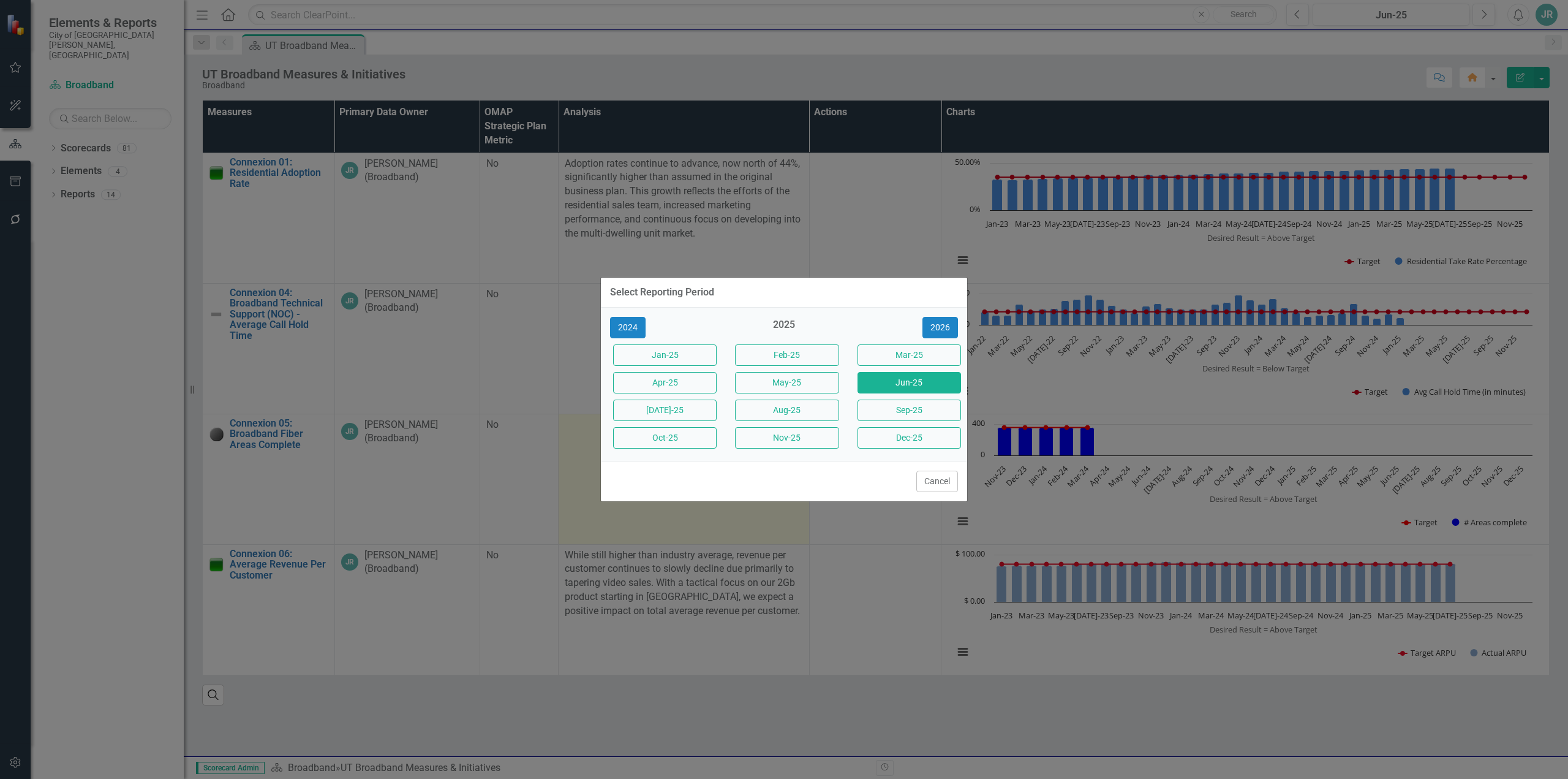
click at [671, 415] on button "[DATE]-25" at bounding box center [665, 410] width 104 height 22
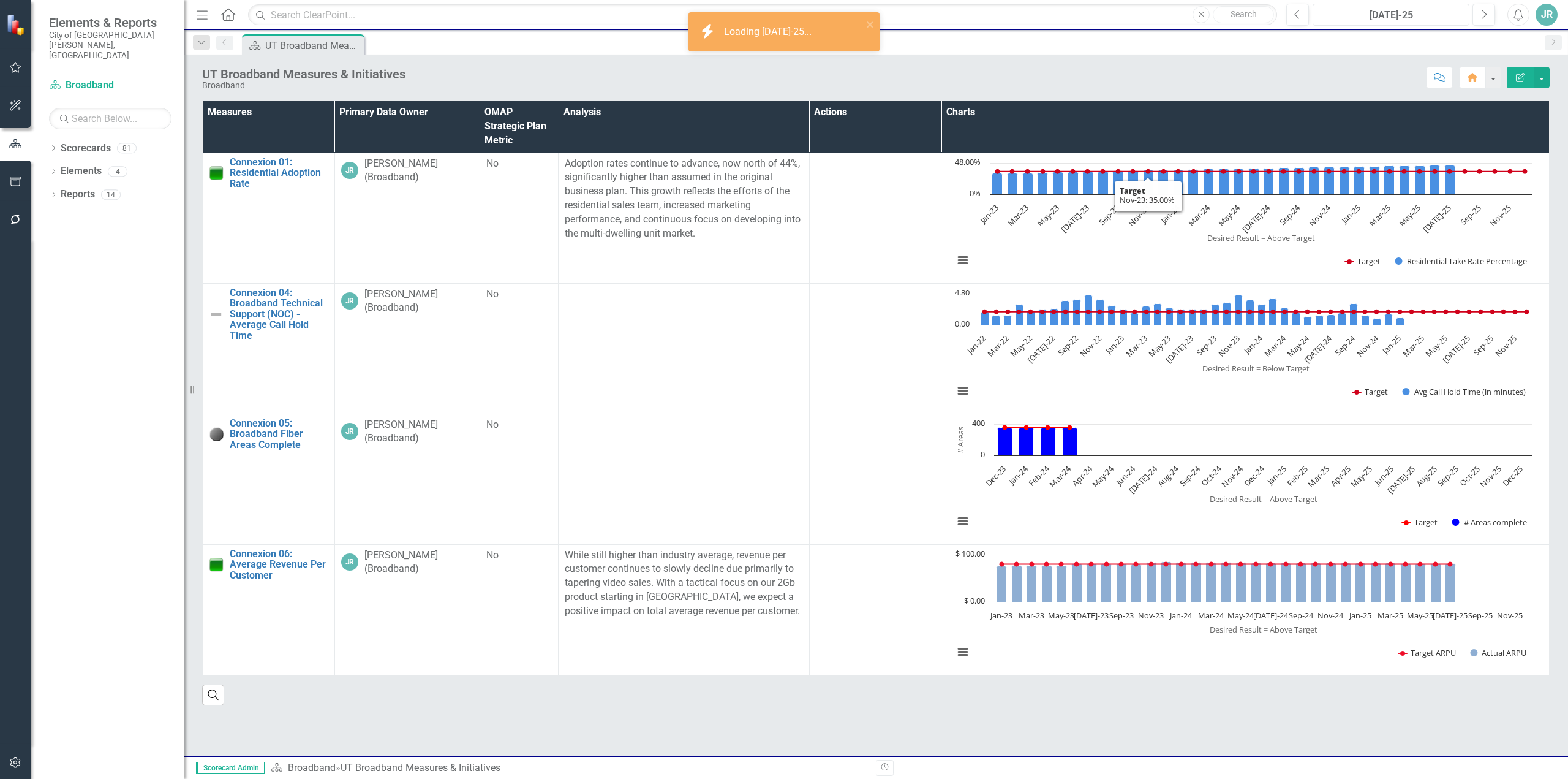
click at [1417, 13] on div "[DATE]-25" at bounding box center [1391, 15] width 148 height 15
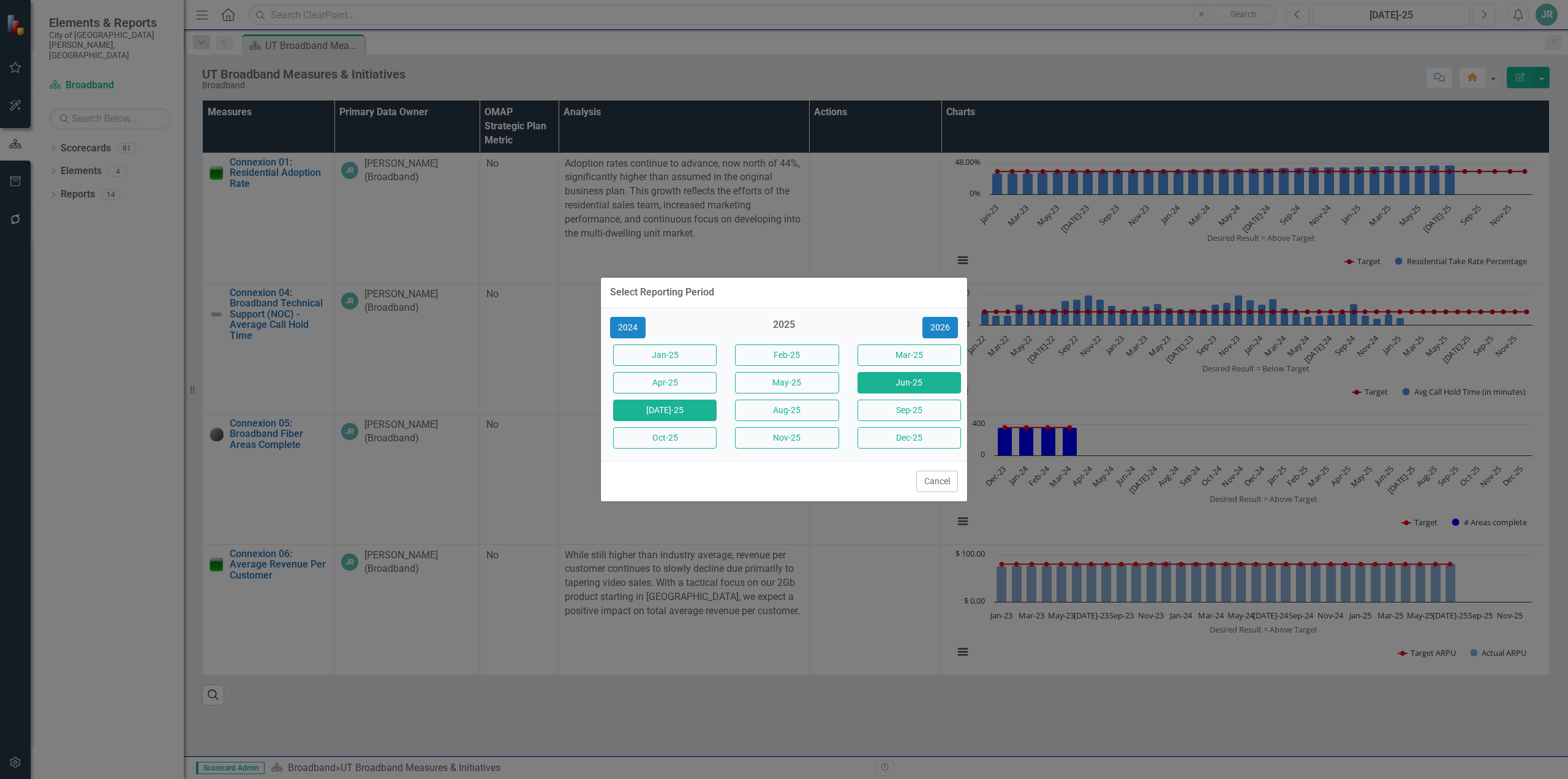
click at [906, 383] on button "Jun-25" at bounding box center [910, 383] width 104 height 22
